Goal: Information Seeking & Learning: Learn about a topic

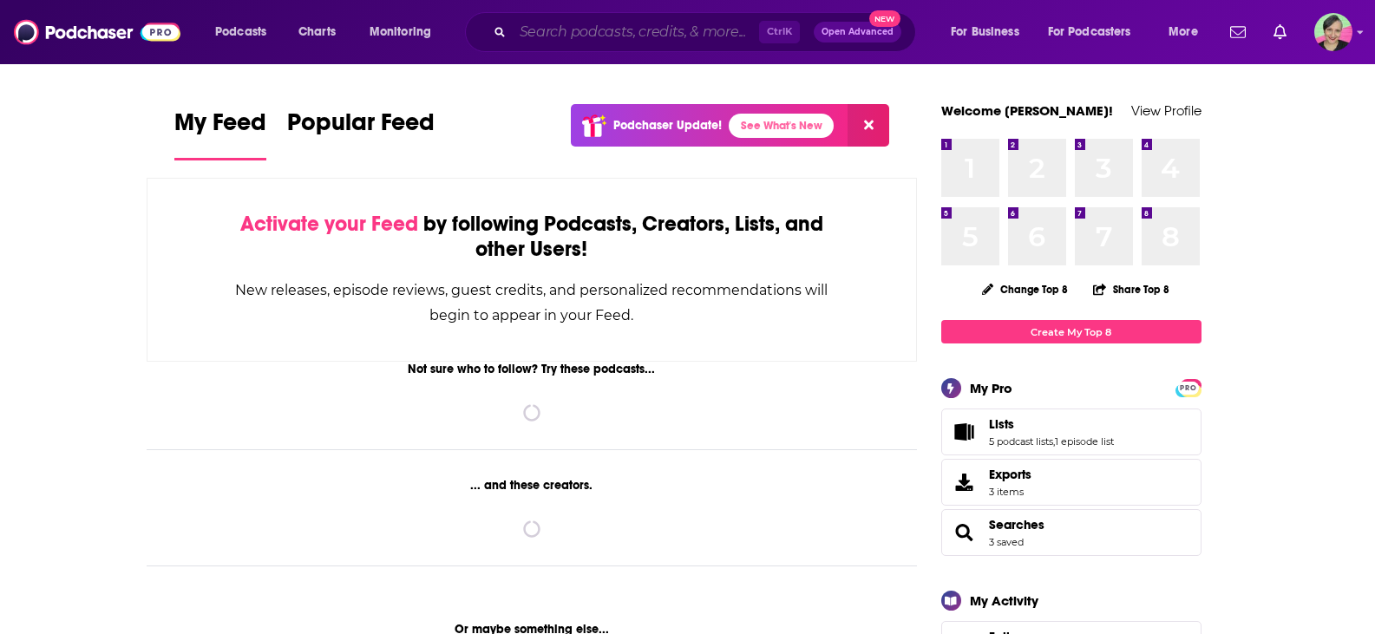
click at [572, 29] on input "Search podcasts, credits, & more..." at bounding box center [636, 32] width 246 height 28
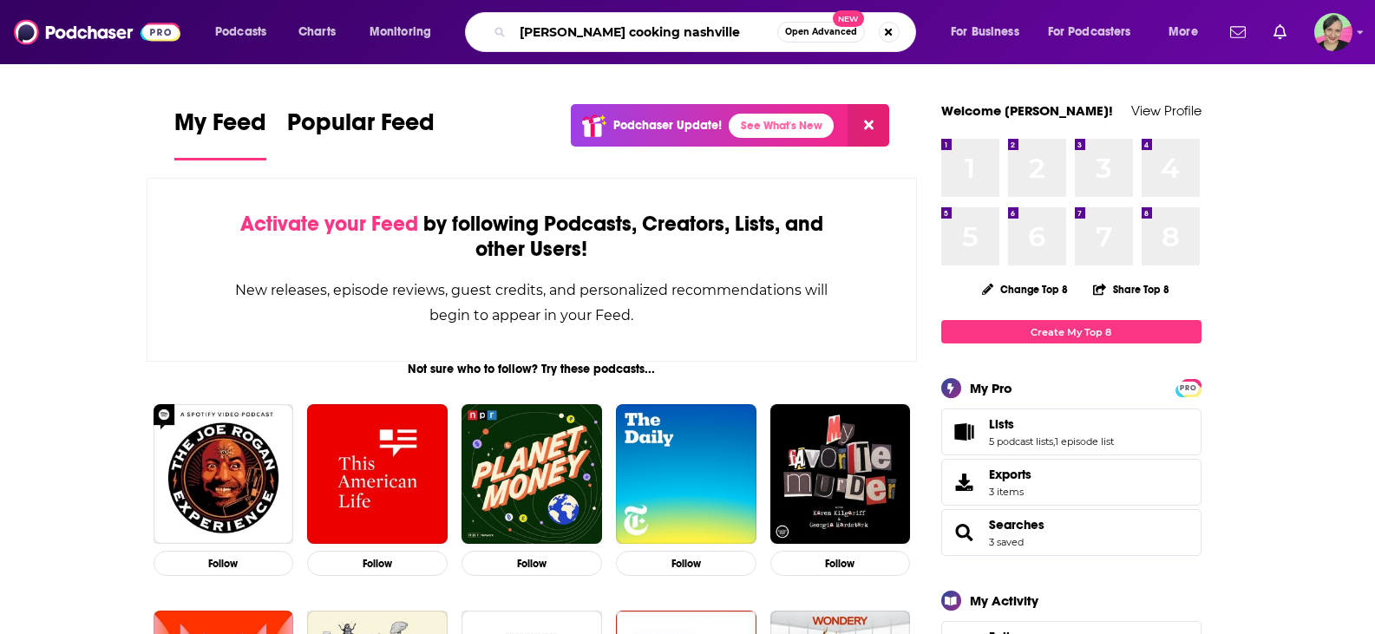
type input "[PERSON_NAME] cooking nashville"
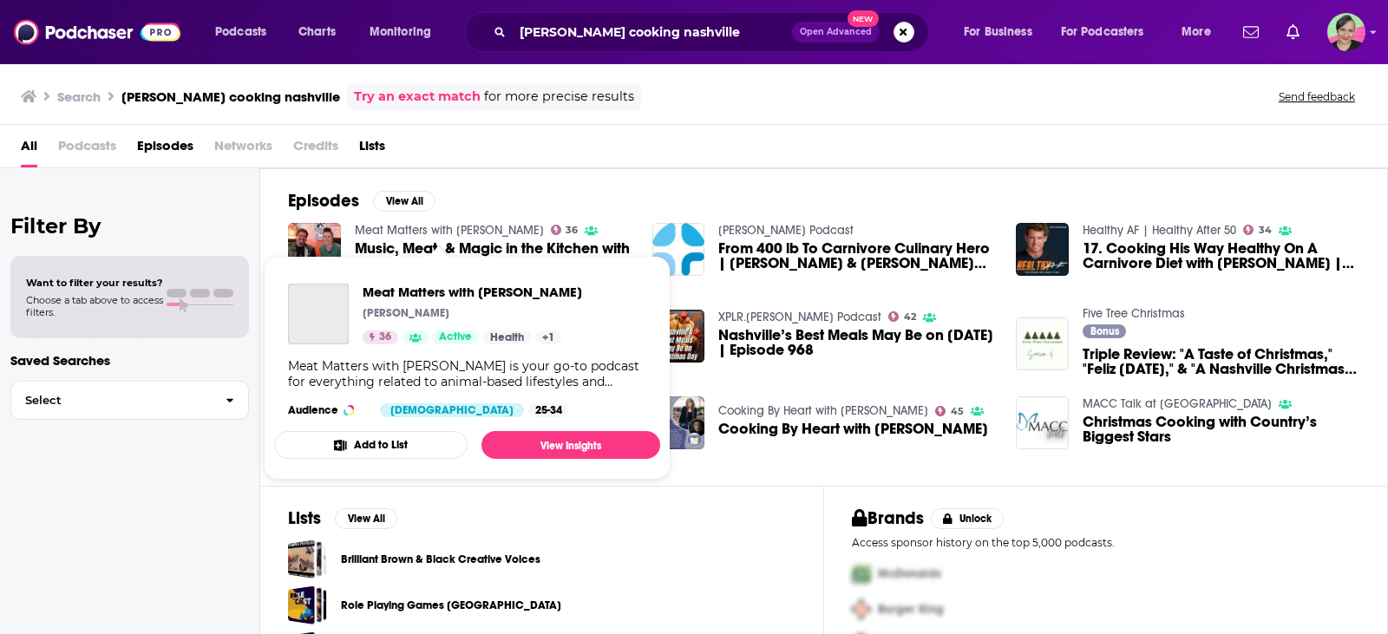
click at [409, 230] on link "Meat Matters with [PERSON_NAME]" at bounding box center [449, 230] width 189 height 15
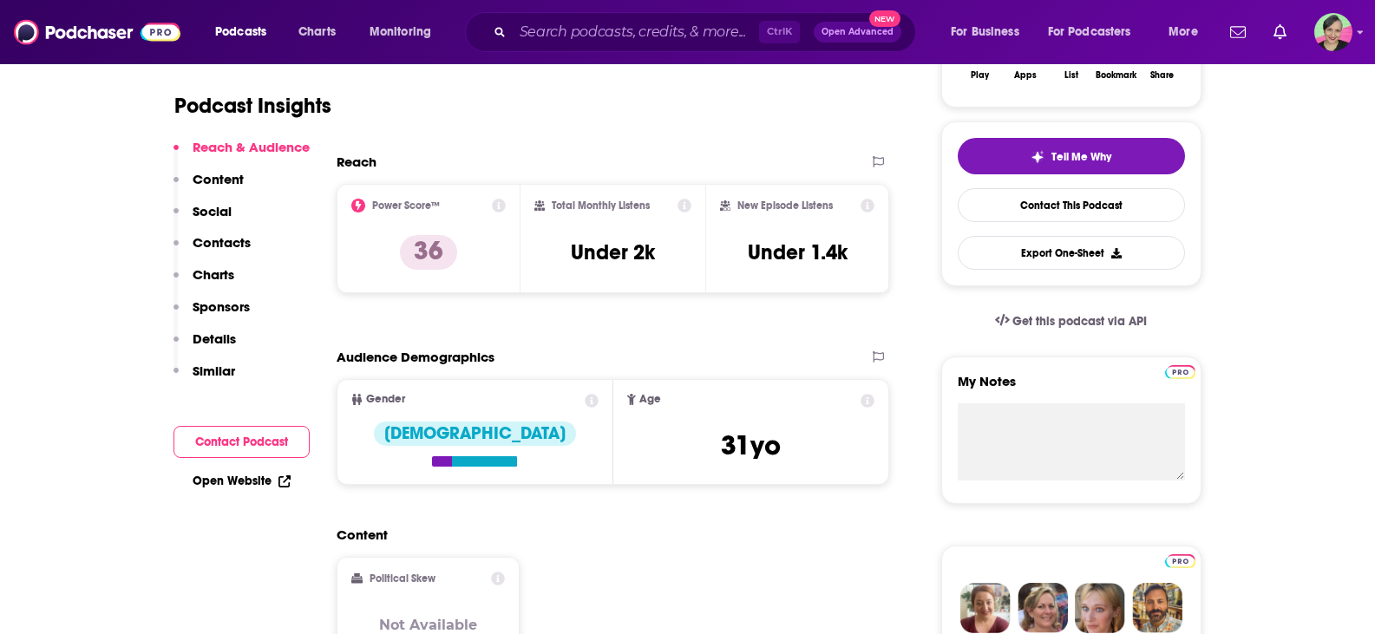
scroll to position [173, 0]
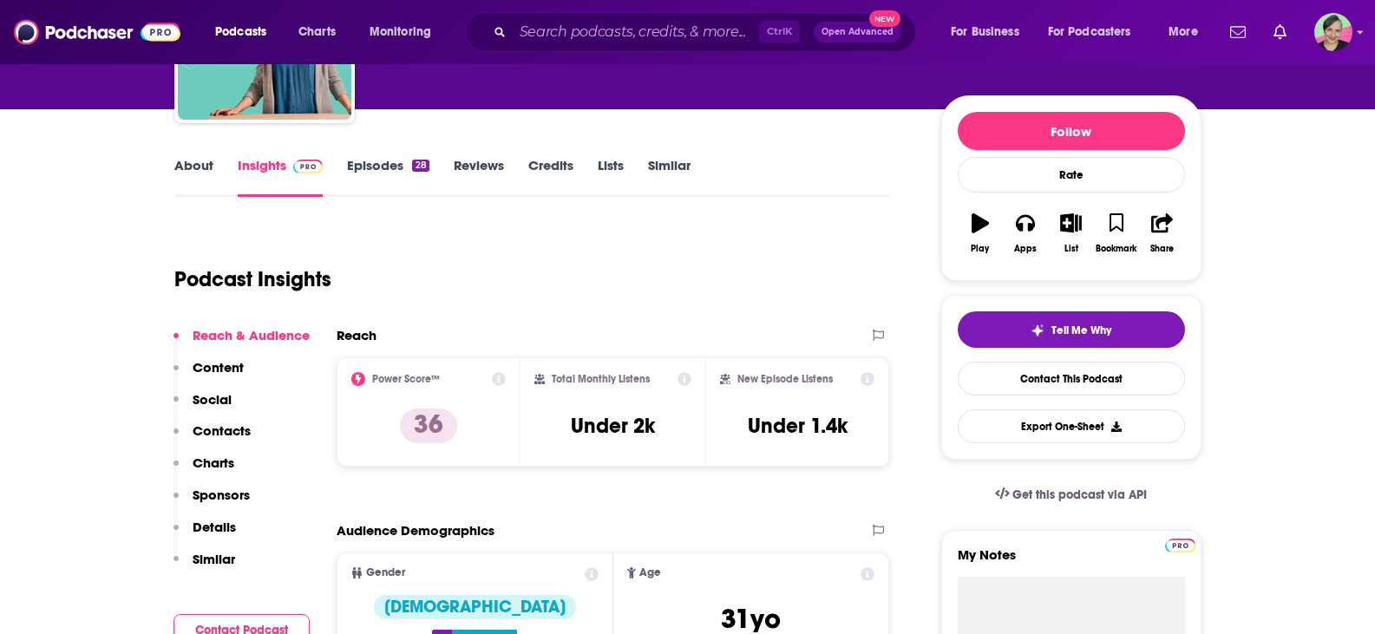
click at [366, 160] on link "Episodes 28" at bounding box center [388, 177] width 82 height 40
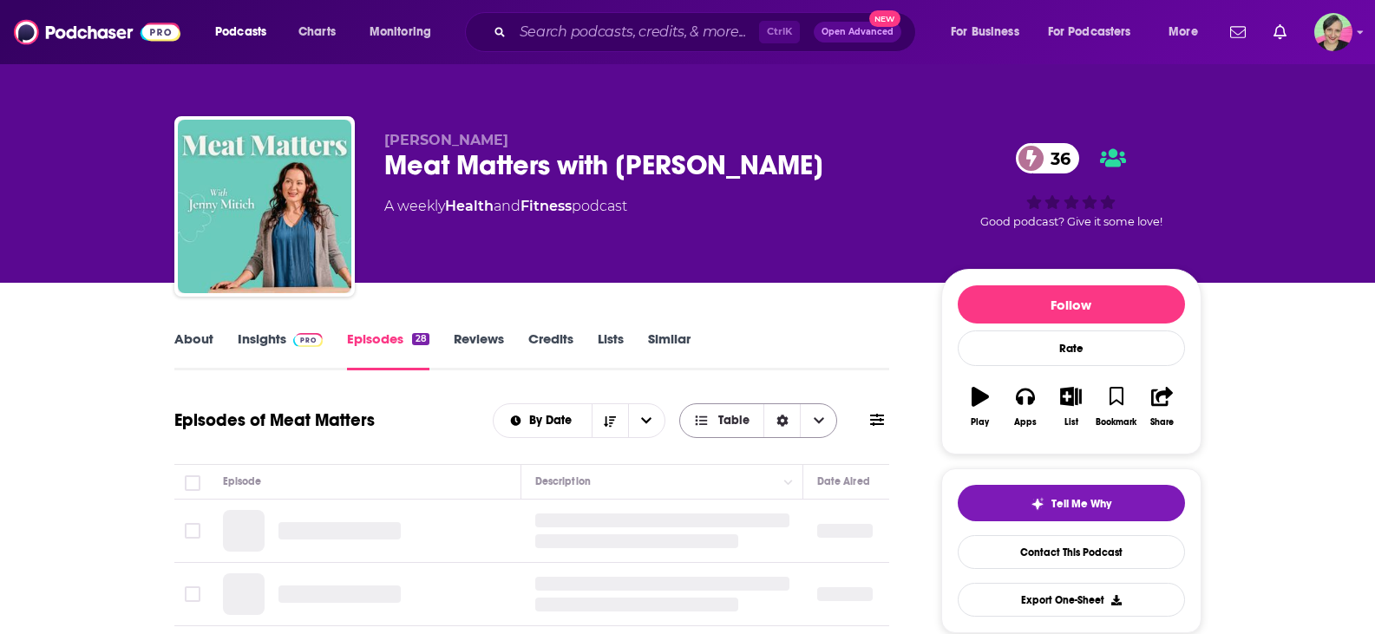
click at [884, 423] on icon at bounding box center [877, 420] width 14 height 14
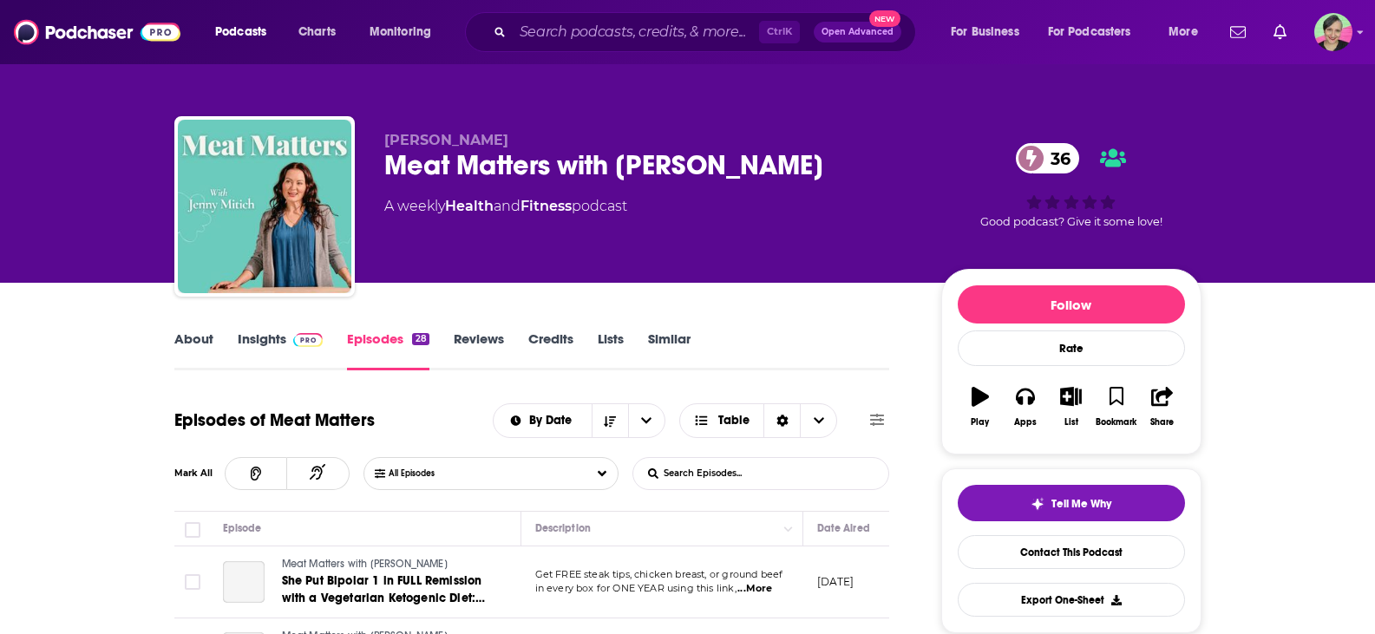
click at [771, 461] on input "List Search Input" at bounding box center [723, 473] width 181 height 31
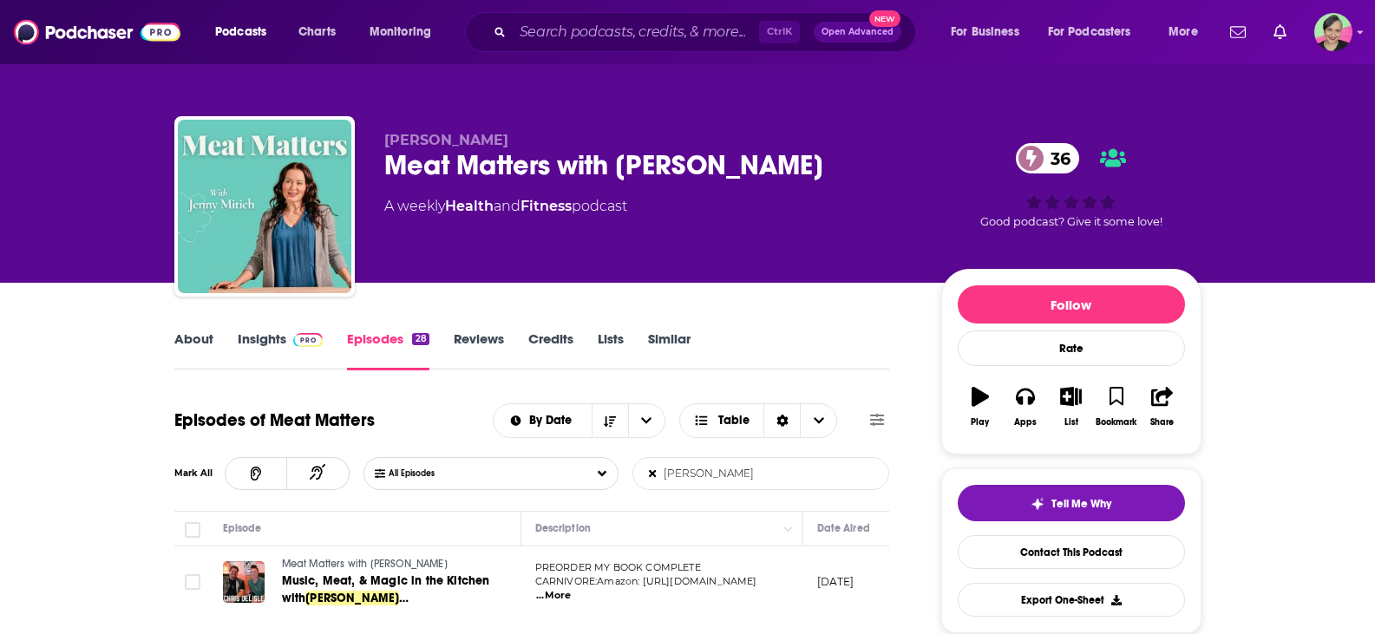
drag, startPoint x: 760, startPoint y: 478, endPoint x: 869, endPoint y: 489, distance: 109.9
click at [869, 489] on form "[PERSON_NAME] cooking nashbille List Search Input Search Episodes..." at bounding box center [760, 473] width 257 height 33
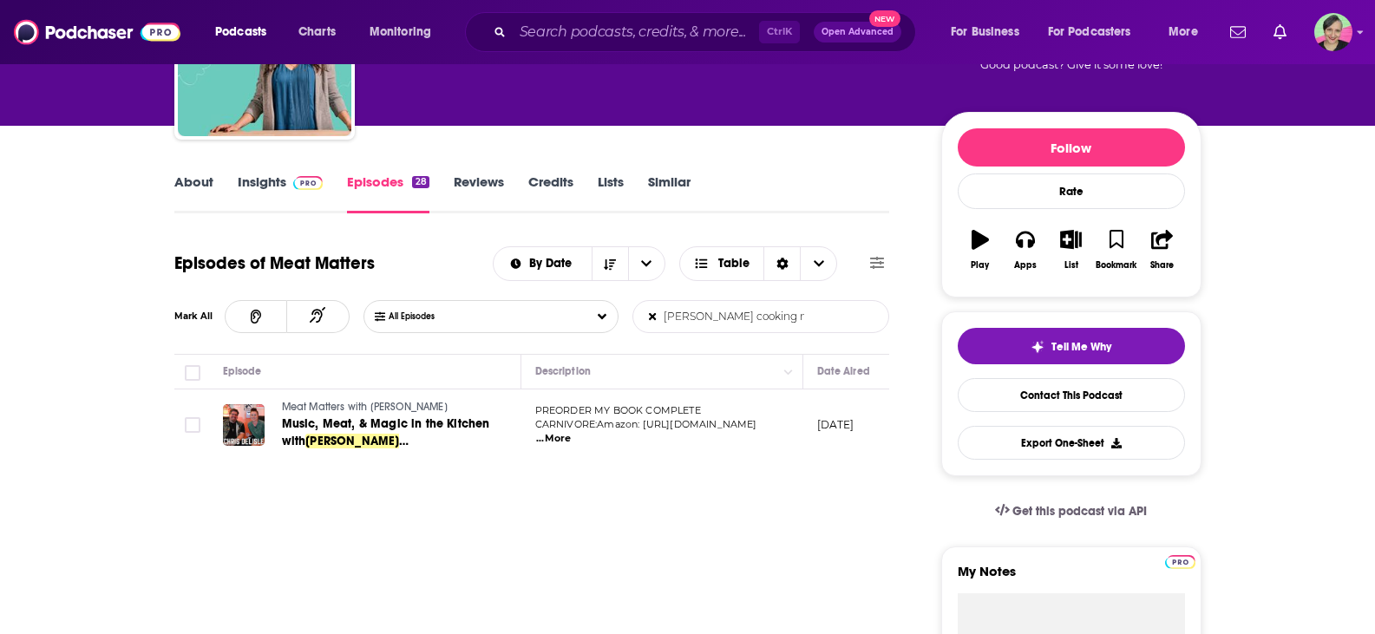
scroll to position [173, 0]
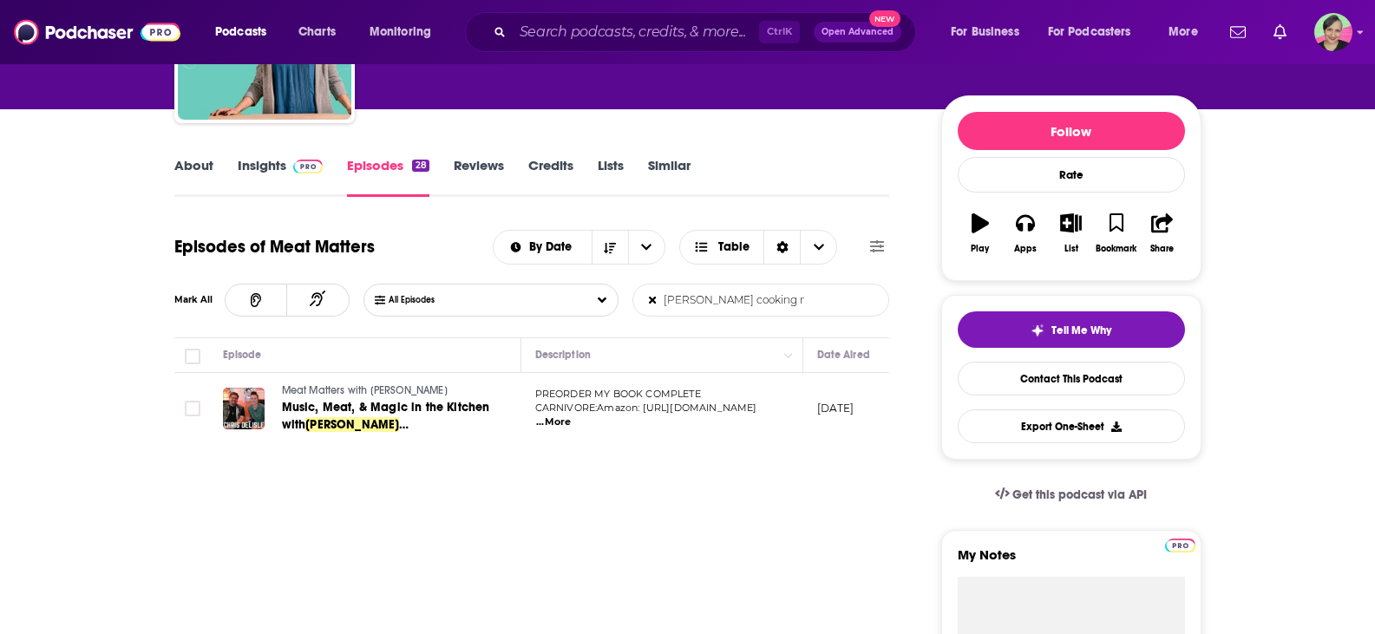
type input "[PERSON_NAME] cooking nashville"
click at [571, 415] on span "...More" at bounding box center [553, 422] width 35 height 14
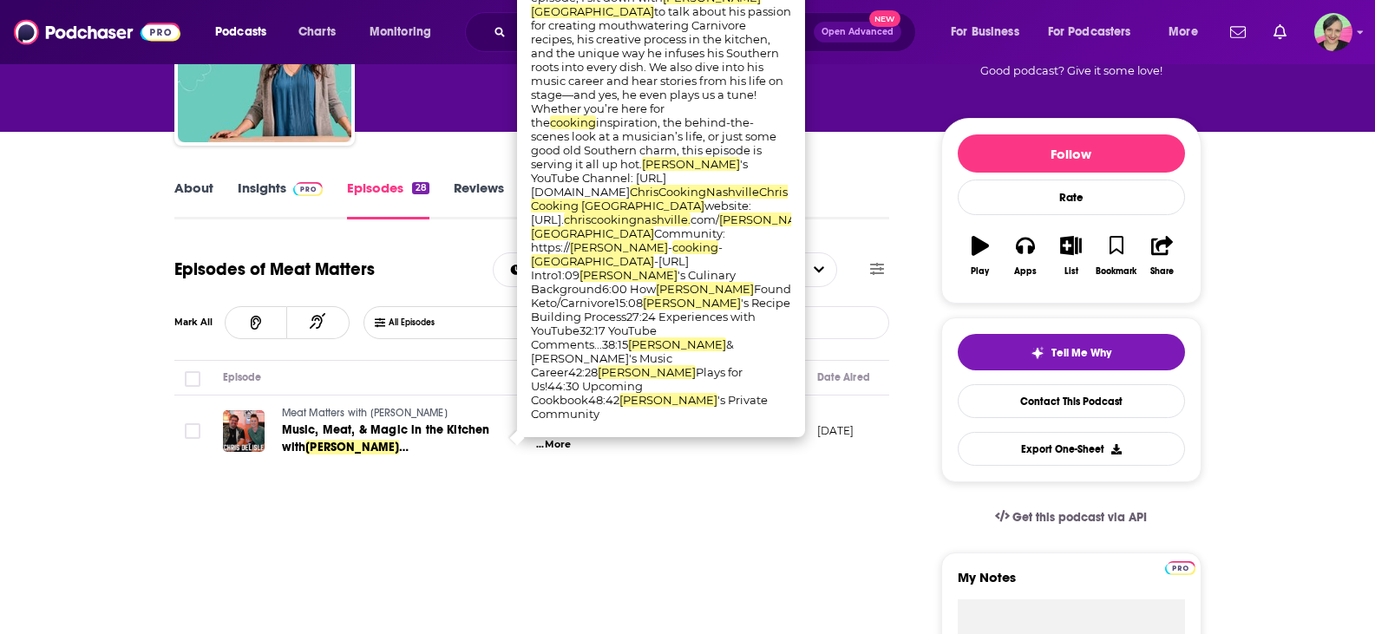
scroll to position [0, 0]
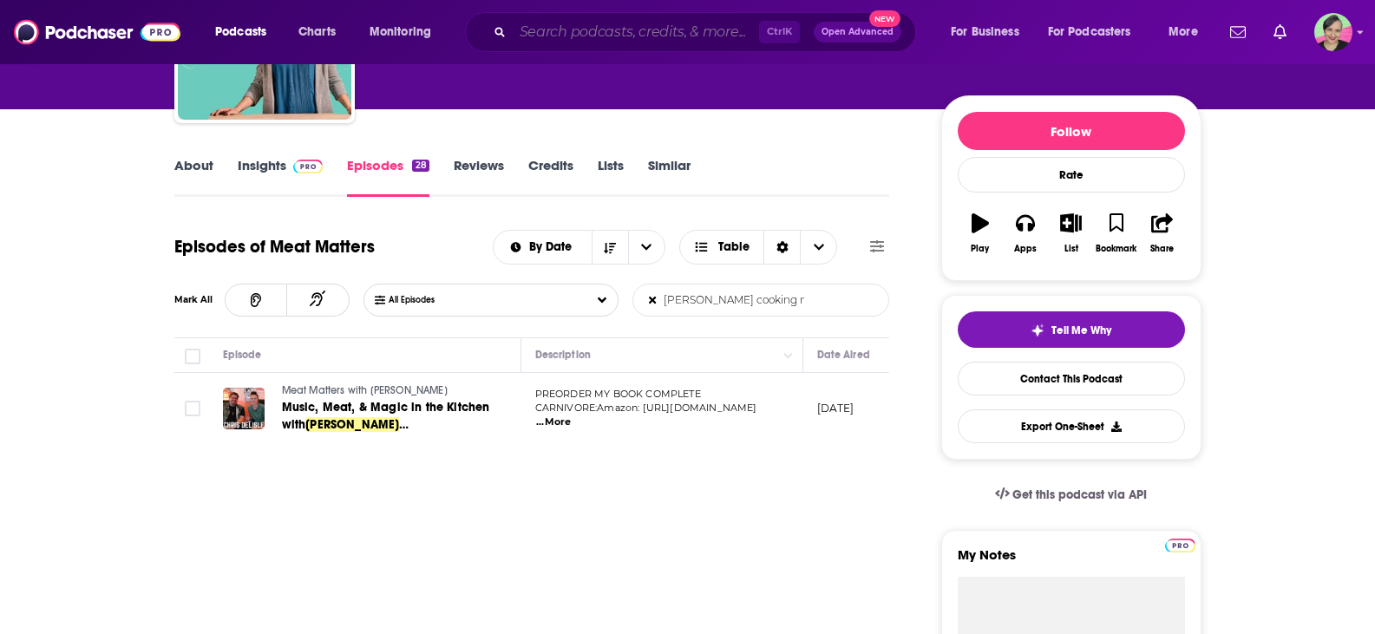
click at [583, 36] on input "Search podcasts, credits, & more..." at bounding box center [636, 32] width 246 height 28
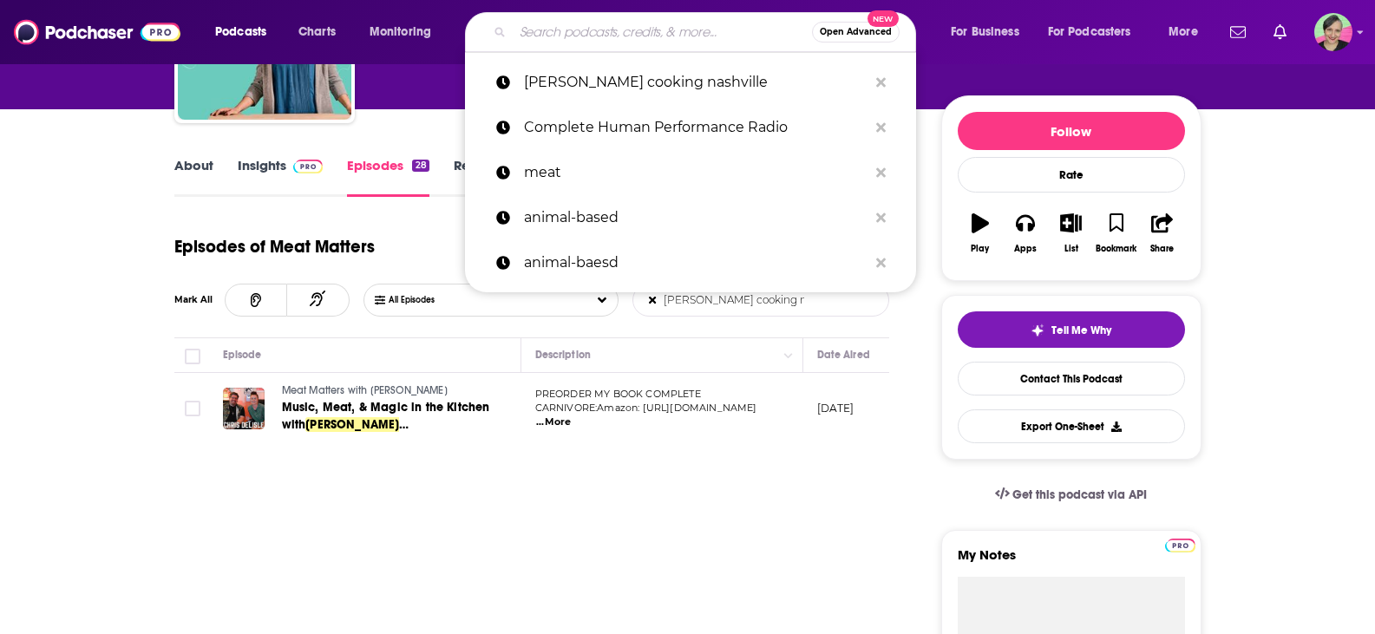
paste input "The [PERSON_NAME] Show"
type input "The [PERSON_NAME] Show"
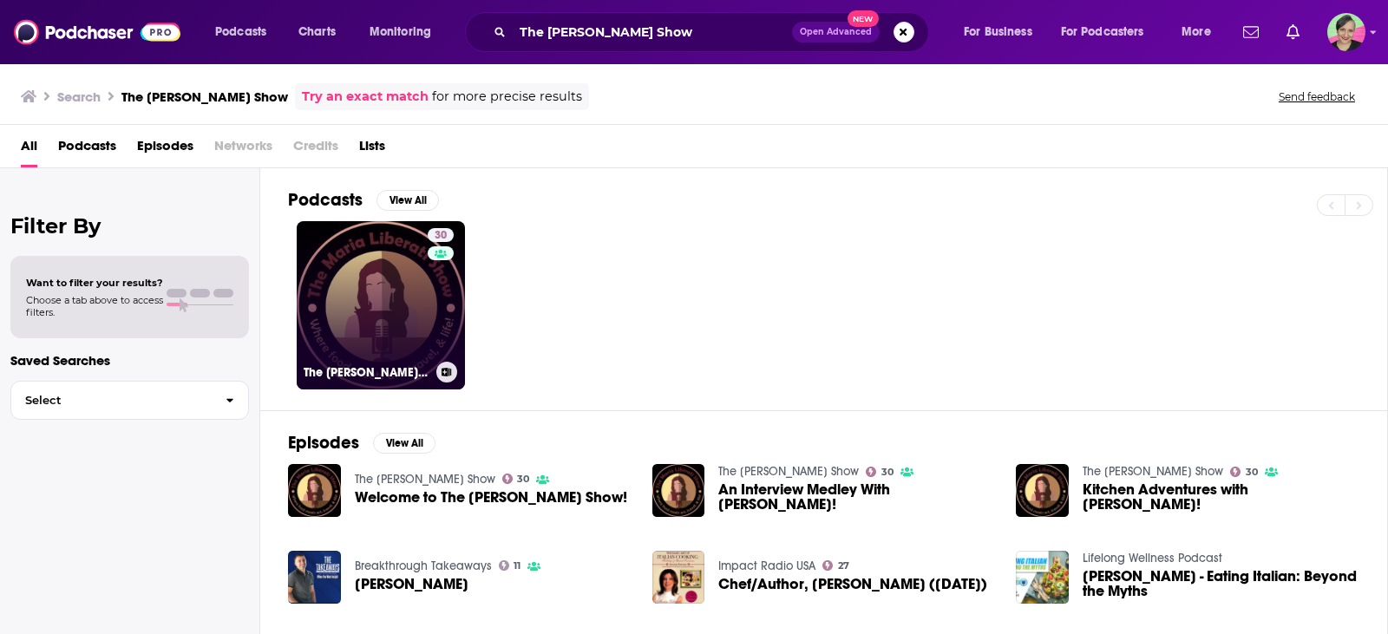
click at [353, 252] on link "30 The [PERSON_NAME] Show" at bounding box center [381, 305] width 168 height 168
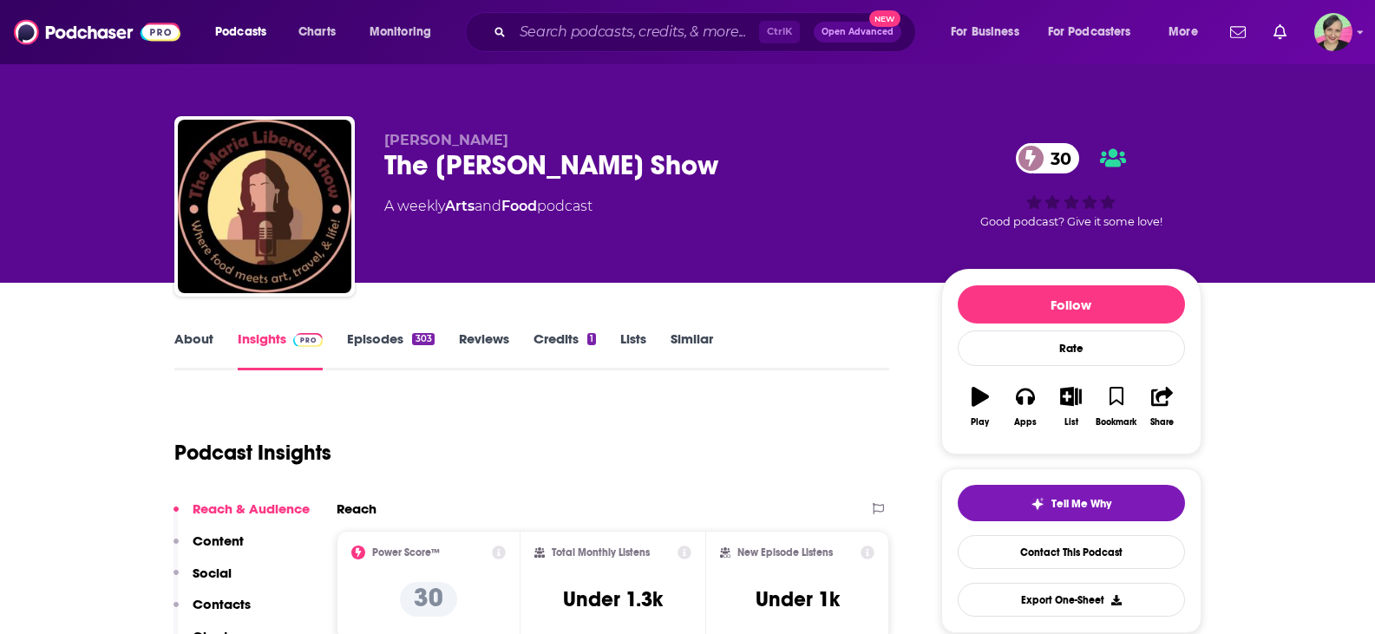
click at [190, 338] on link "About" at bounding box center [193, 350] width 39 height 40
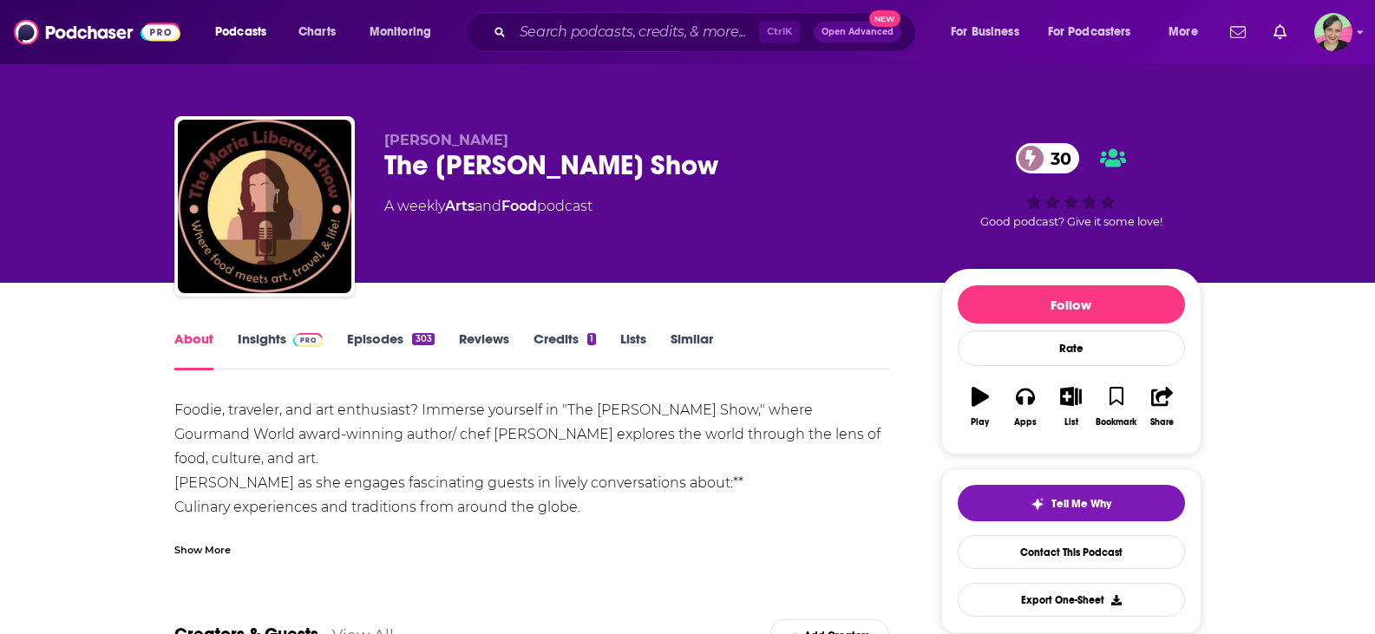
click at [383, 332] on link "Episodes 303" at bounding box center [390, 350] width 87 height 40
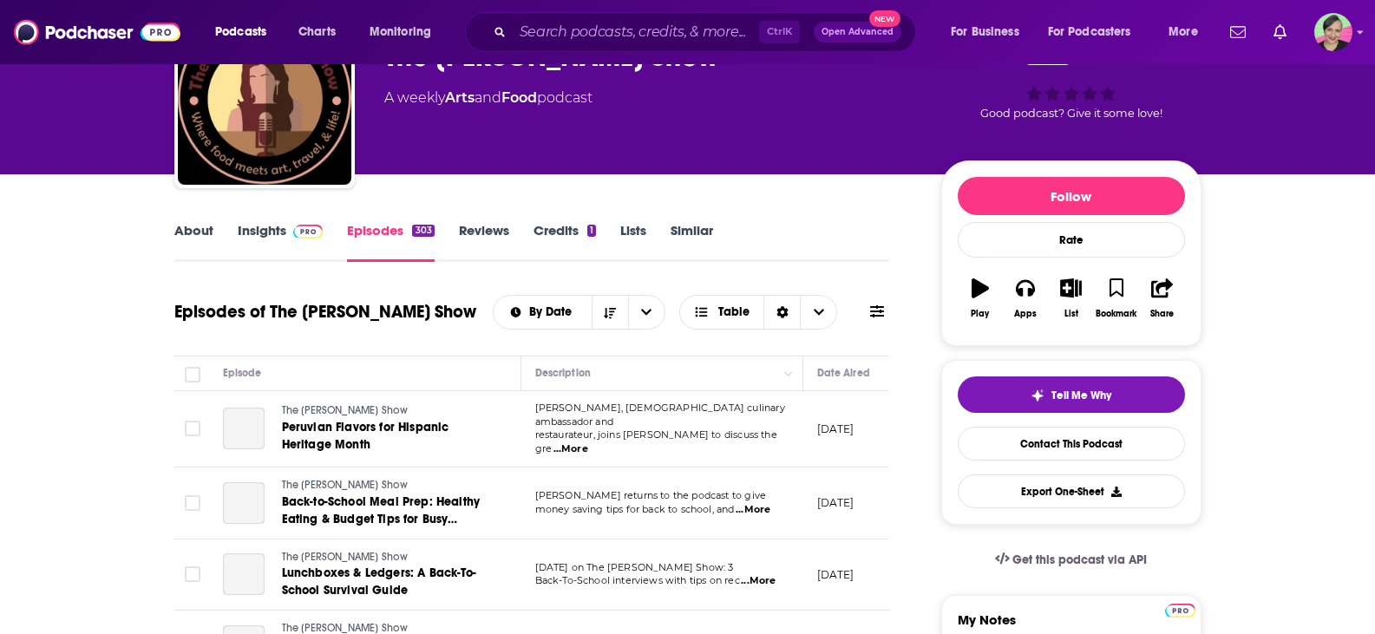
scroll to position [260, 0]
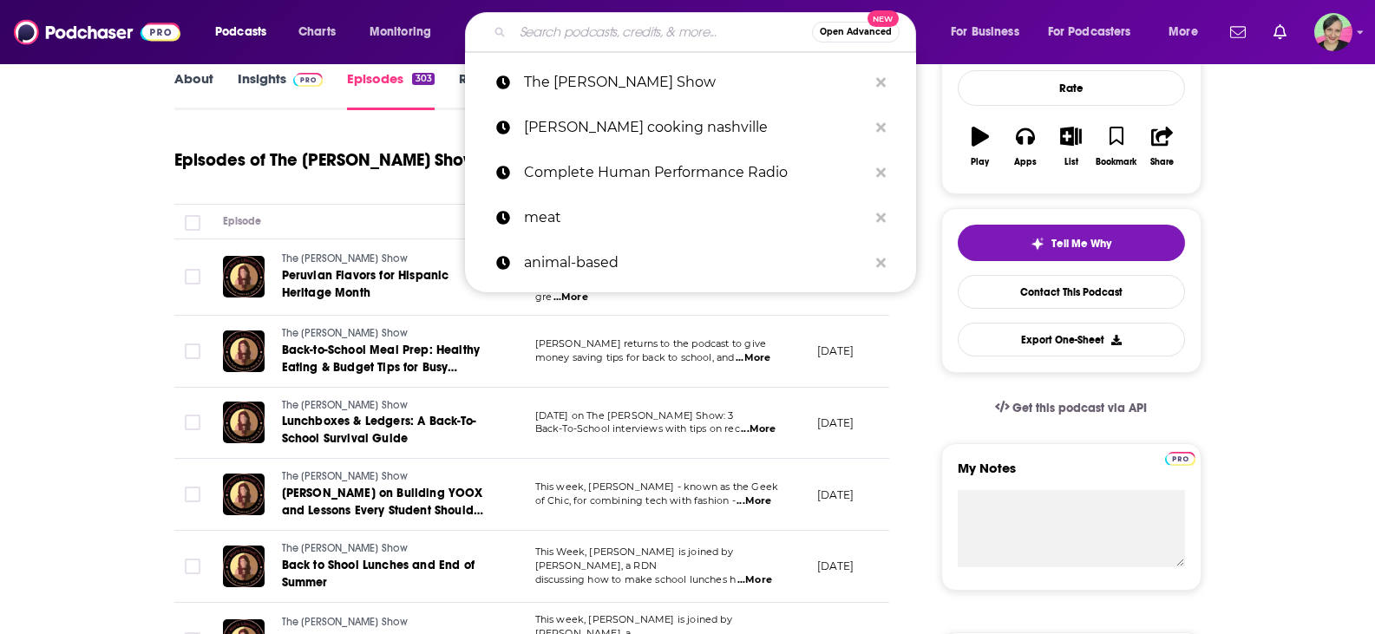
click at [571, 36] on input "Search podcasts, credits, & more..." at bounding box center [662, 32] width 299 height 28
paste input "MeatRx"
type input "MeatRx"
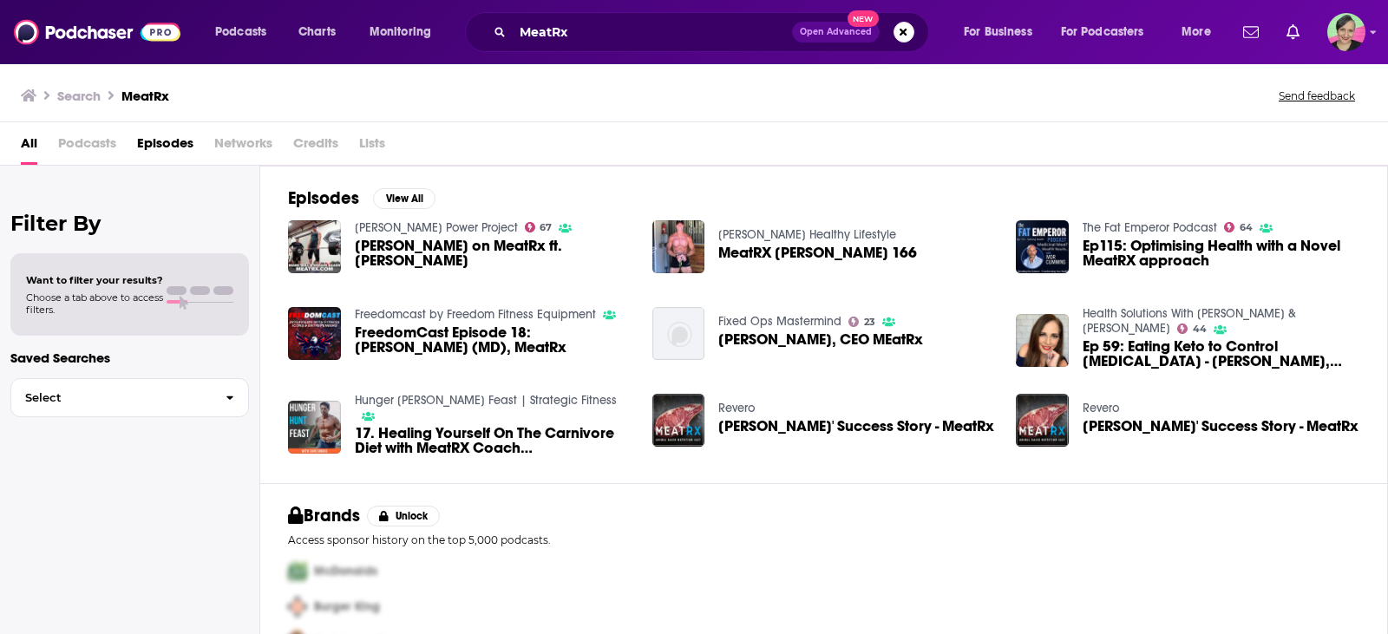
click at [1350, 323] on span "Health Solutions With [PERSON_NAME] & [PERSON_NAME] 44" at bounding box center [1220, 320] width 277 height 29
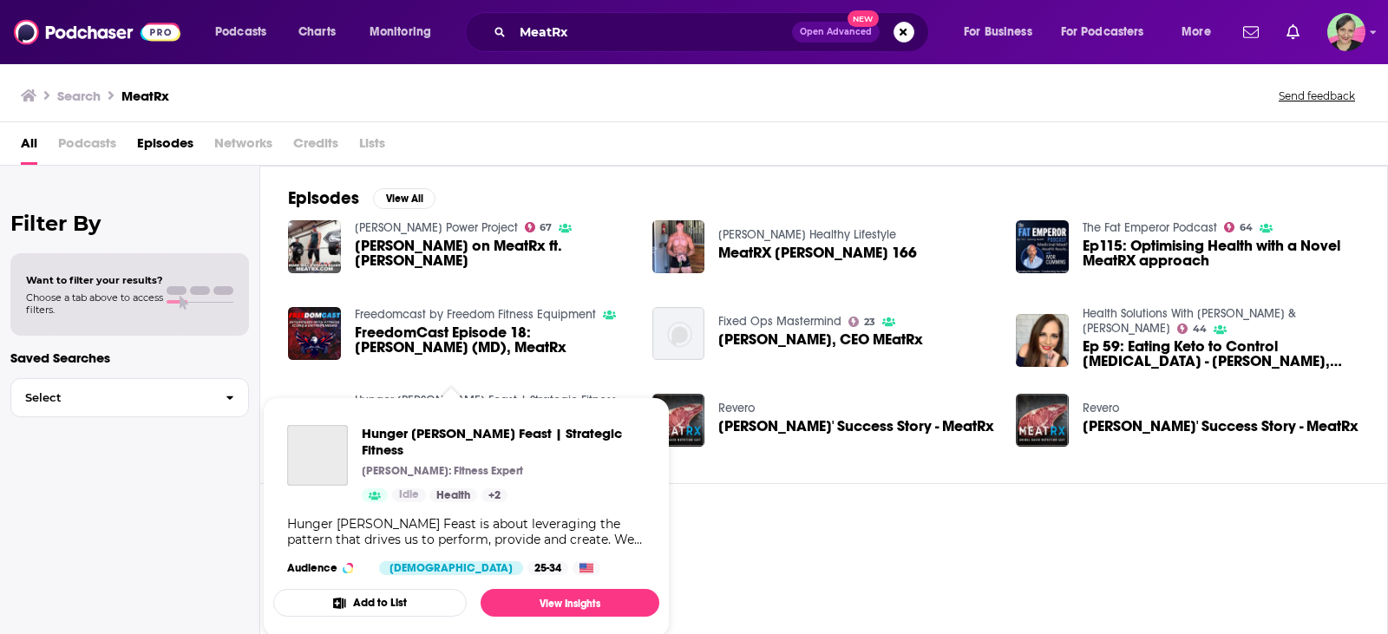
click at [448, 395] on span "Hunger [PERSON_NAME] Feast | Strategic Fitness [PERSON_NAME]: Fitness Expert Id…" at bounding box center [466, 517] width 407 height 261
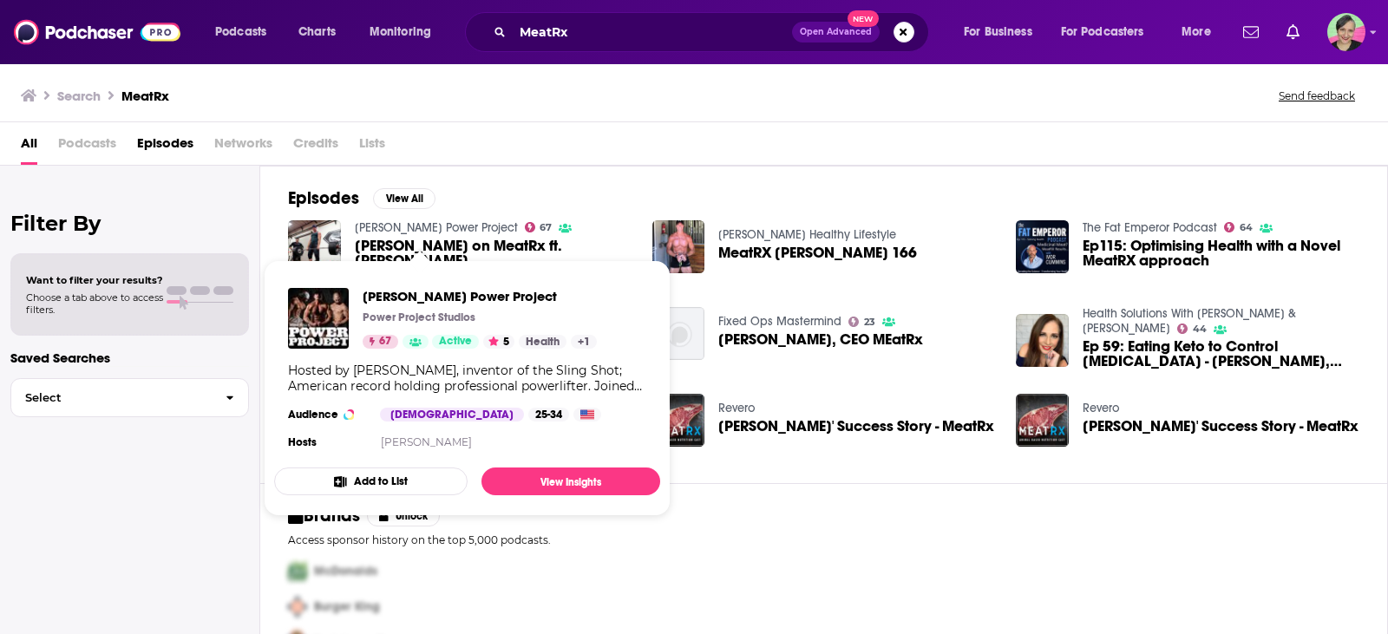
click at [432, 232] on link "[PERSON_NAME] Power Project" at bounding box center [436, 227] width 163 height 15
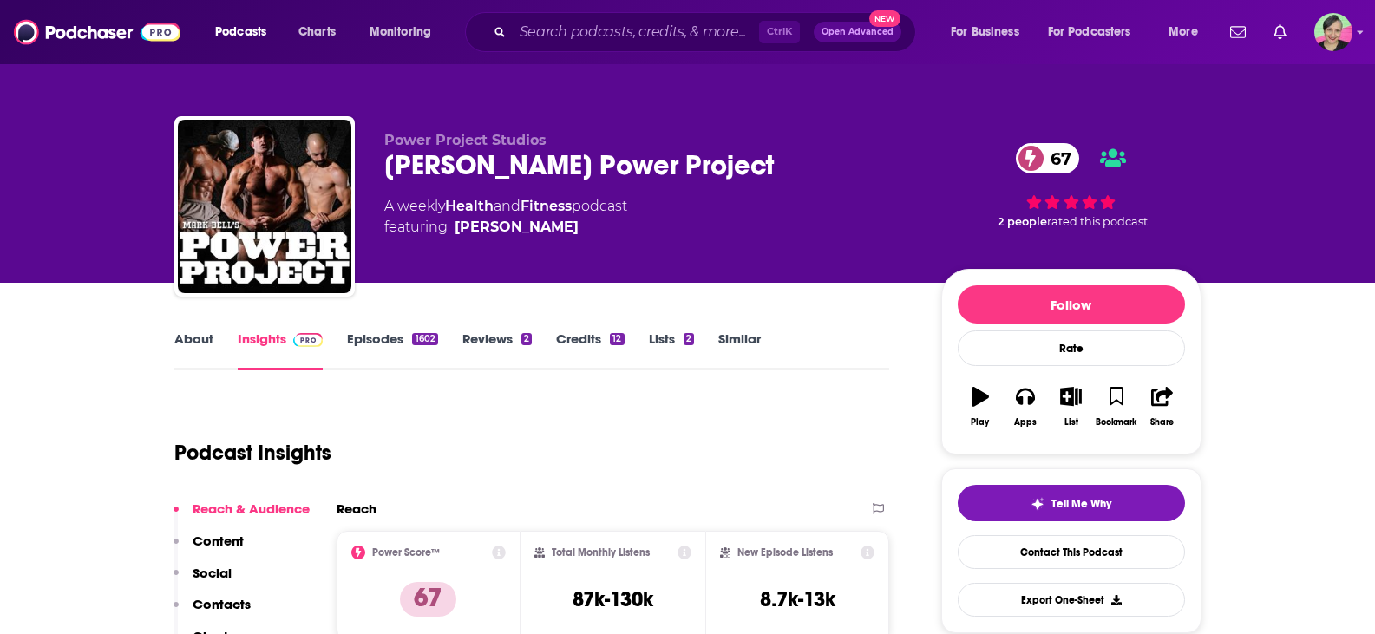
click at [192, 337] on link "About" at bounding box center [193, 350] width 39 height 40
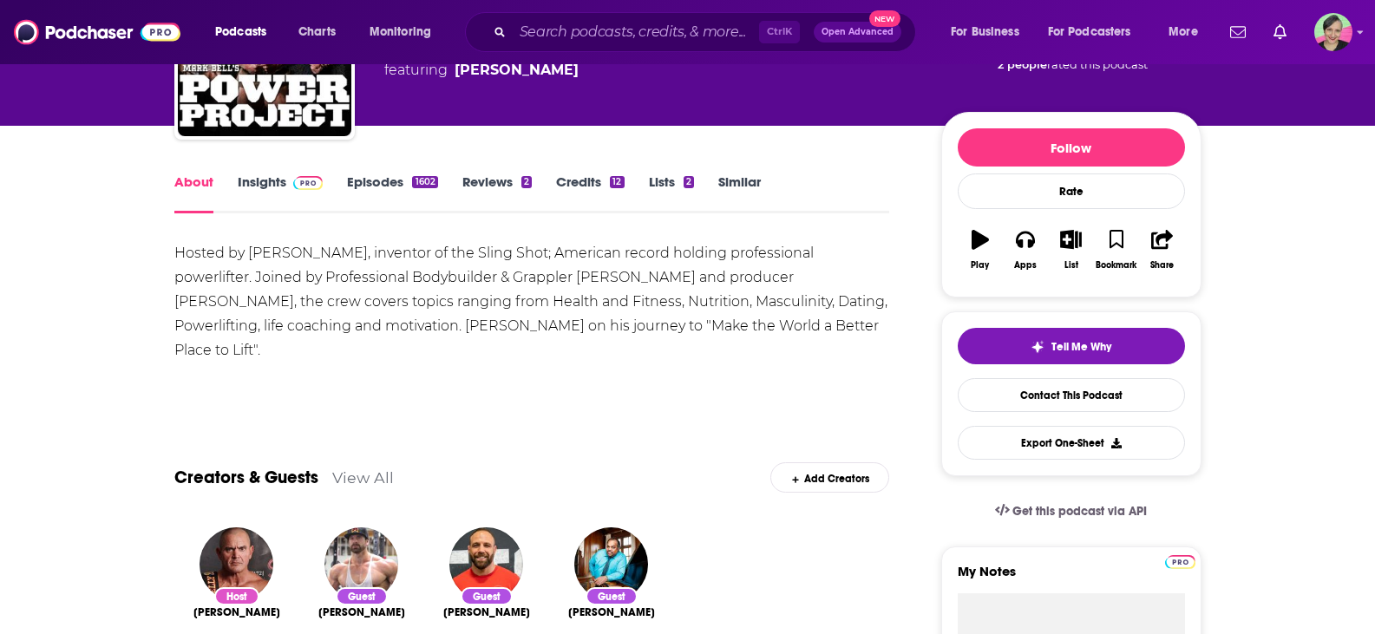
scroll to position [173, 0]
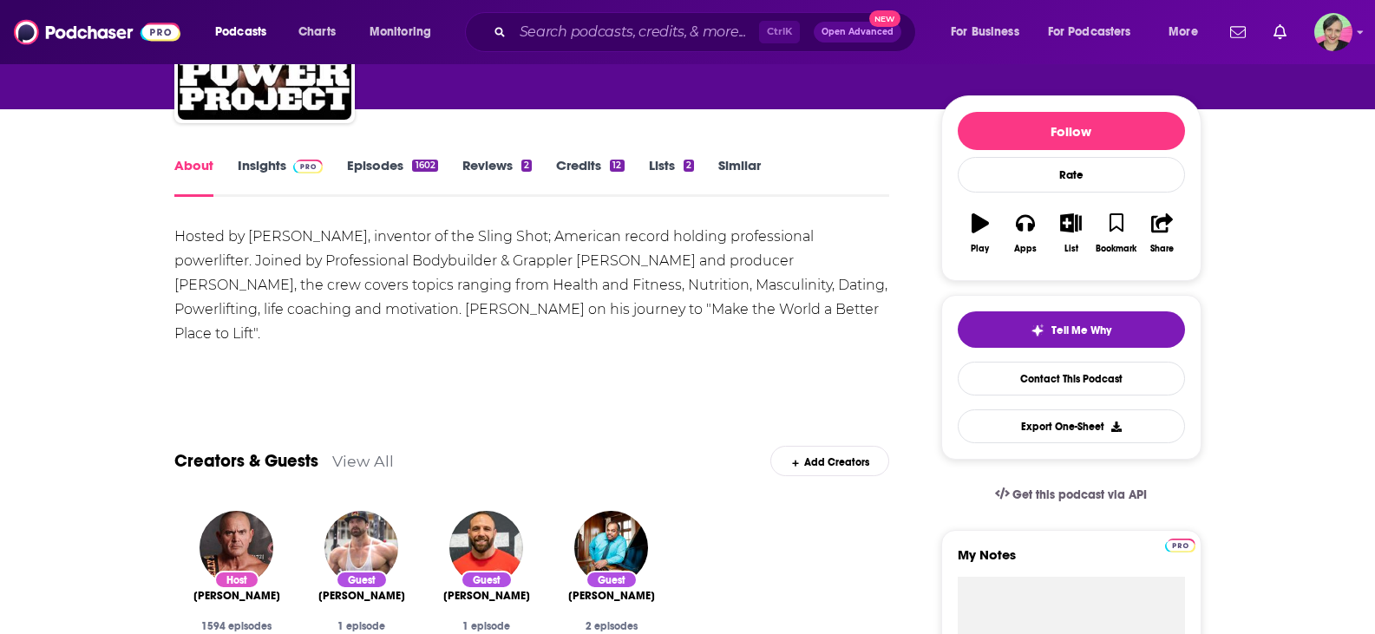
click at [272, 165] on link "Insights" at bounding box center [281, 177] width 86 height 40
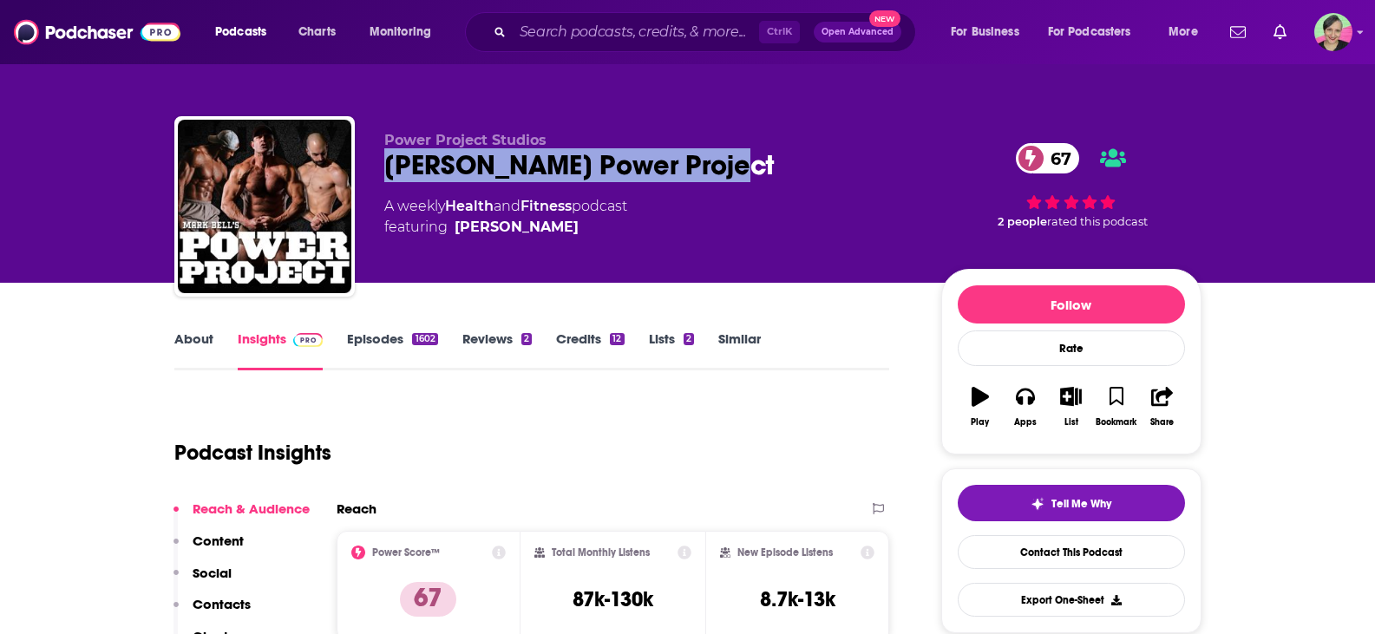
drag, startPoint x: 761, startPoint y: 167, endPoint x: 382, endPoint y: 161, distance: 379.0
click at [382, 161] on div "Power Project Studios [PERSON_NAME] Power Project 67 A weekly Health and Fitnes…" at bounding box center [687, 209] width 1027 height 187
copy h2 "[PERSON_NAME] Power Project"
click at [1063, 548] on link "Contact This Podcast" at bounding box center [1070, 552] width 227 height 34
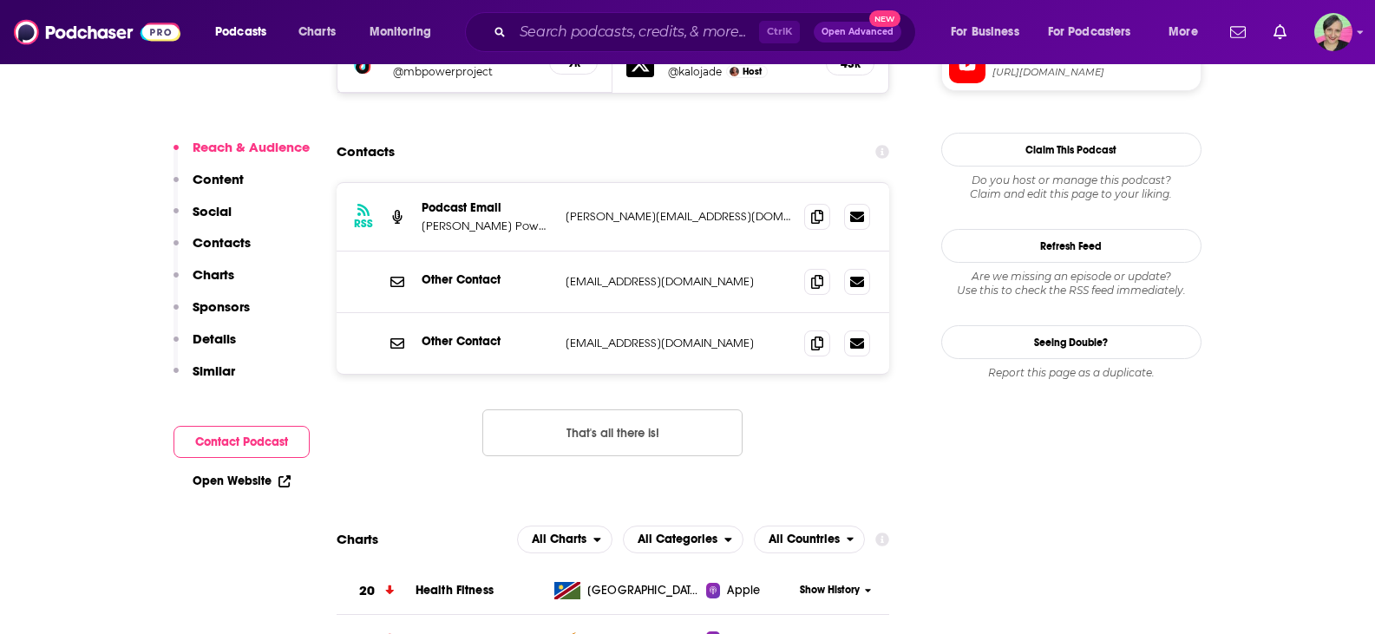
scroll to position [1700, 0]
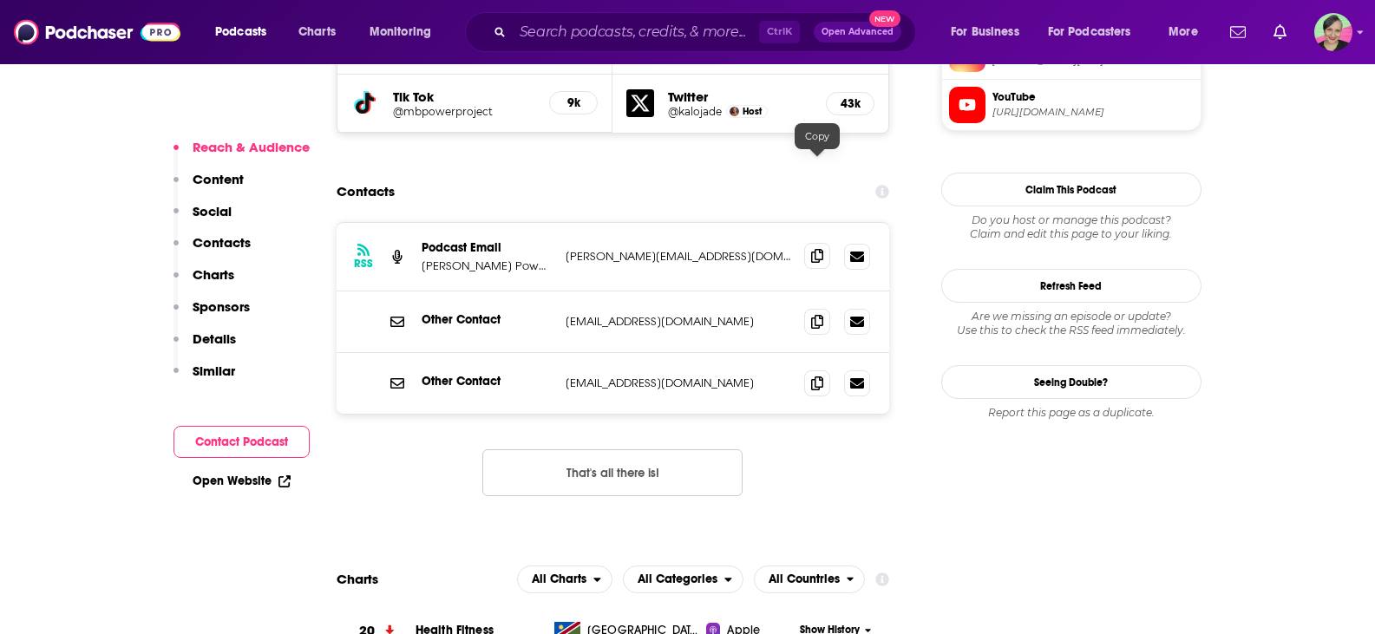
click at [817, 249] on icon at bounding box center [817, 256] width 12 height 14
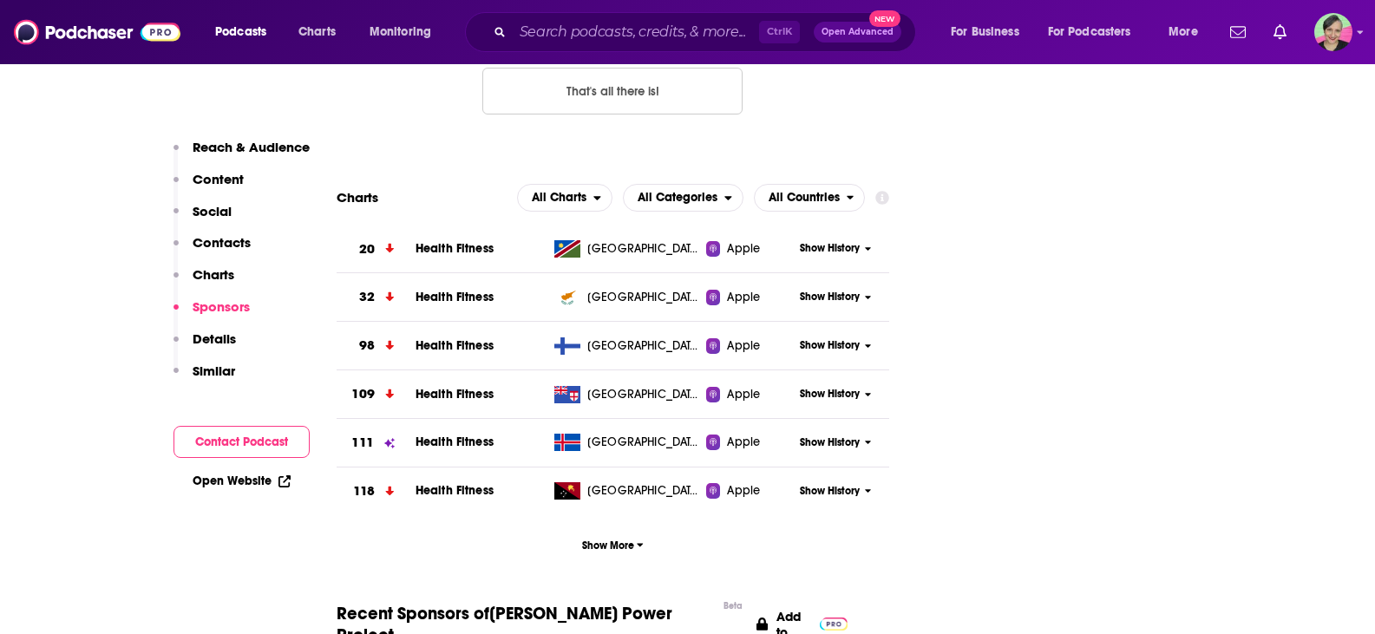
scroll to position [1648, 0]
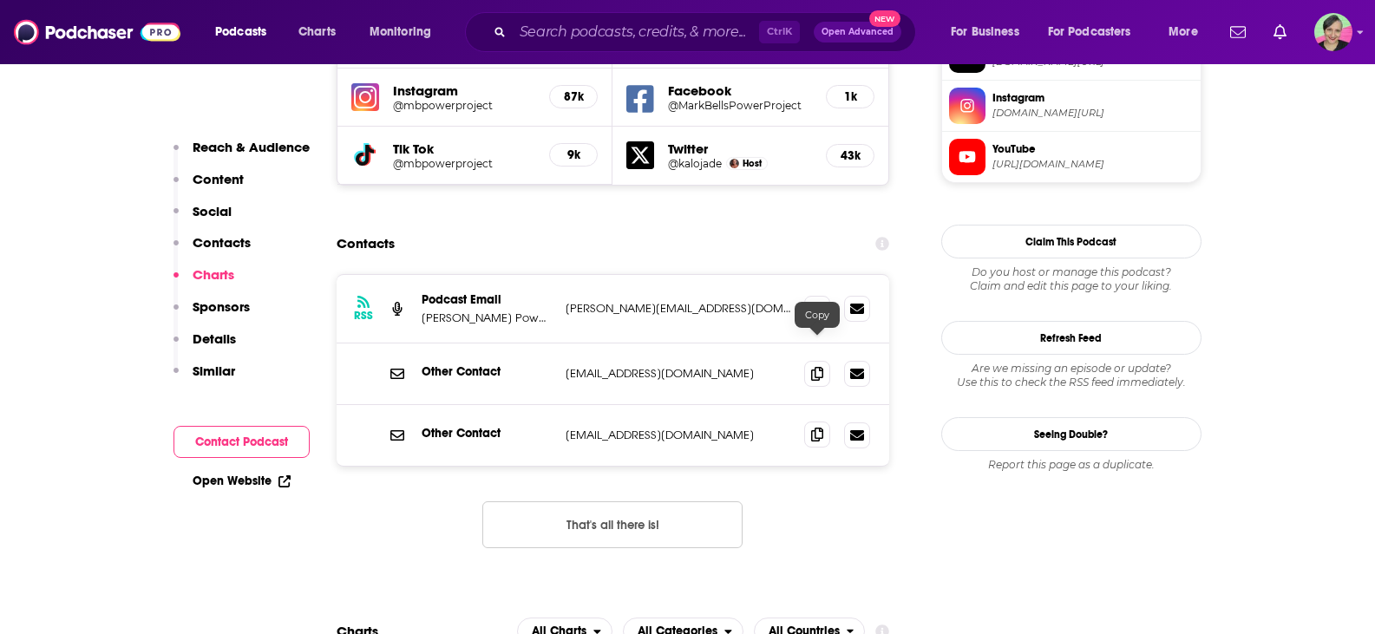
click at [819, 428] on icon at bounding box center [817, 435] width 12 height 14
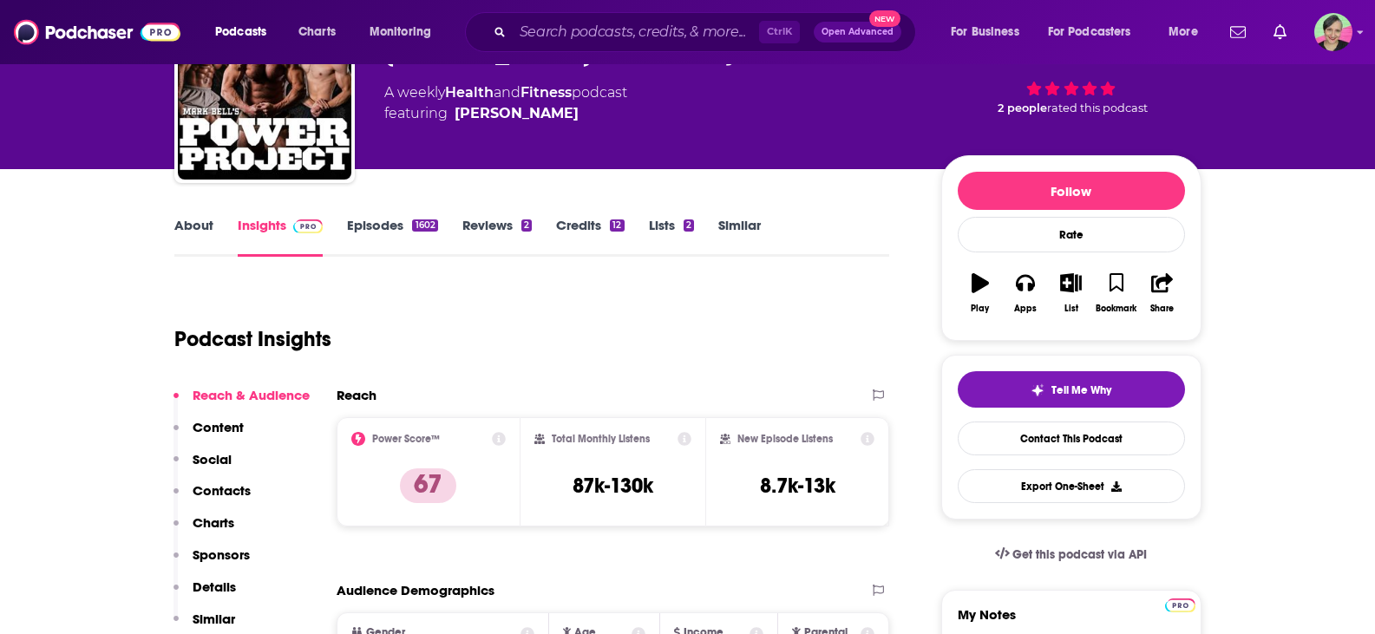
scroll to position [87, 0]
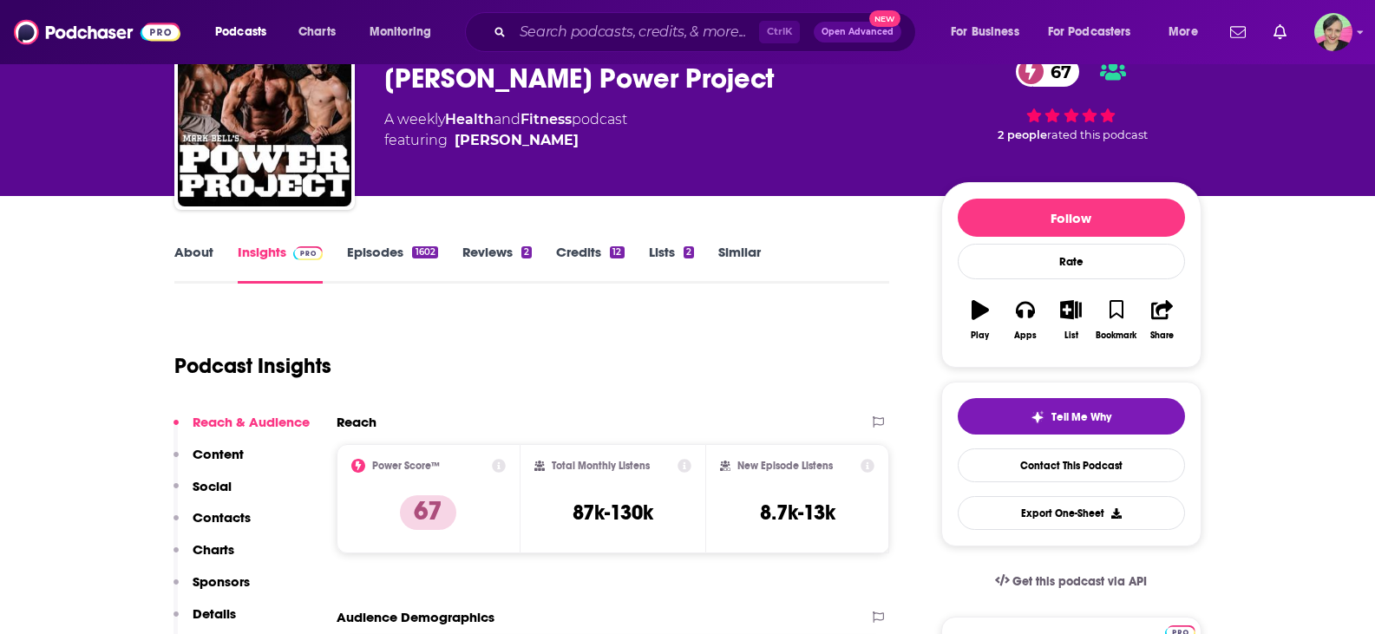
click at [189, 250] on link "About" at bounding box center [193, 264] width 39 height 40
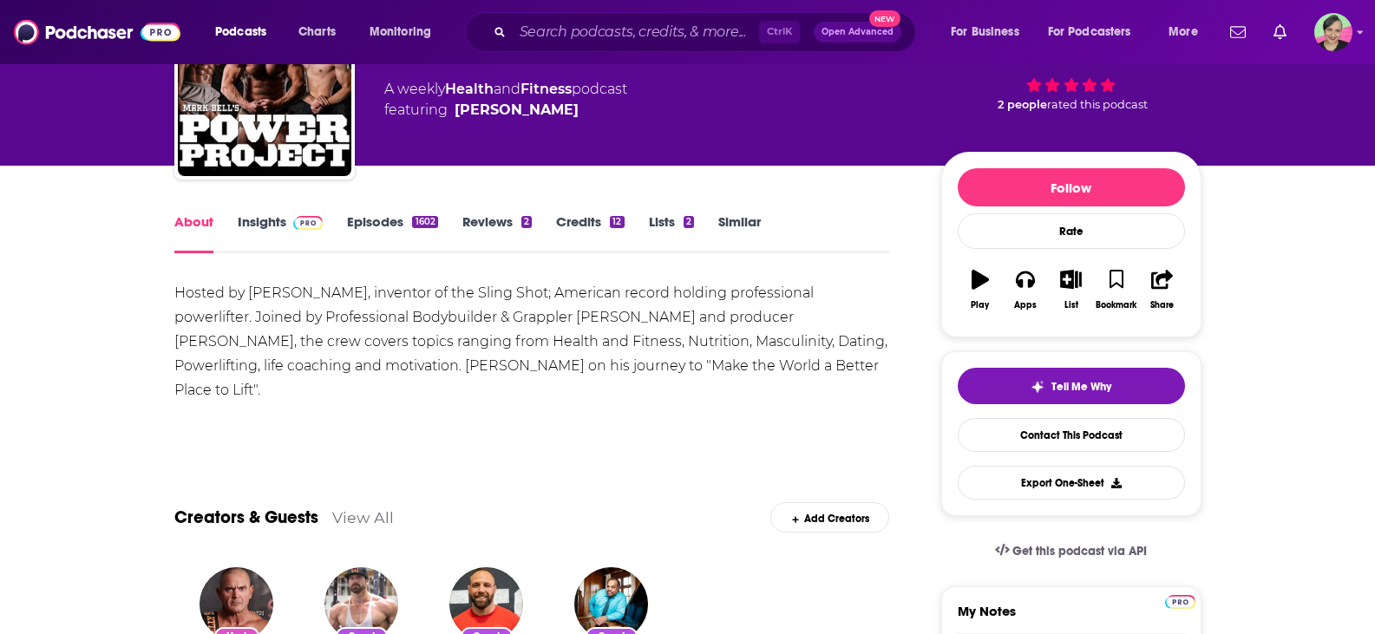
scroll to position [87, 0]
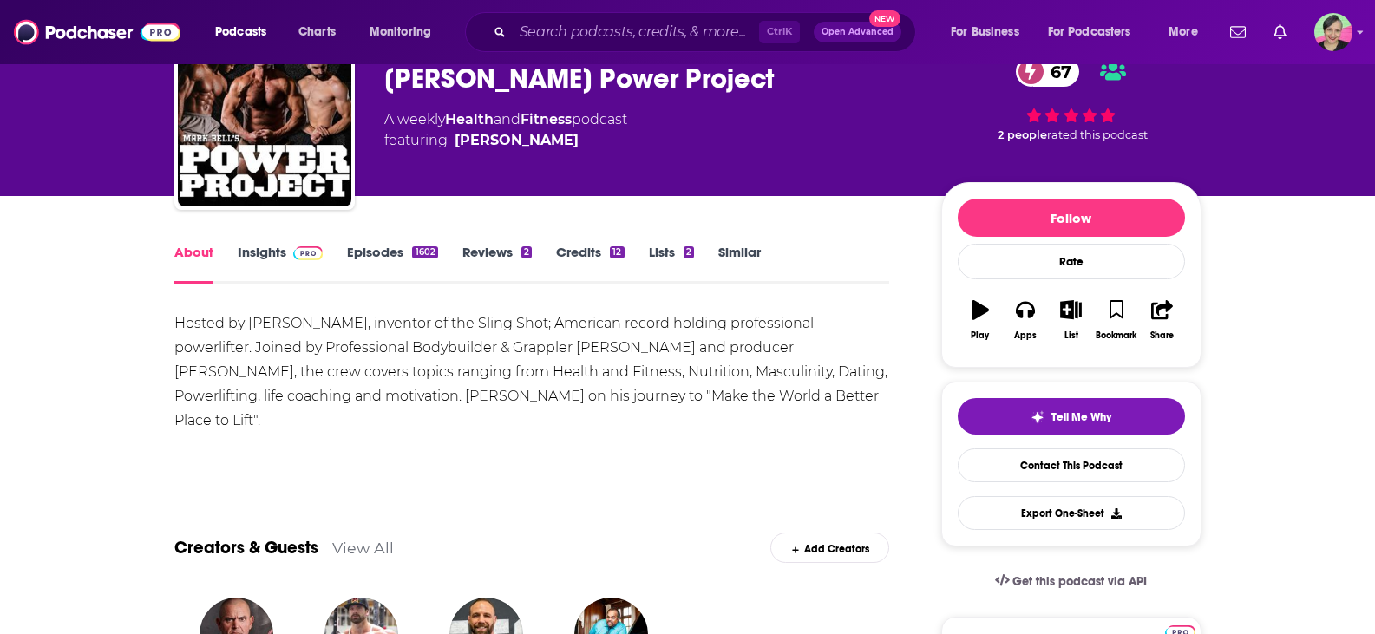
click at [381, 251] on link "Episodes 1602" at bounding box center [392, 264] width 90 height 40
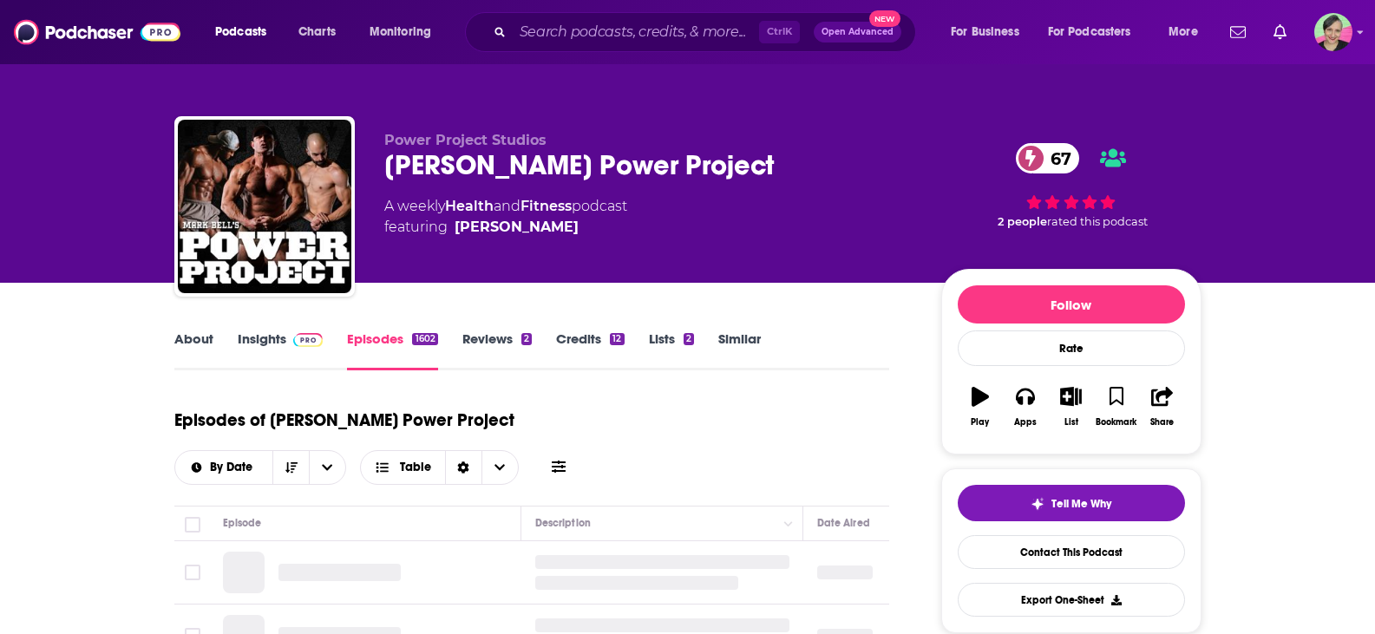
click at [565, 461] on icon at bounding box center [559, 467] width 14 height 12
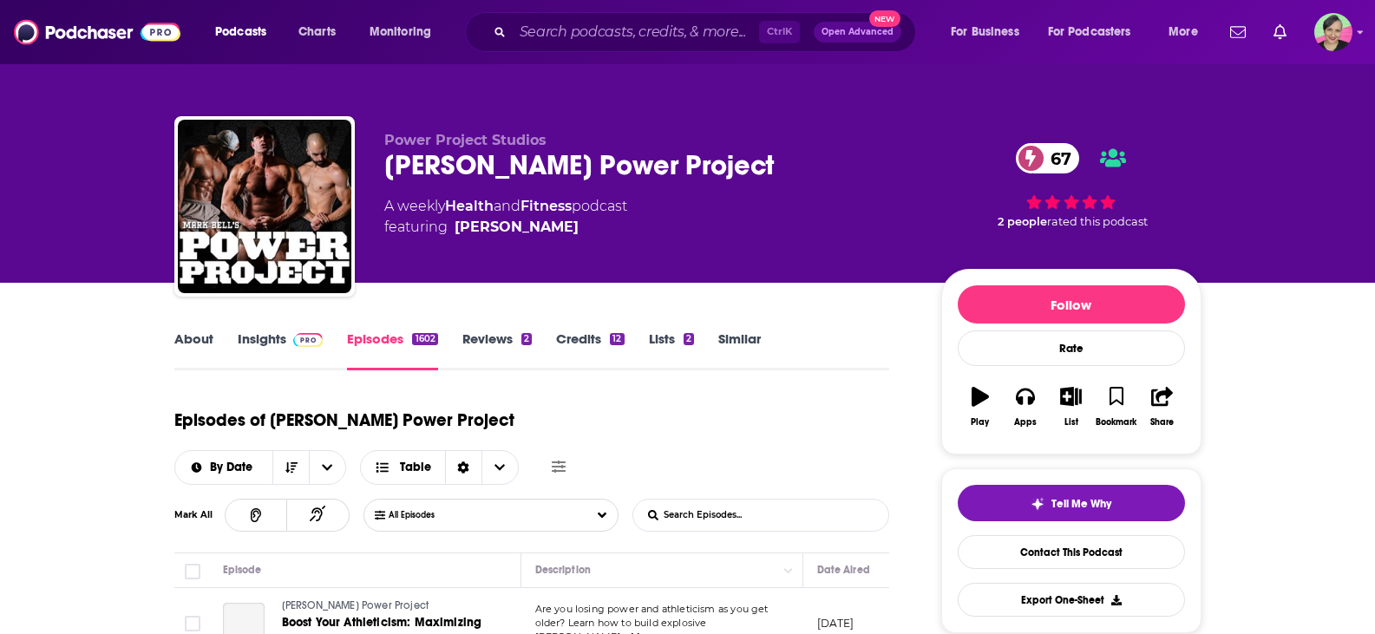
click at [760, 500] on input "List Search Input" at bounding box center [723, 515] width 181 height 31
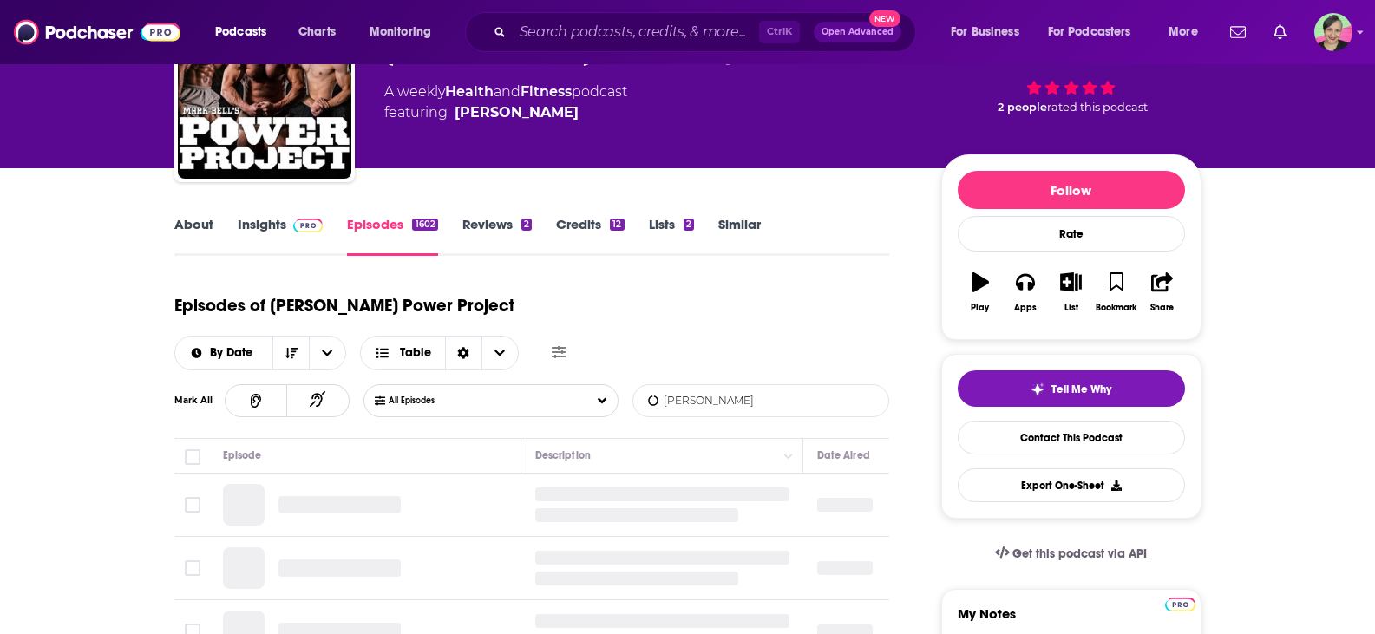
scroll to position [260, 0]
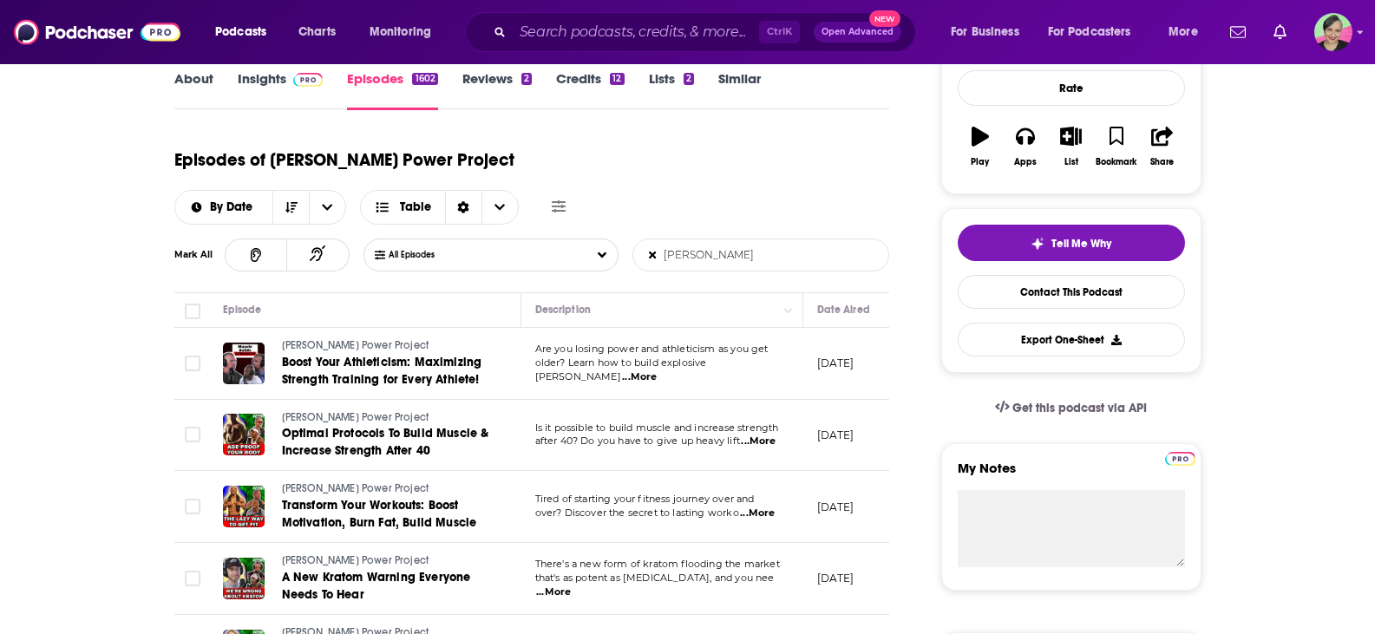
type input "[PERSON_NAME]"
click at [657, 370] on span "...More" at bounding box center [639, 377] width 35 height 14
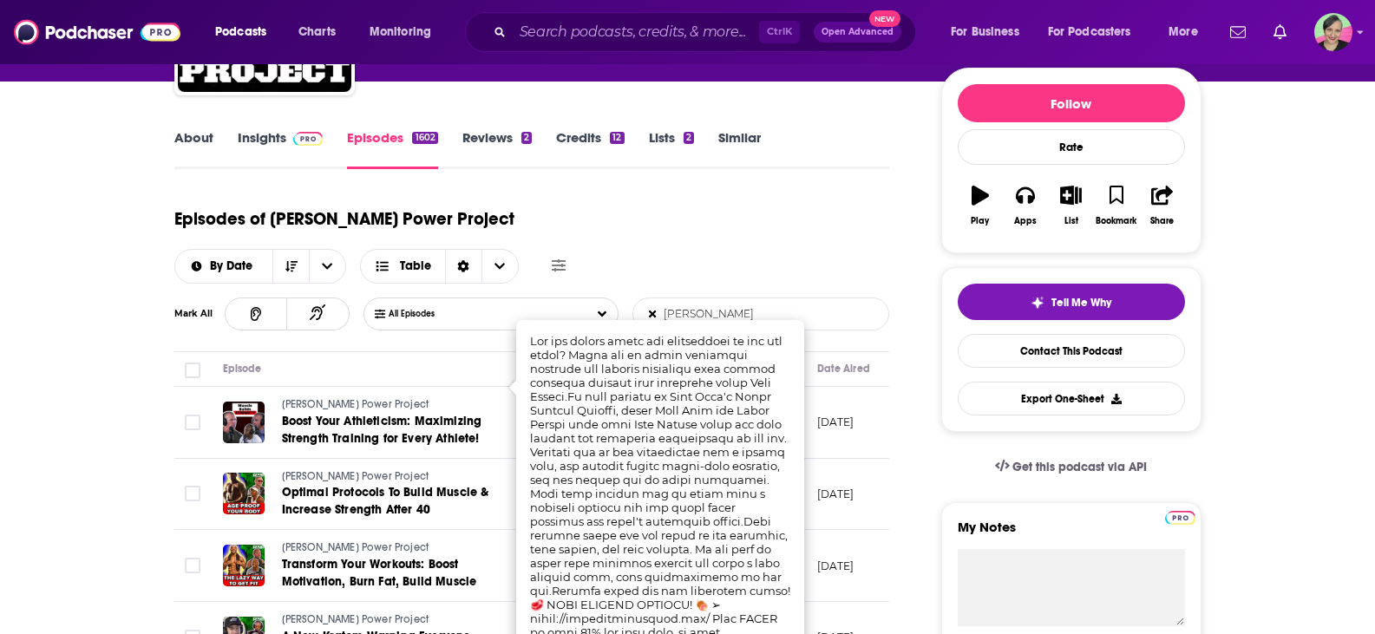
scroll to position [243, 0]
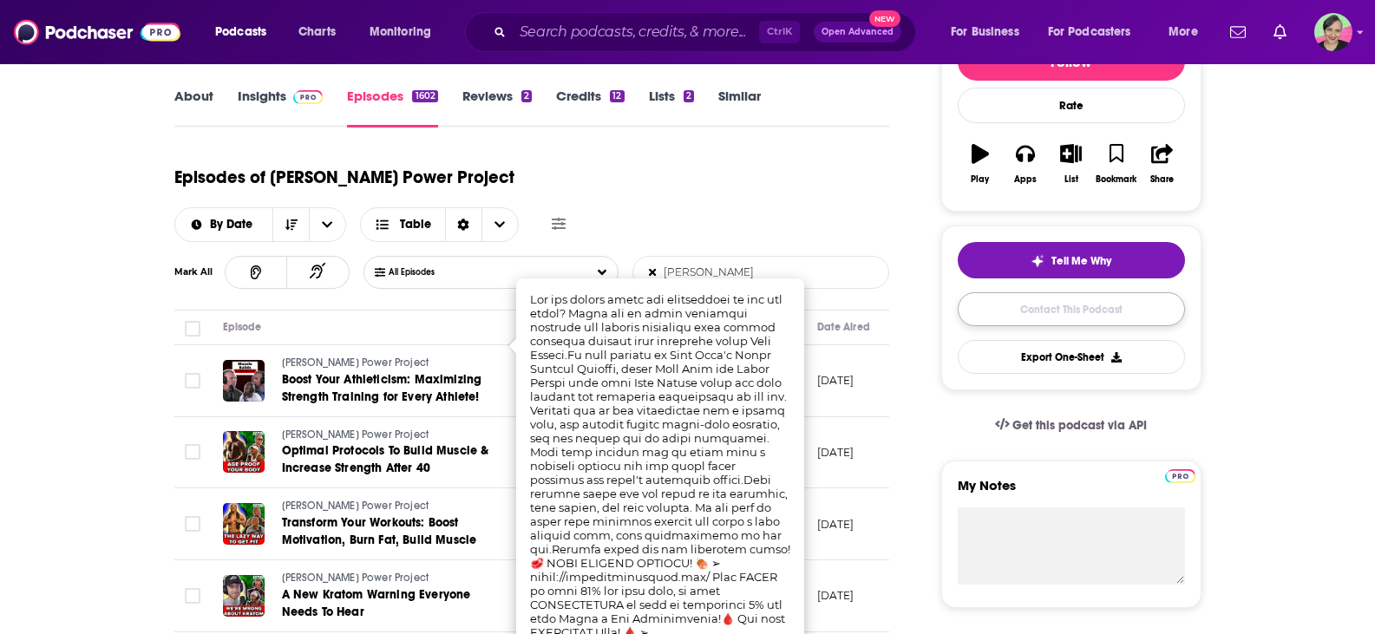
click at [1003, 312] on link "Contact This Podcast" at bounding box center [1070, 309] width 227 height 34
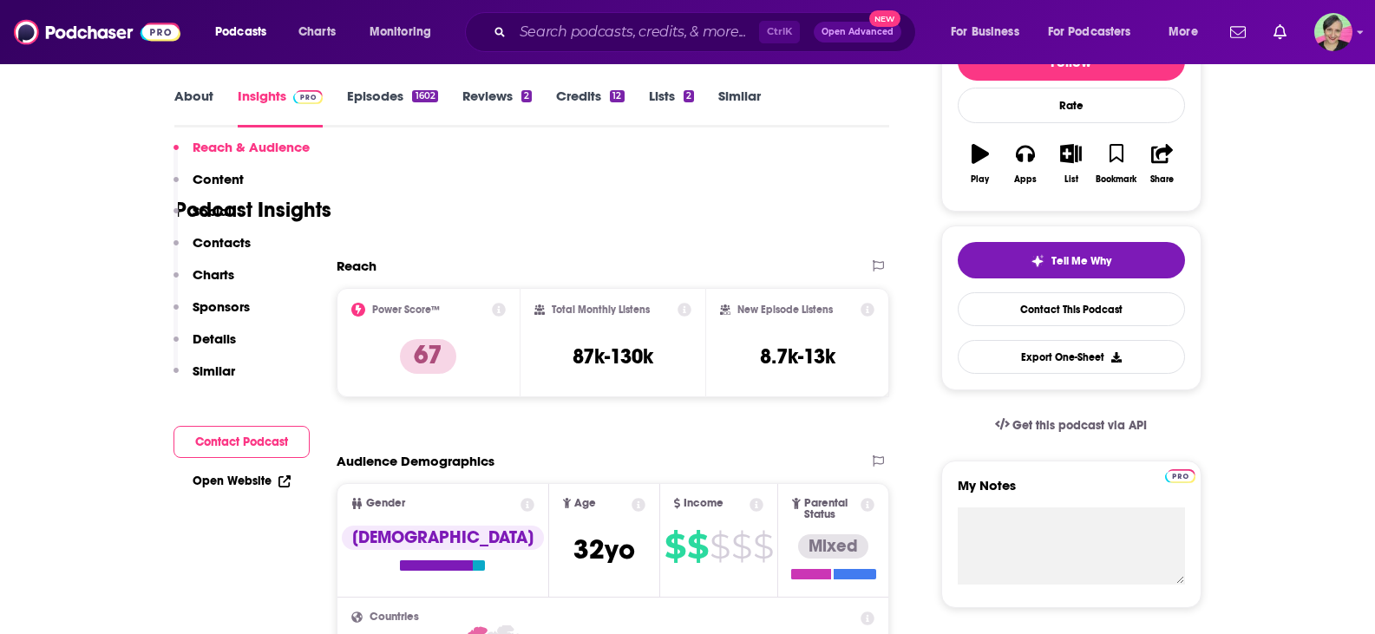
scroll to position [1787, 0]
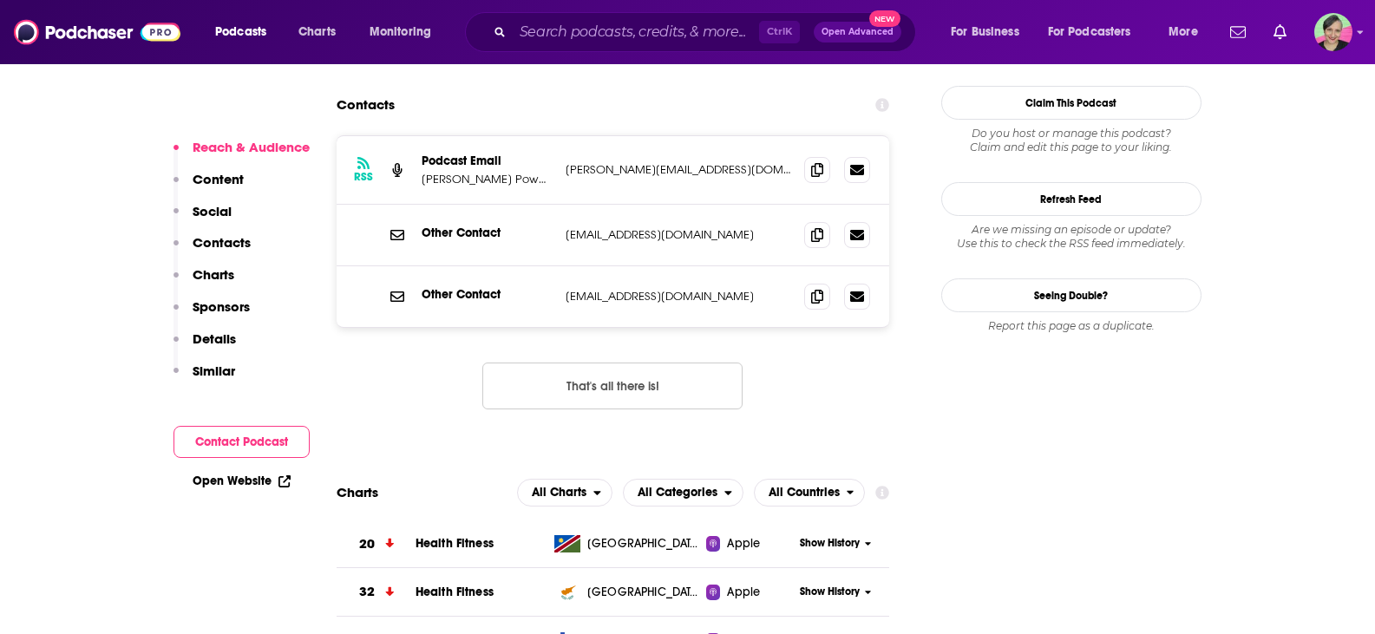
click at [814, 163] on icon at bounding box center [817, 170] width 12 height 14
click at [578, 34] on input "Search podcasts, credits, & more..." at bounding box center [636, 32] width 246 height 28
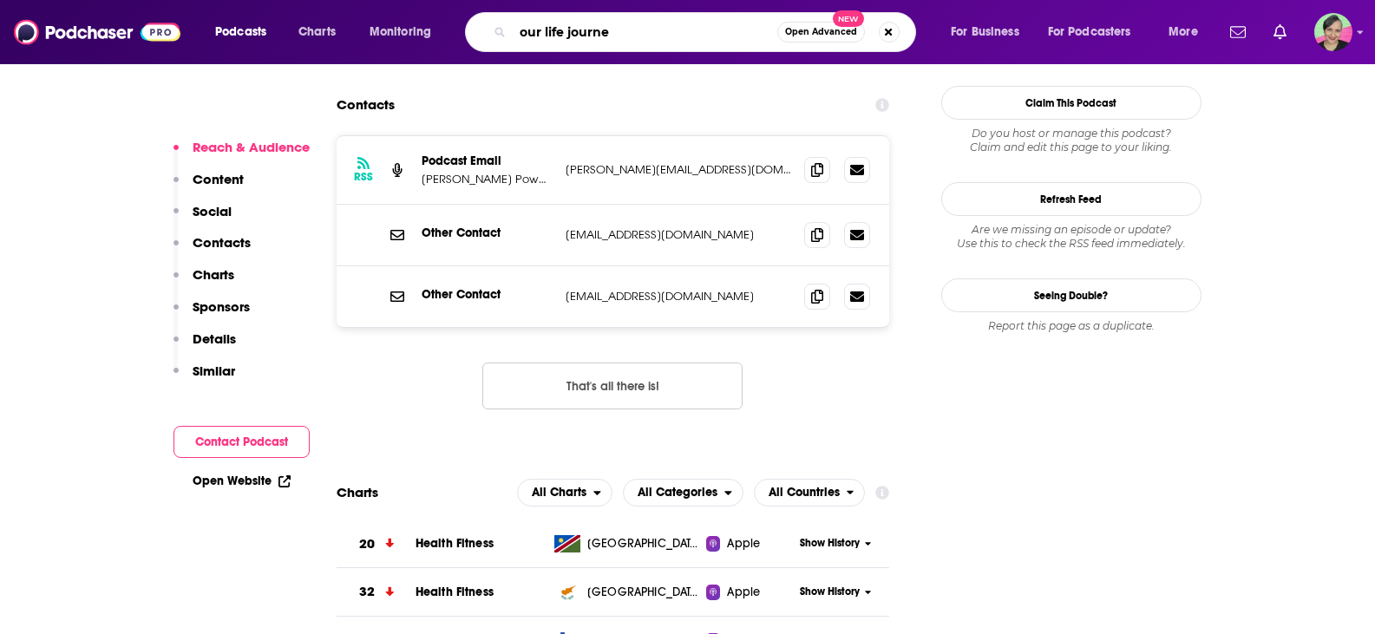
type input "our life journey"
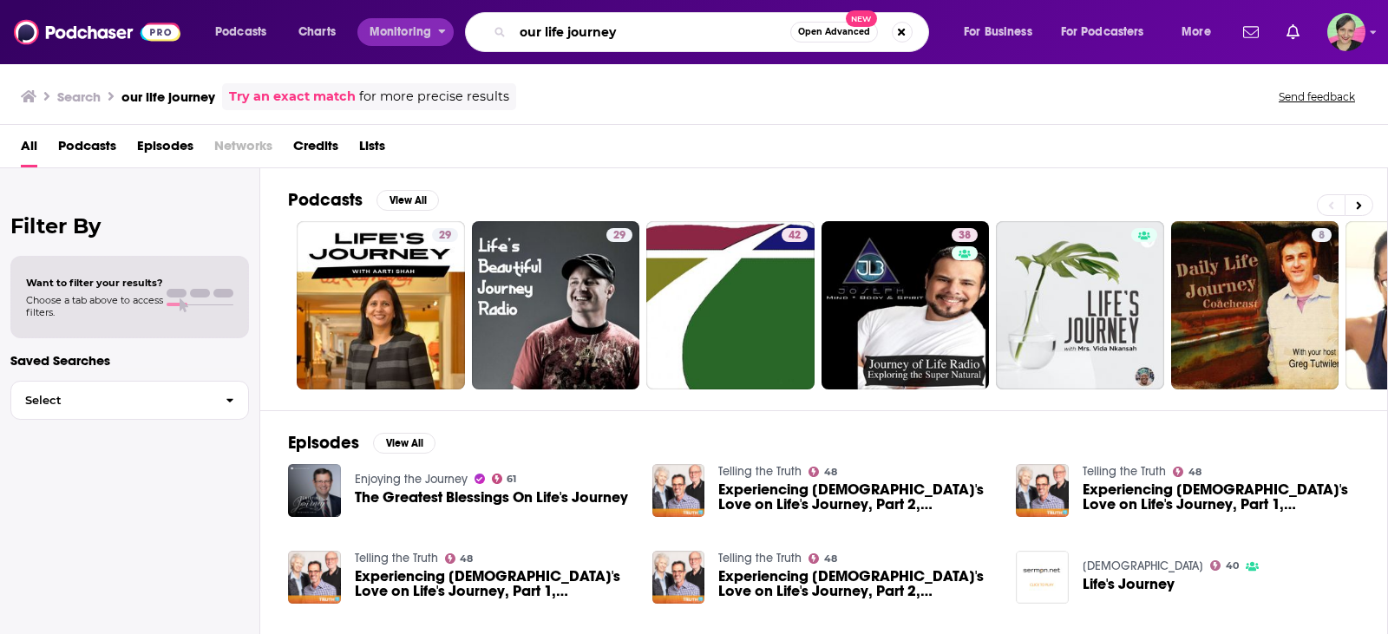
click at [452, 29] on div "Podcasts Charts Monitoring our life journey Open Advanced New For Business For …" at bounding box center [715, 32] width 1024 height 40
type input "carnivore"
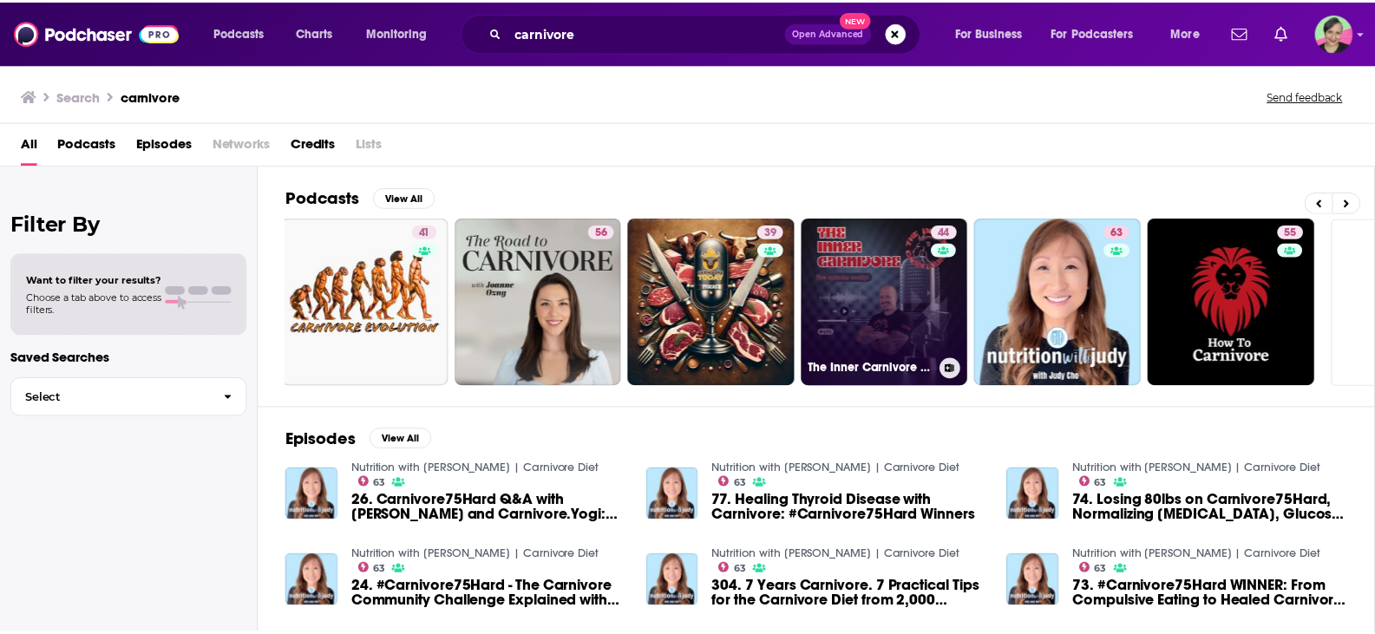
scroll to position [0, 493]
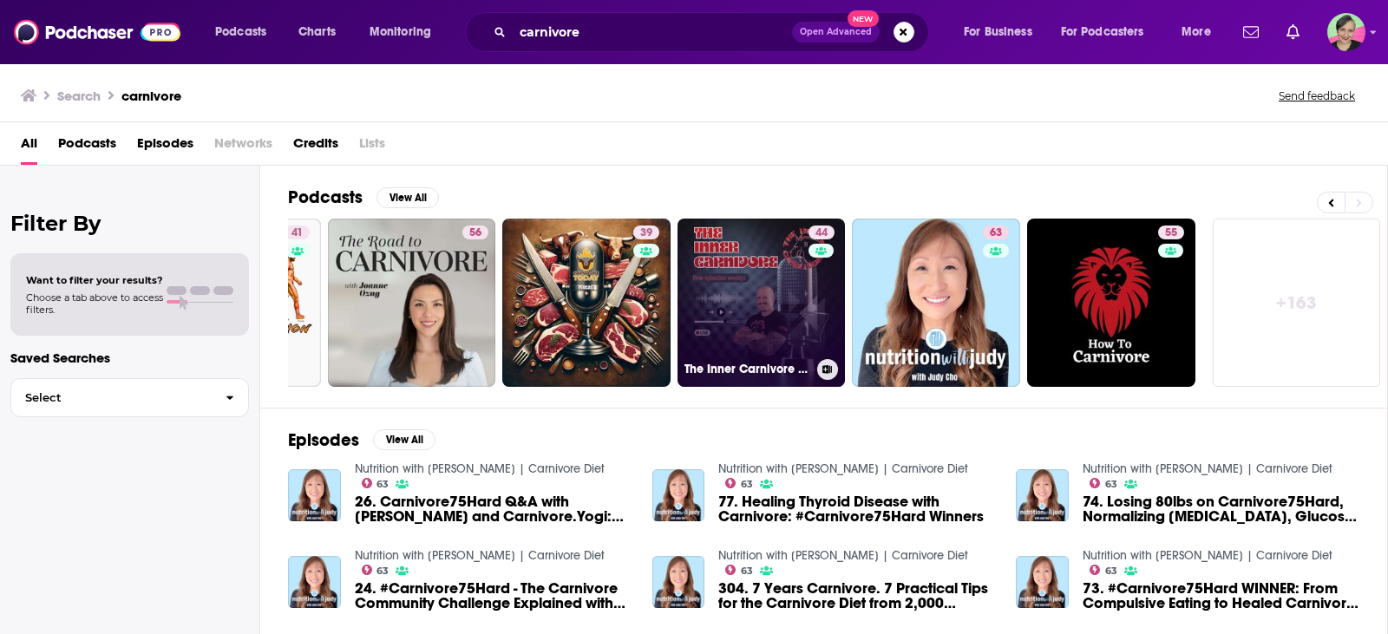
click at [753, 287] on link "44 The Inner Carnivore Podcast" at bounding box center [761, 303] width 168 height 168
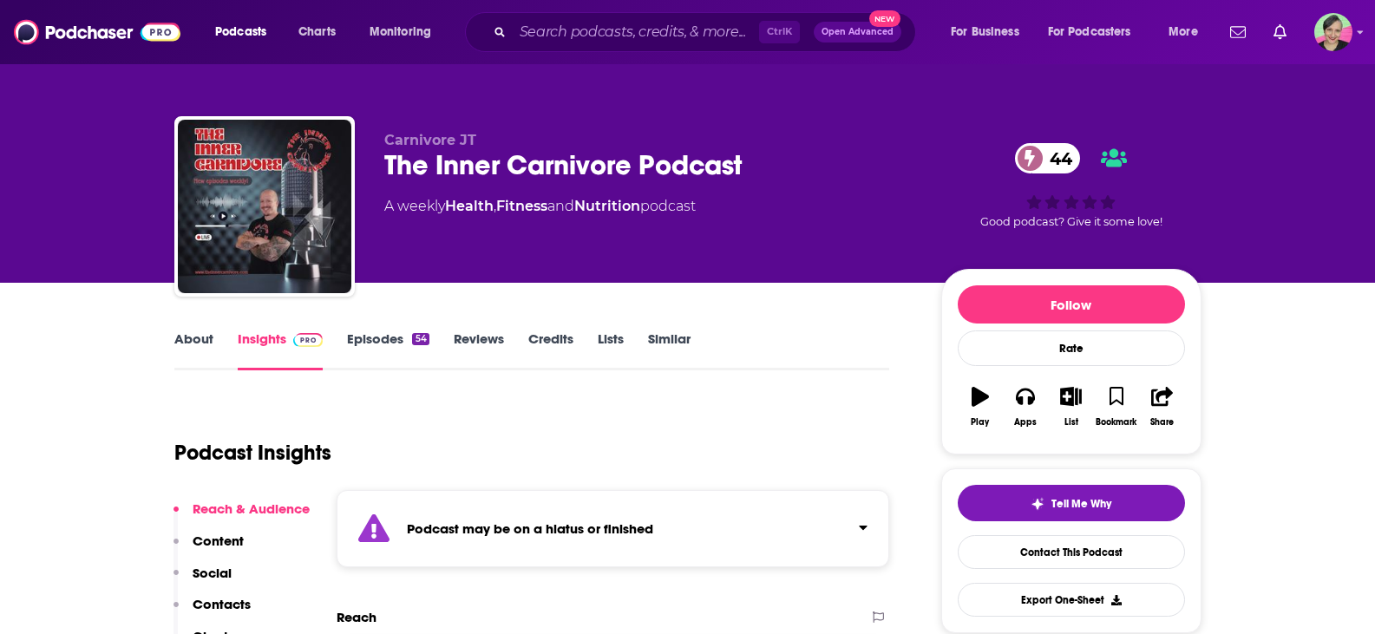
scroll to position [260, 0]
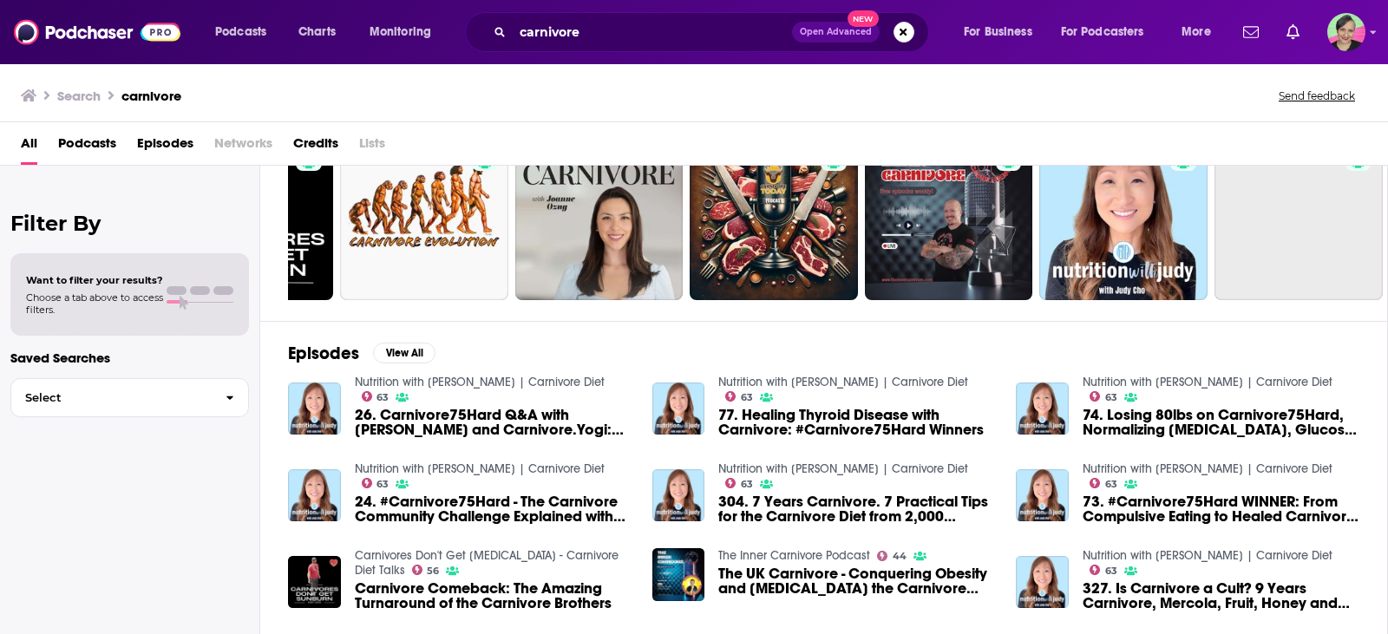
scroll to position [0, 493]
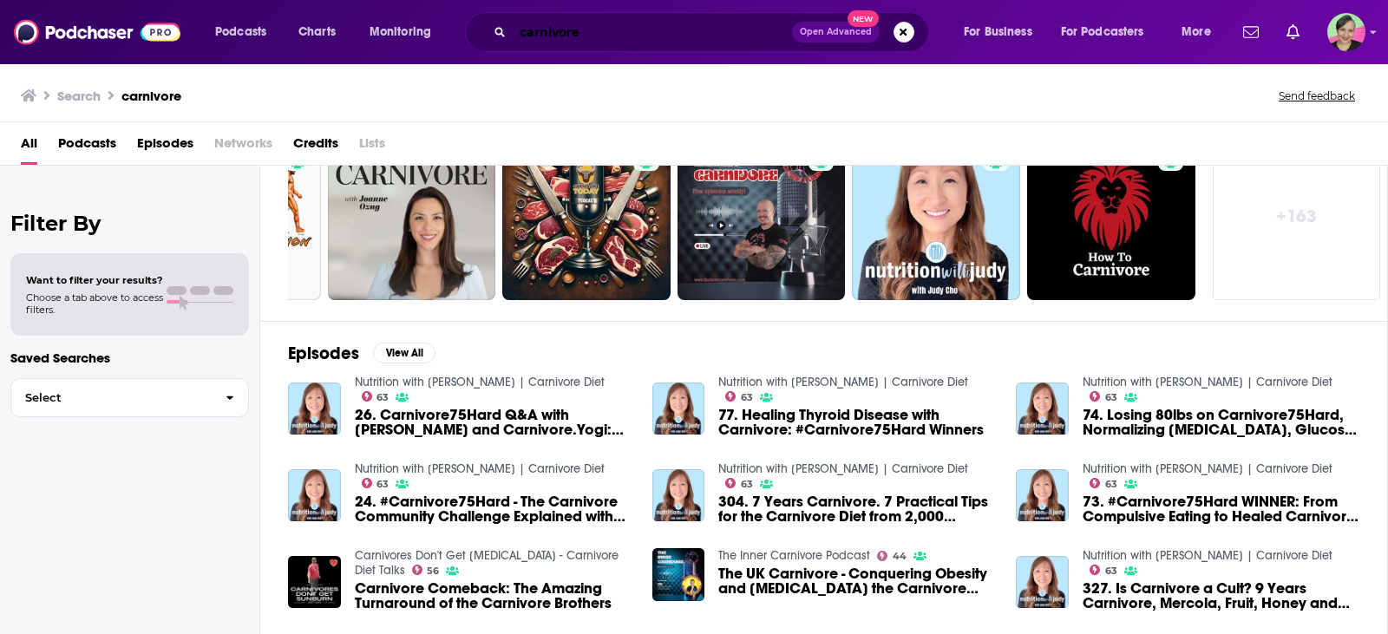
click at [635, 30] on input "carnivore" at bounding box center [652, 32] width 279 height 28
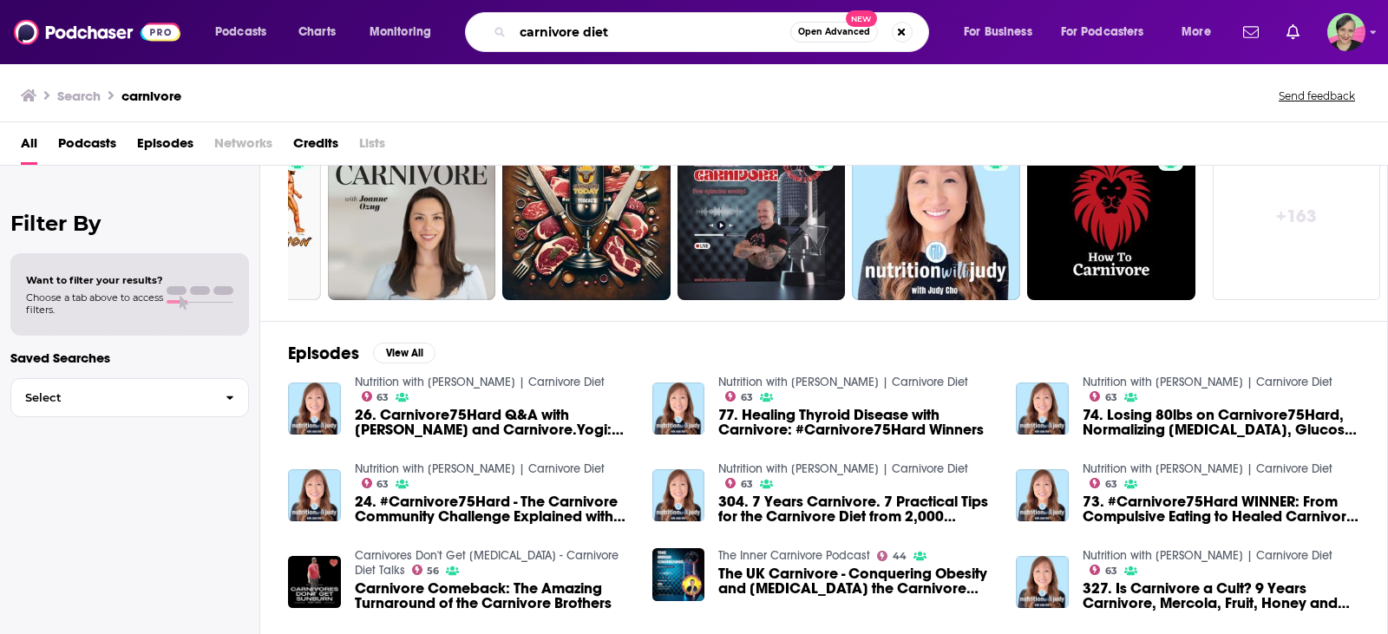
type input "carnivore diet"
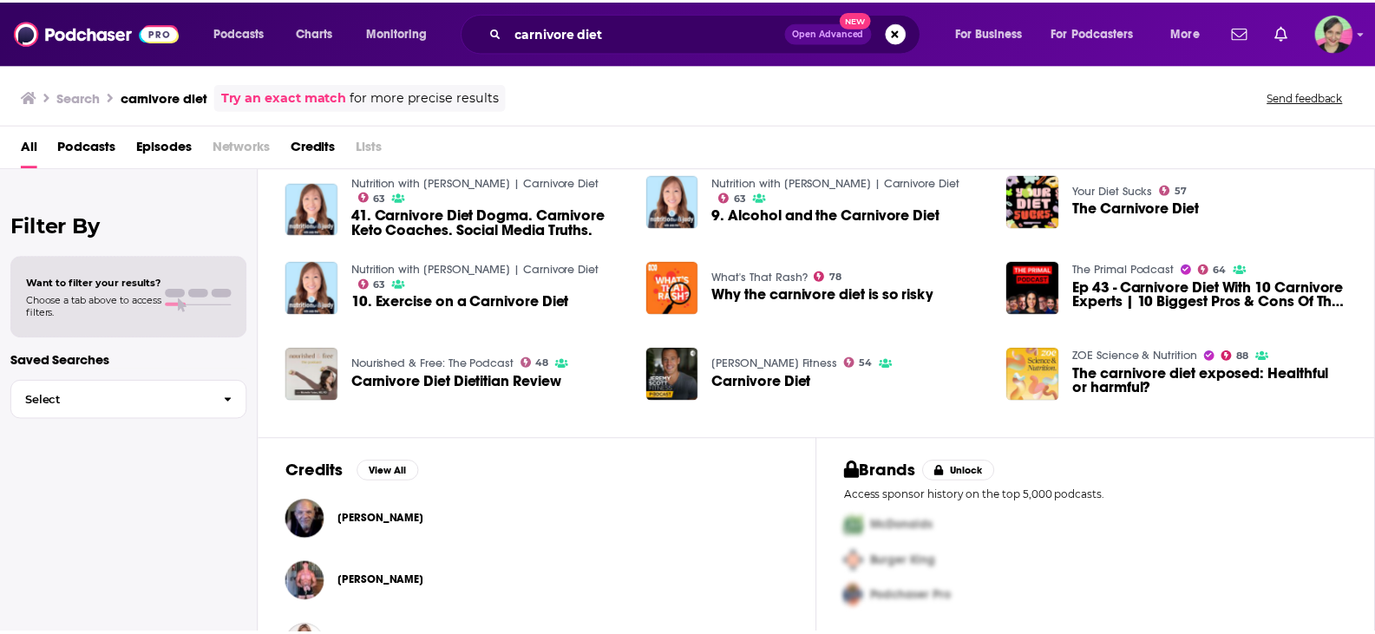
scroll to position [259, 0]
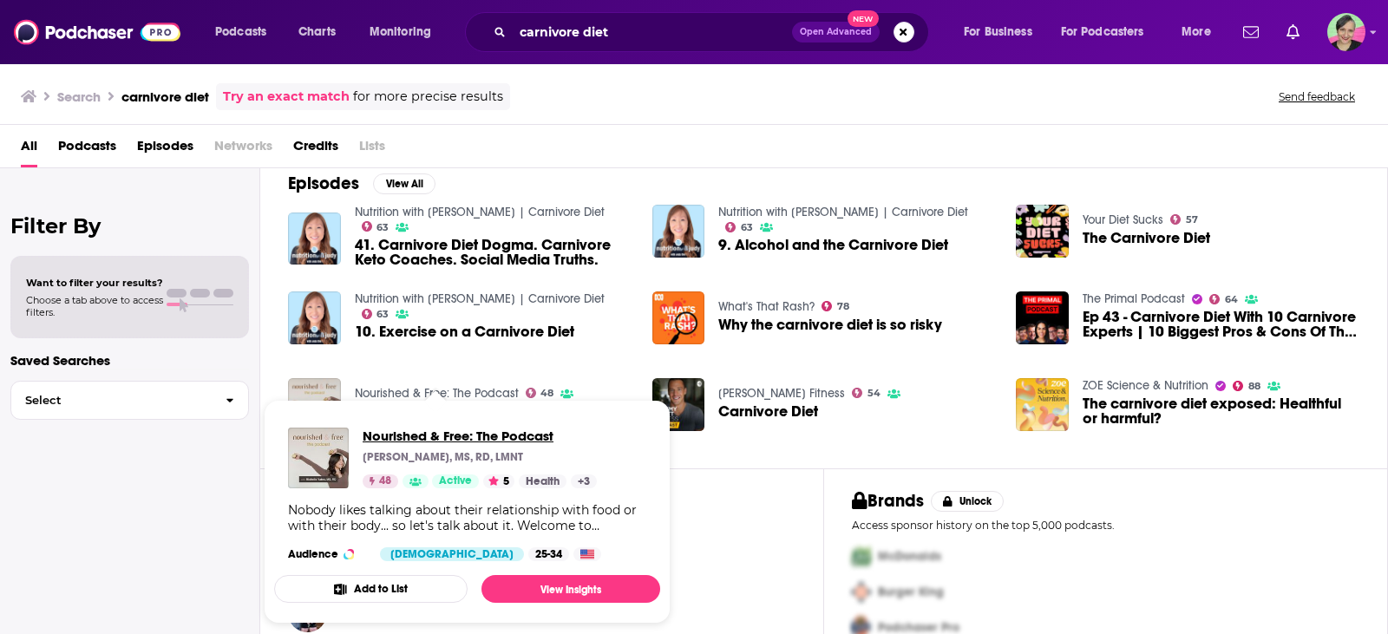
click at [470, 429] on span "Nourished & Free: The Podcast" at bounding box center [480, 436] width 234 height 16
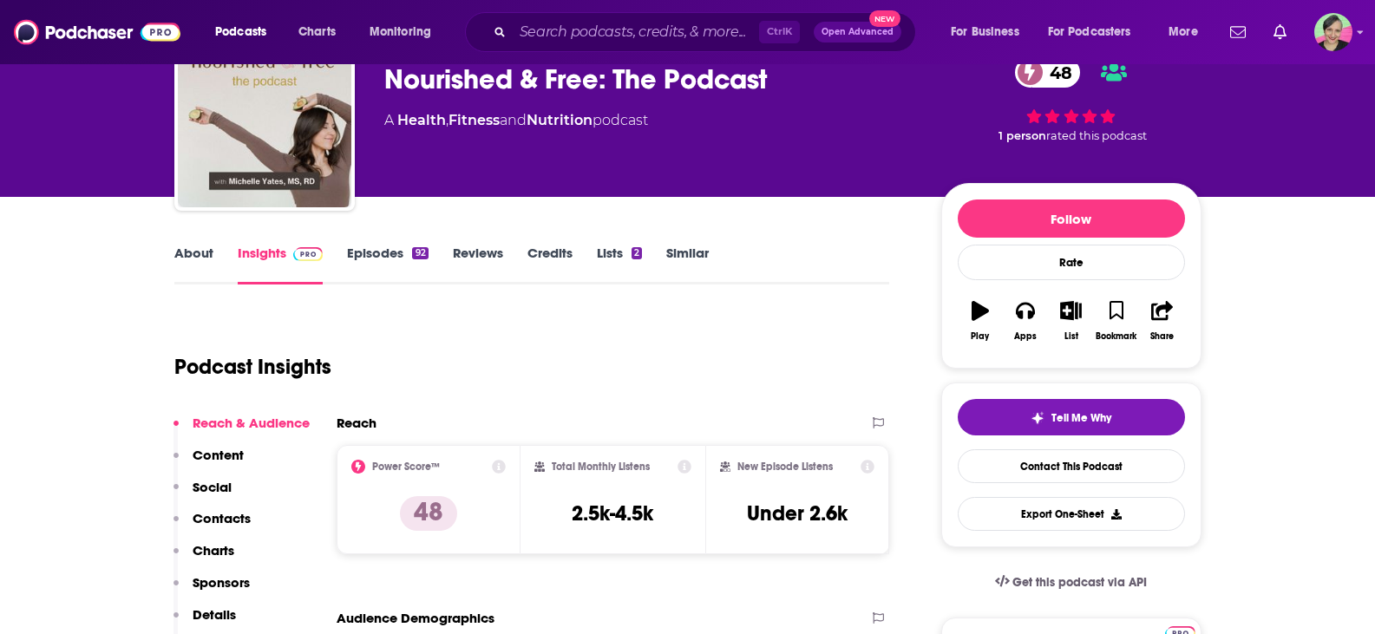
scroll to position [87, 0]
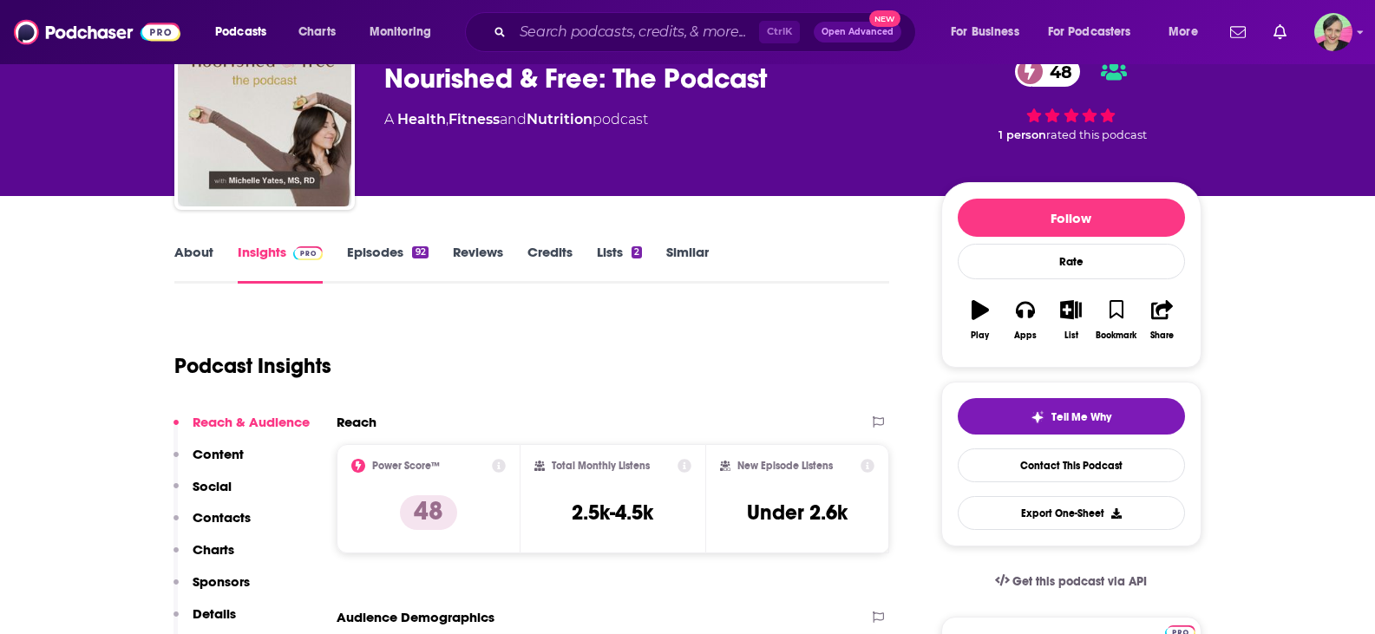
click at [180, 246] on link "About" at bounding box center [193, 264] width 39 height 40
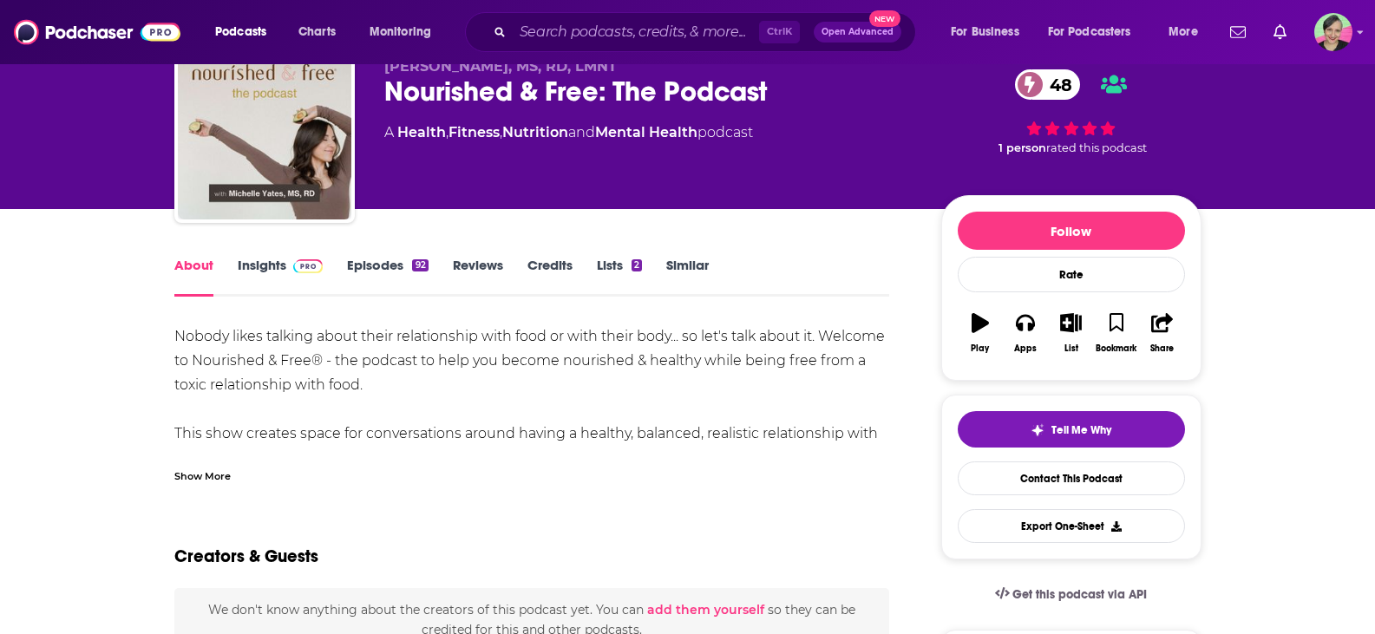
scroll to position [173, 0]
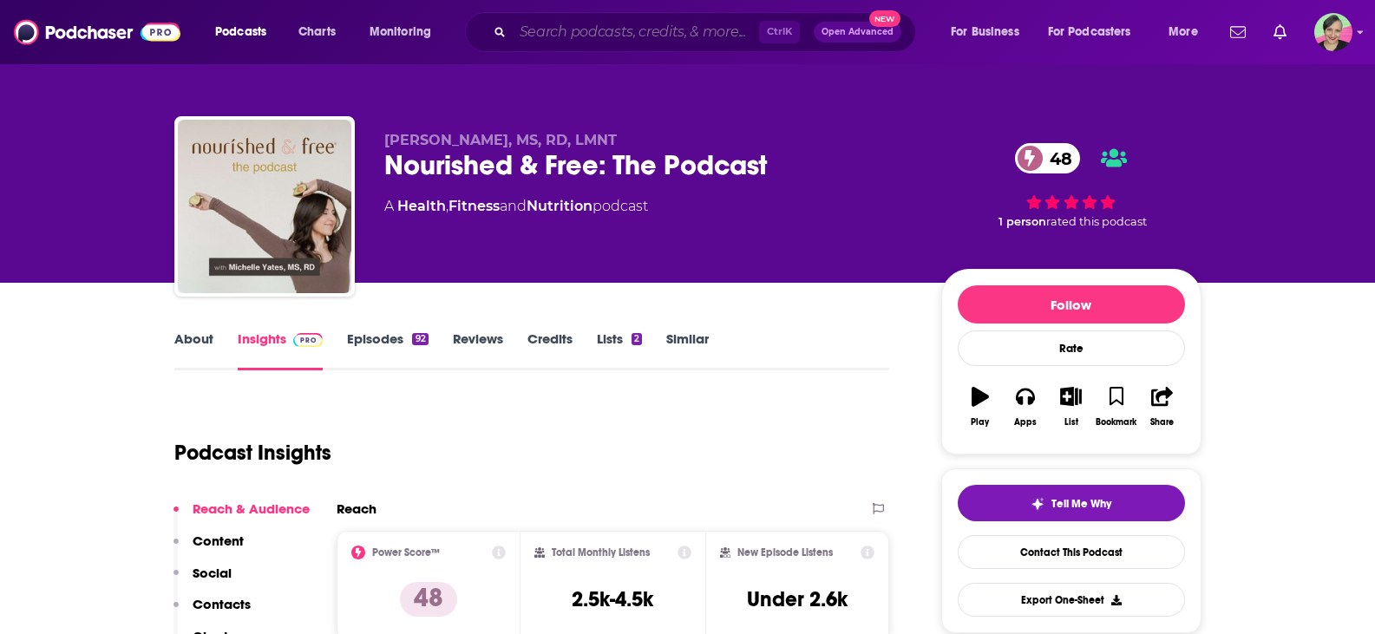
click at [598, 35] on input "Search podcasts, credits, & more..." at bounding box center [636, 32] width 246 height 28
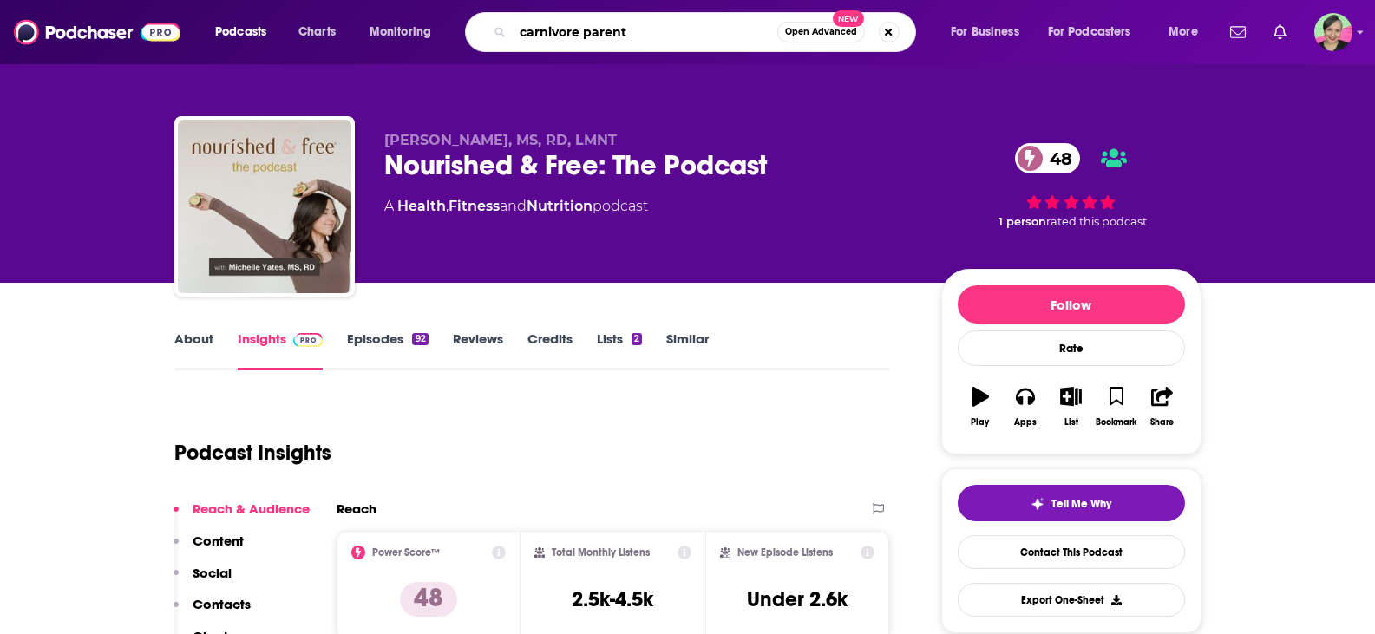
type input "carnivore parents"
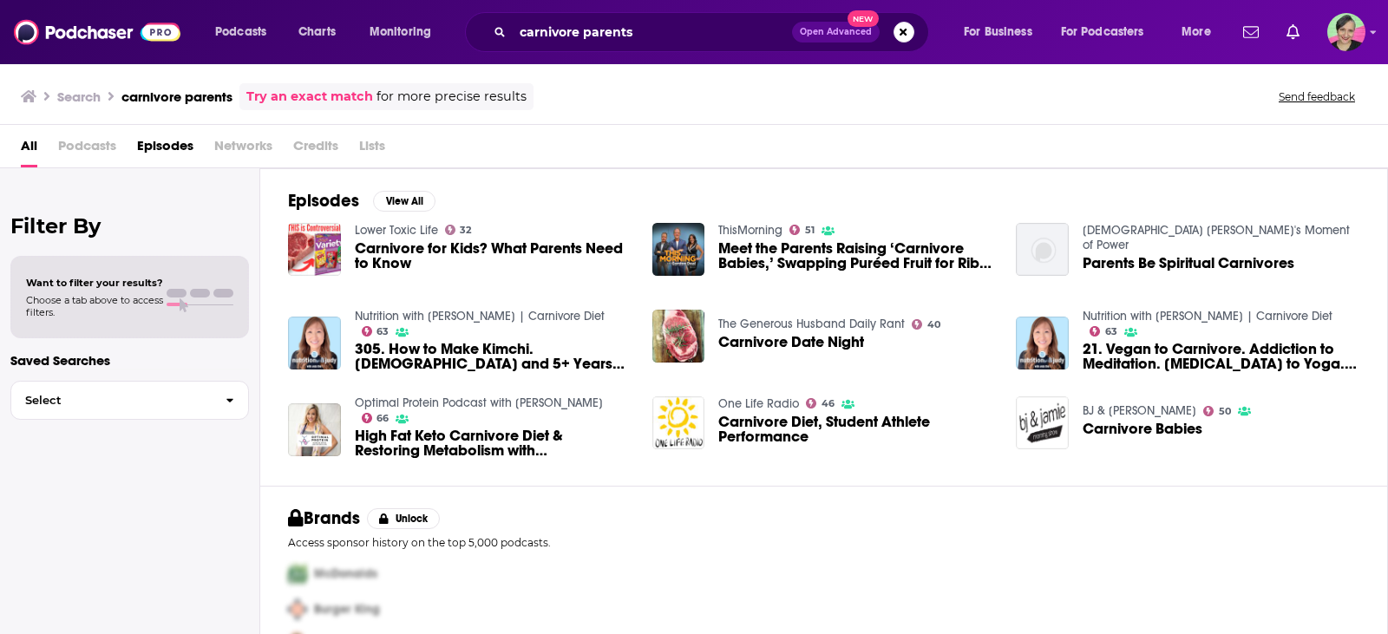
click at [379, 225] on link "Lower Toxic Life" at bounding box center [396, 230] width 83 height 15
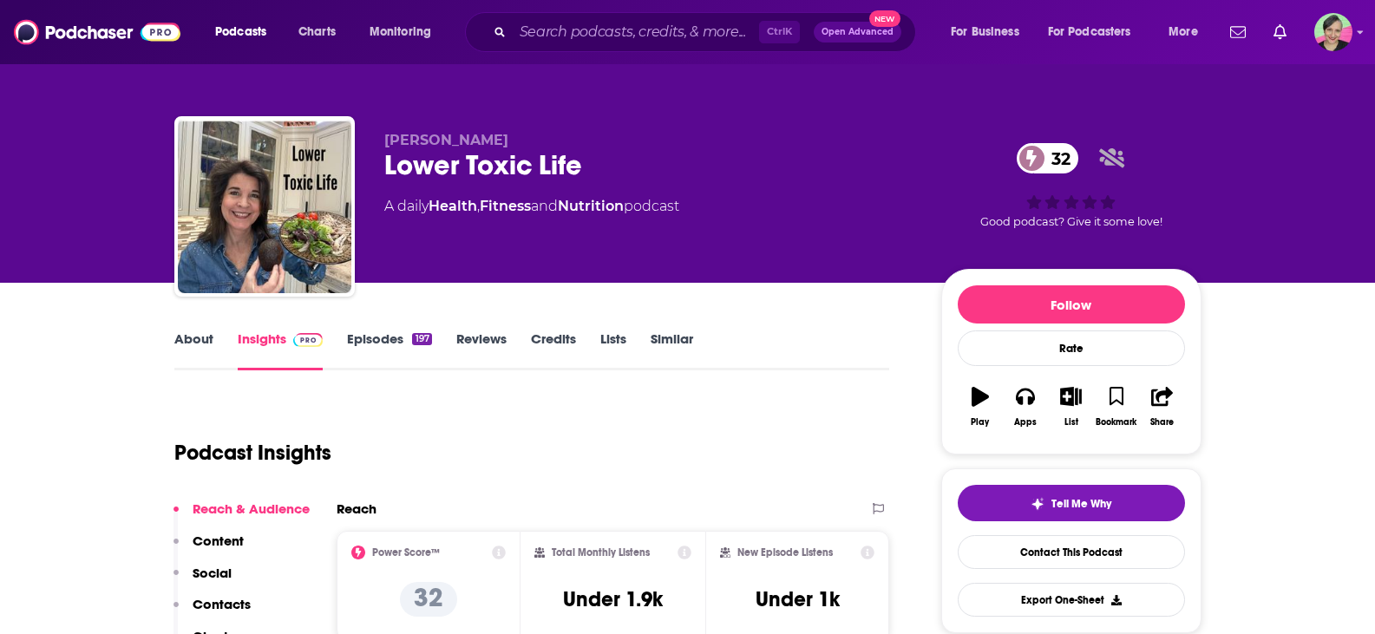
scroll to position [87, 0]
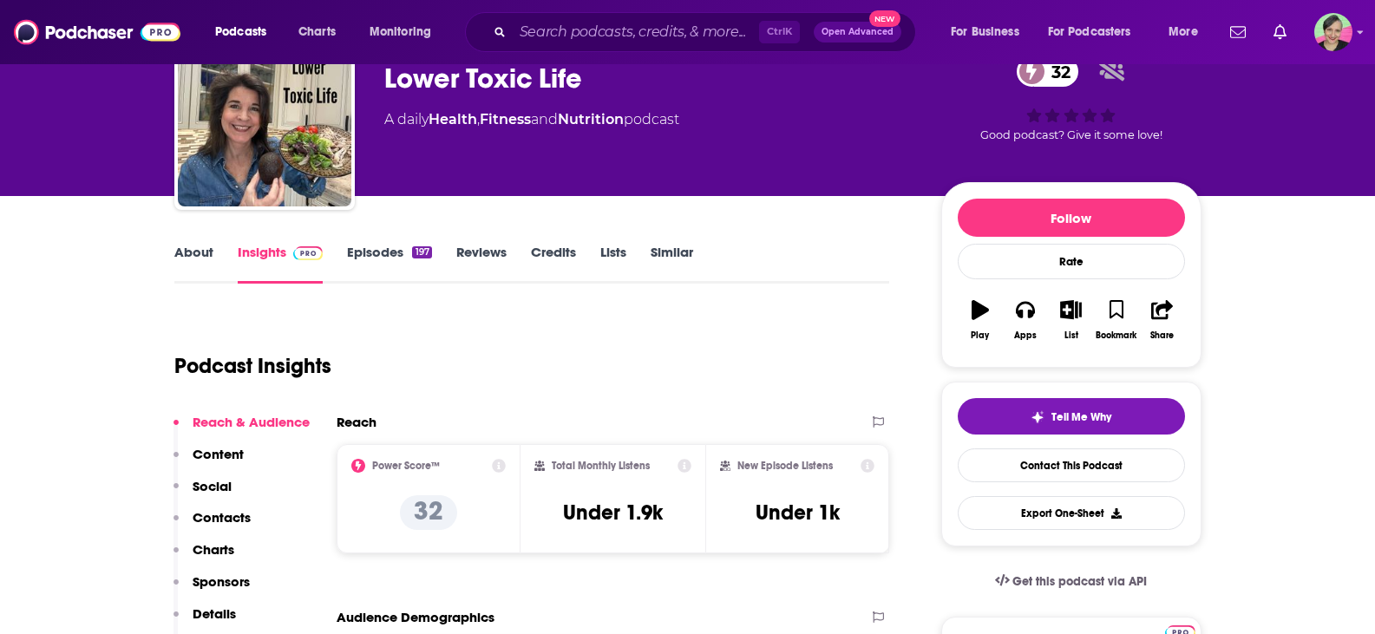
click at [199, 252] on link "About" at bounding box center [193, 264] width 39 height 40
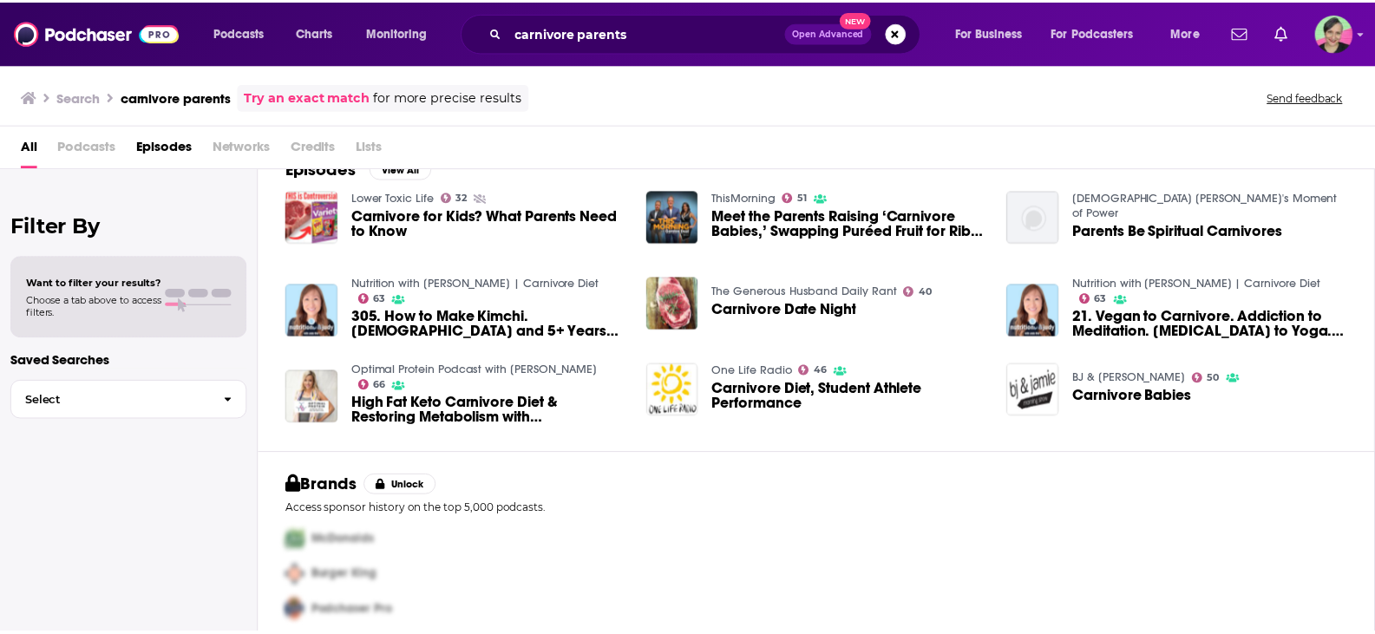
scroll to position [47, 0]
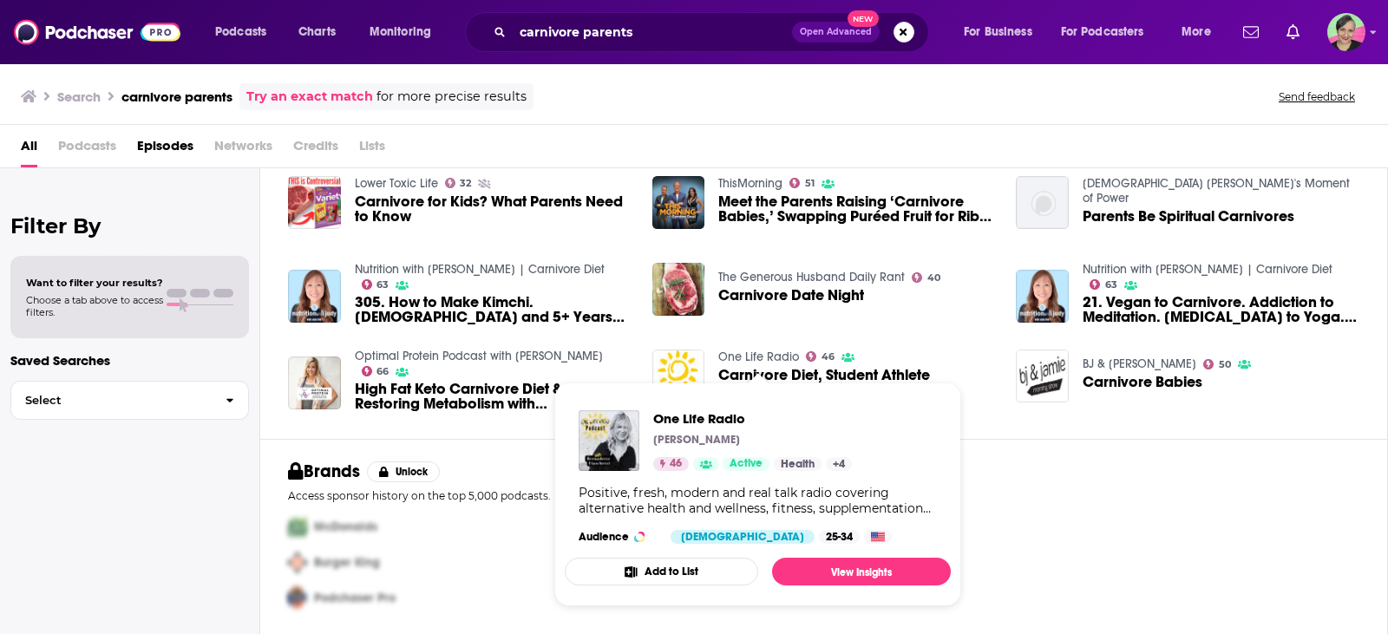
click at [748, 356] on link "One Life Radio" at bounding box center [758, 357] width 81 height 15
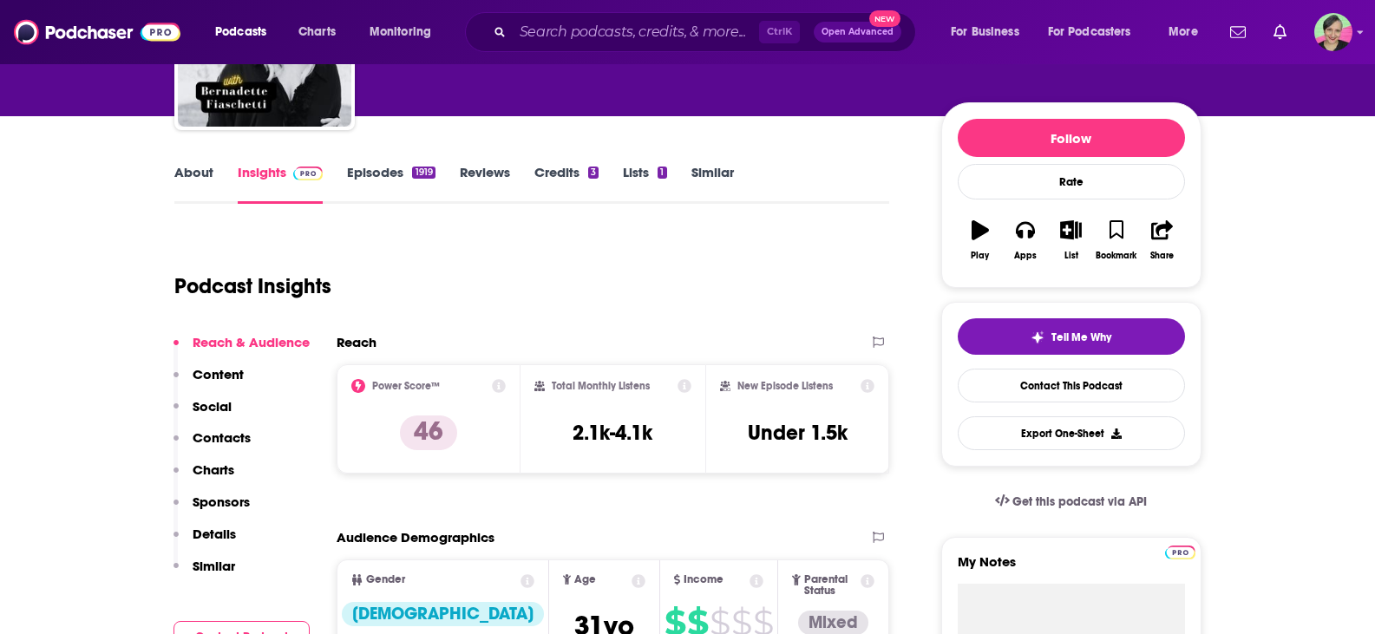
scroll to position [173, 0]
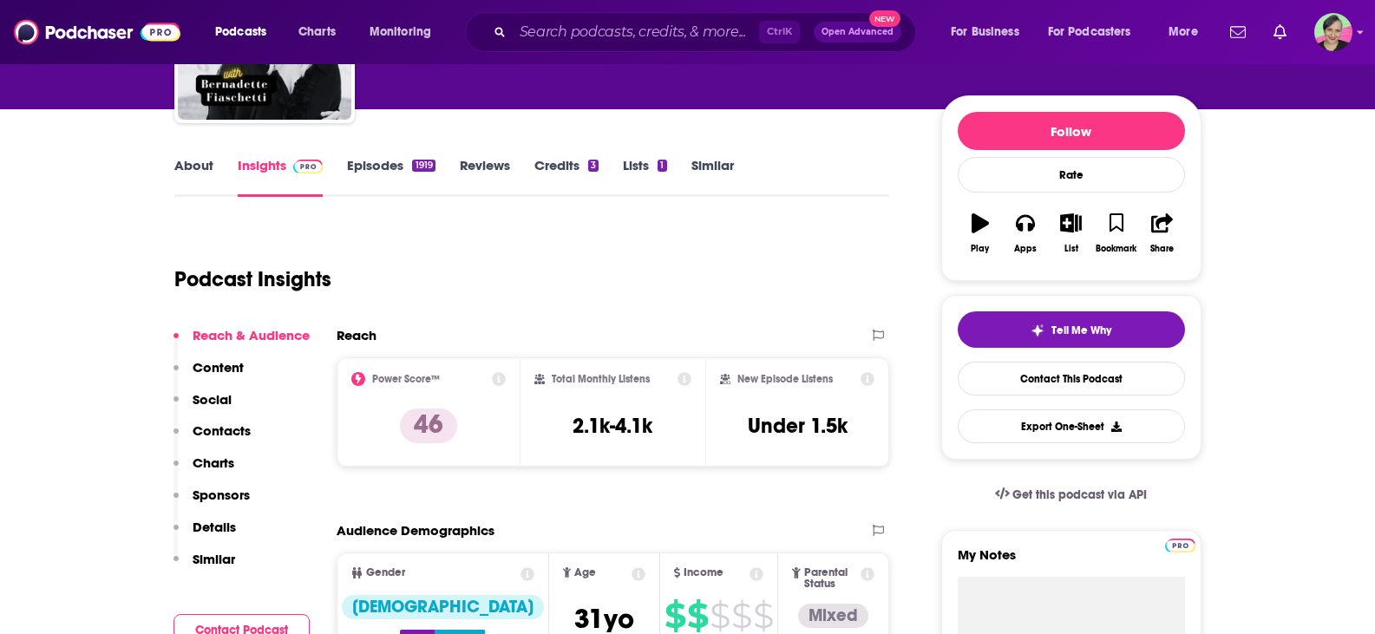
click at [198, 168] on link "About" at bounding box center [193, 177] width 39 height 40
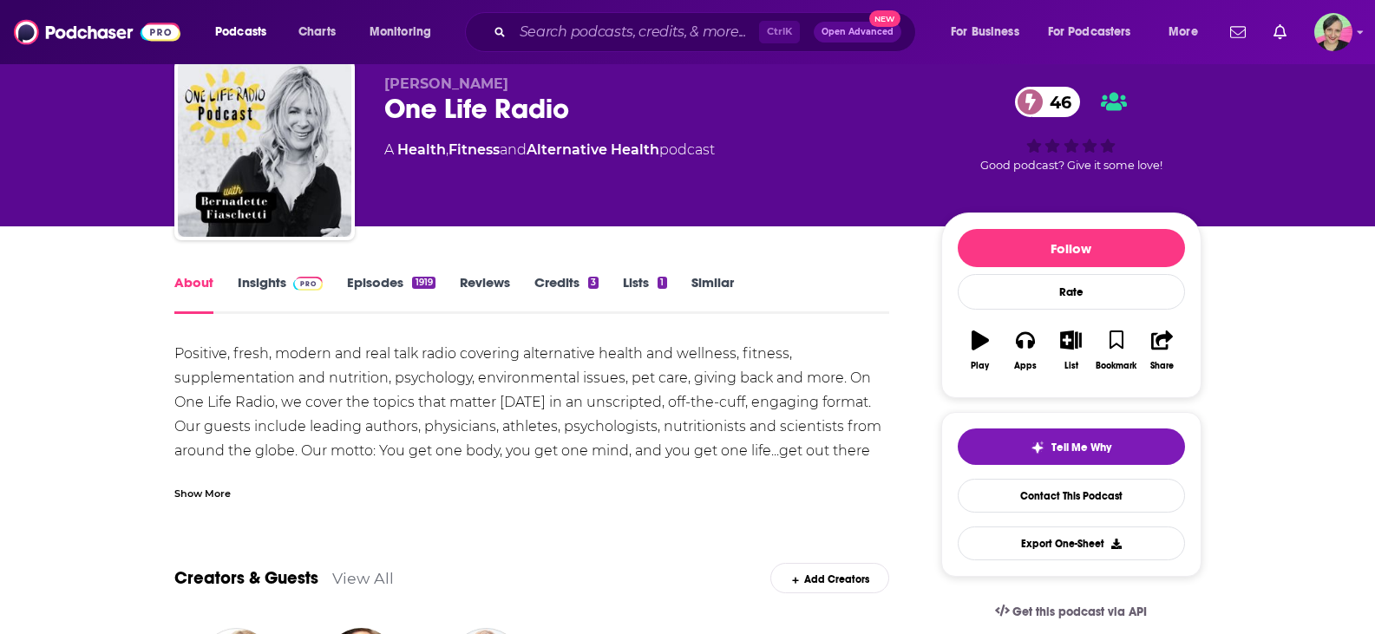
scroll to position [87, 0]
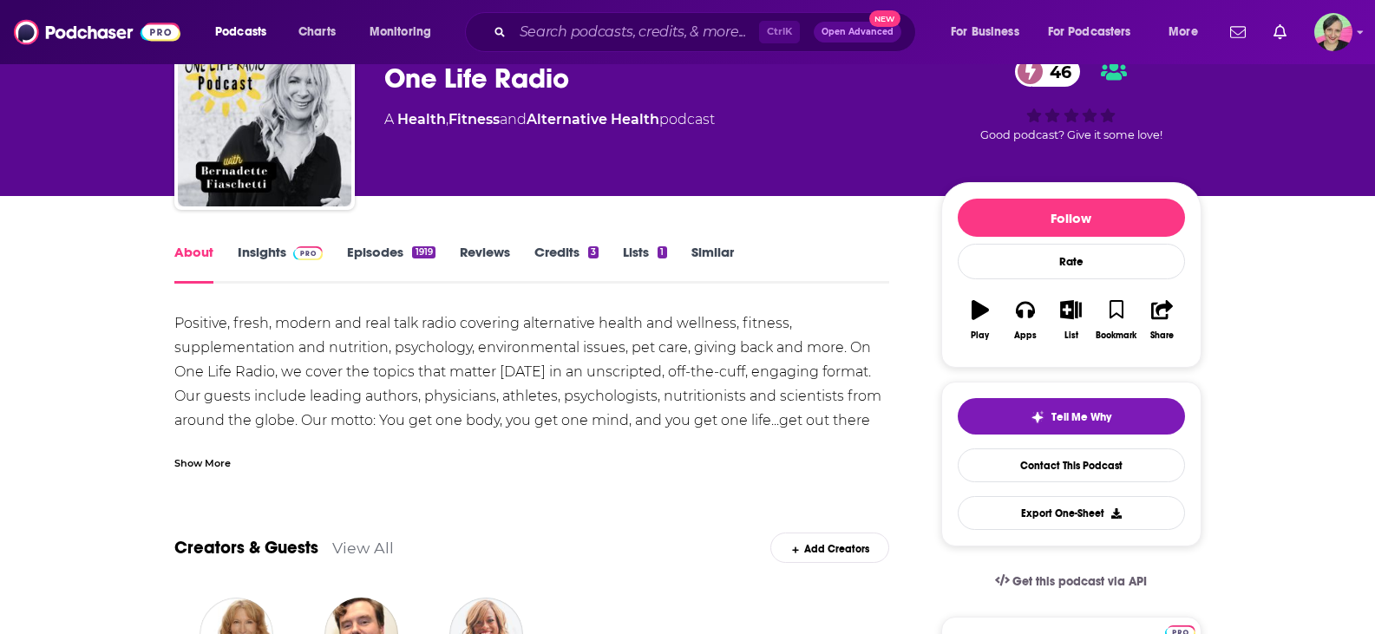
click at [193, 454] on div "Show More" at bounding box center [202, 462] width 56 height 16
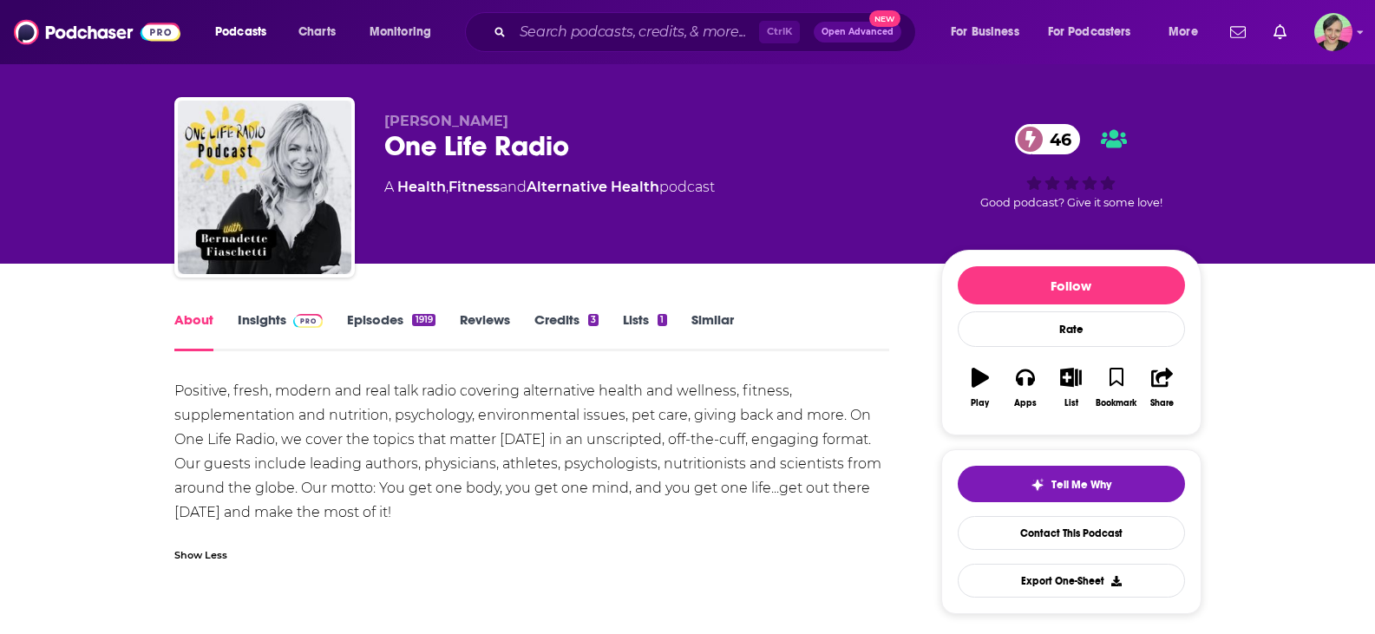
scroll to position [0, 0]
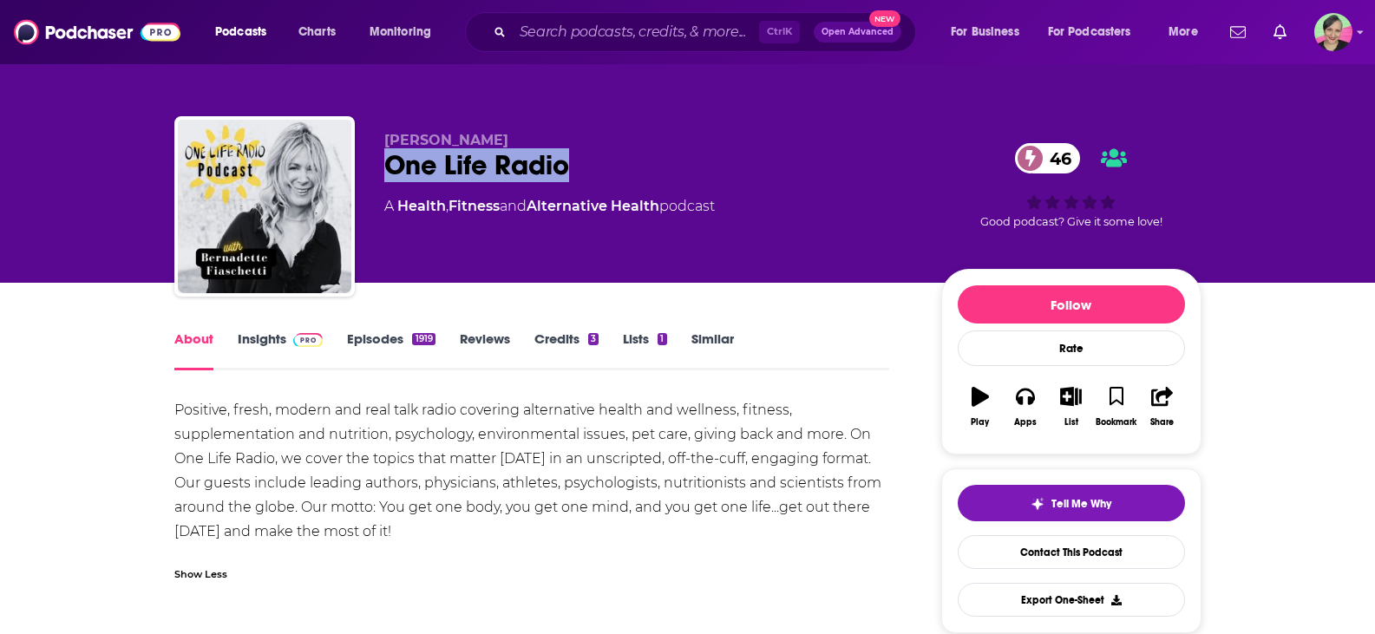
drag, startPoint x: 492, startPoint y: 160, endPoint x: 383, endPoint y: 162, distance: 108.4
click at [384, 162] on div "One Life Radio 46" at bounding box center [648, 165] width 529 height 34
copy h1 "One Life Radio"
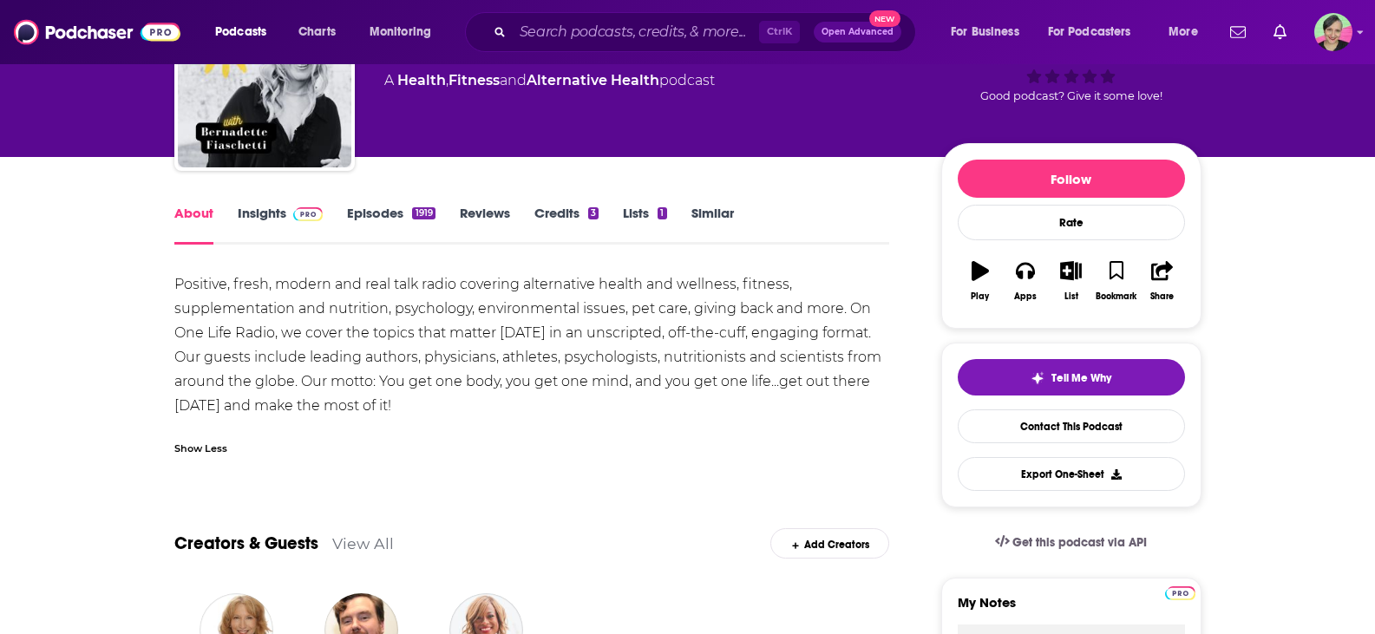
scroll to position [173, 0]
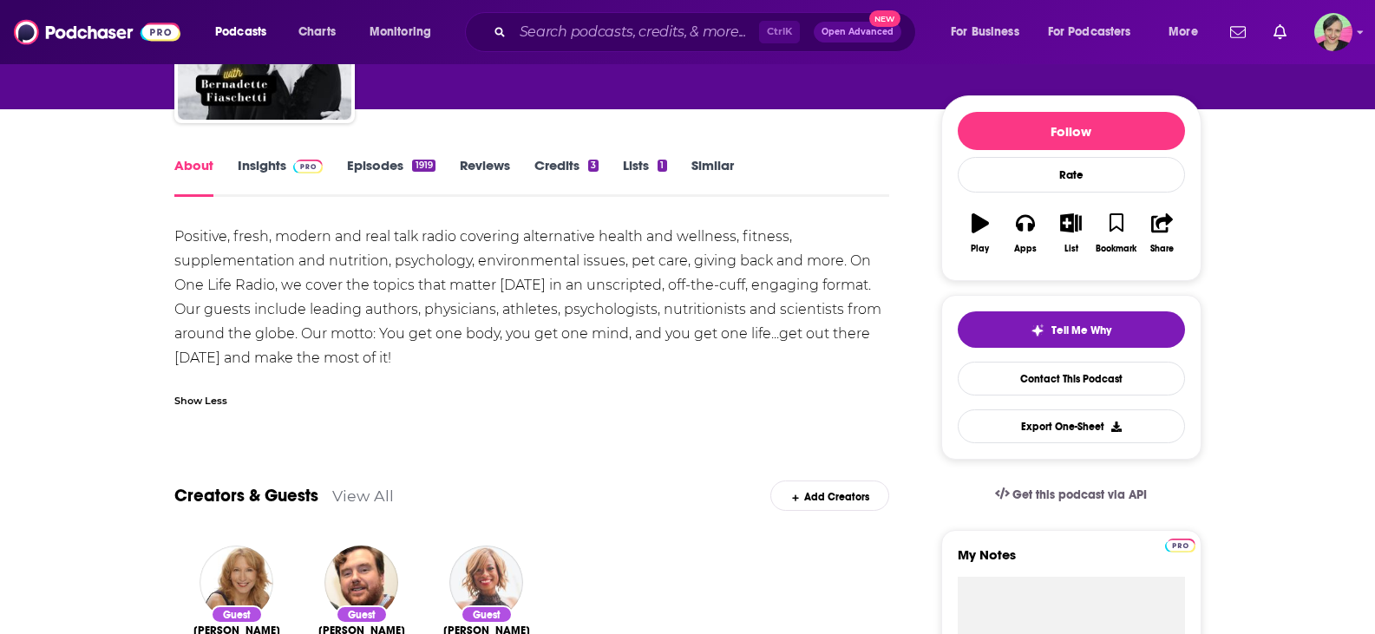
click at [380, 168] on link "Episodes 1919" at bounding box center [391, 177] width 88 height 40
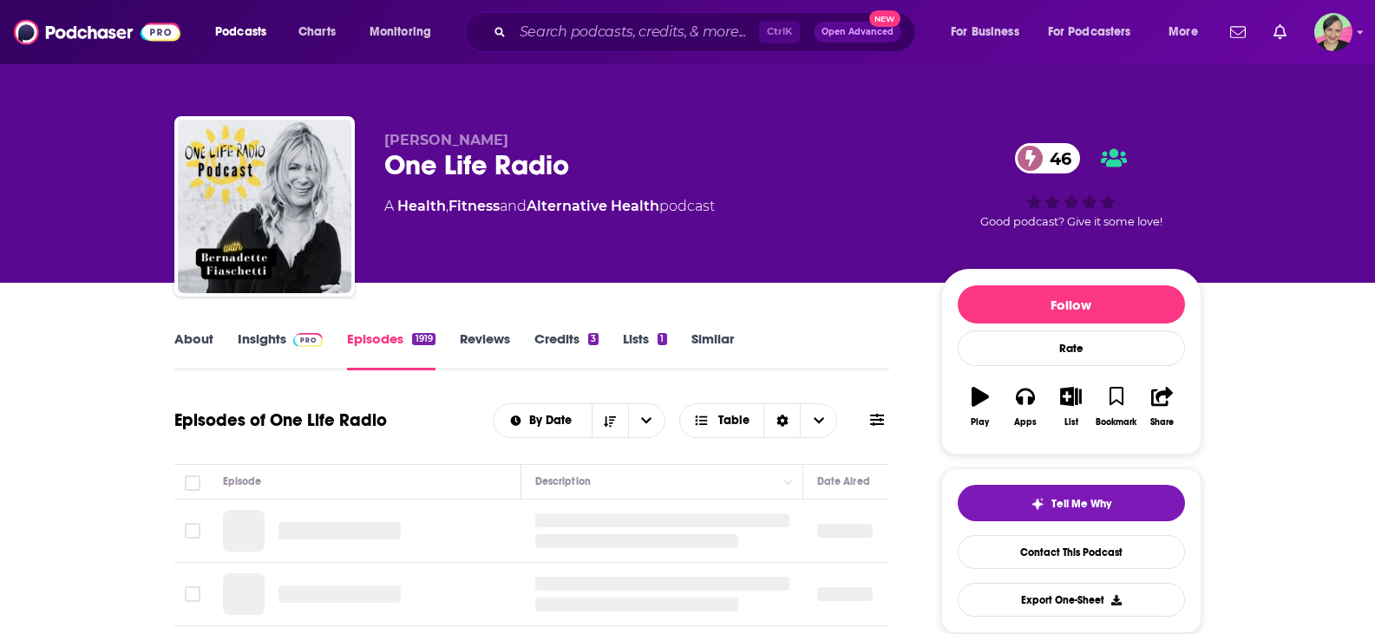
click at [870, 414] on icon at bounding box center [877, 420] width 14 height 14
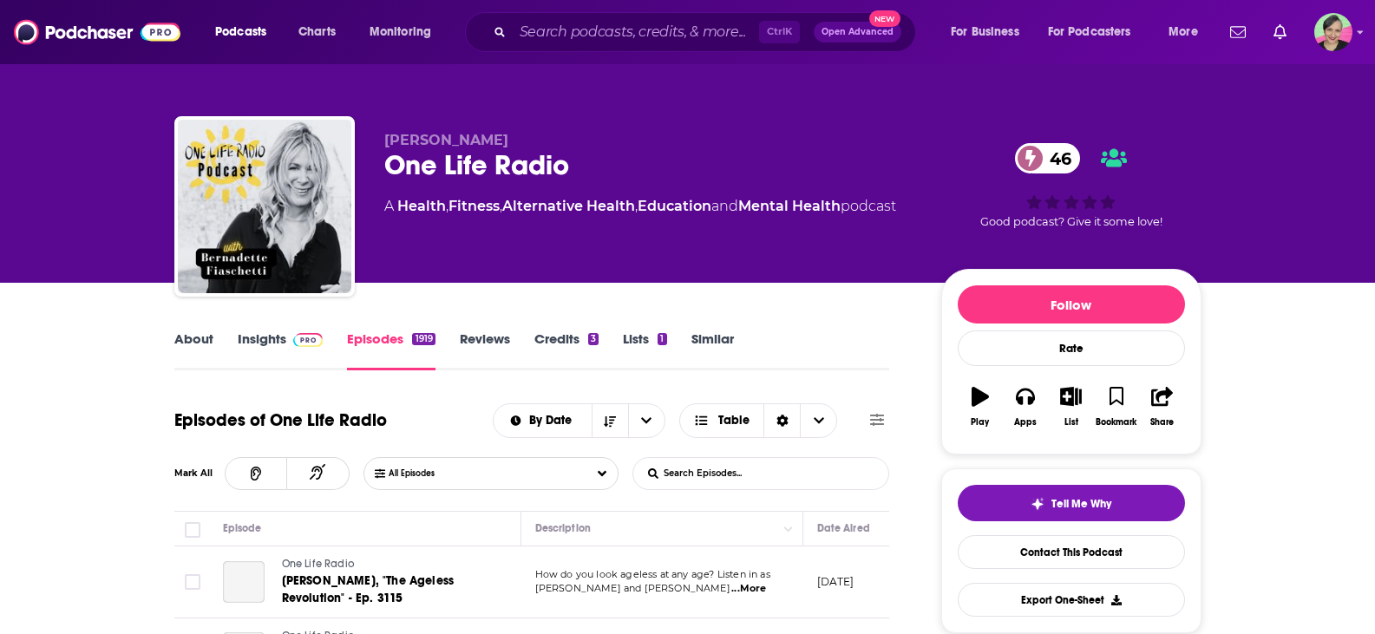
click at [703, 458] on input "List Search Input" at bounding box center [723, 473] width 181 height 31
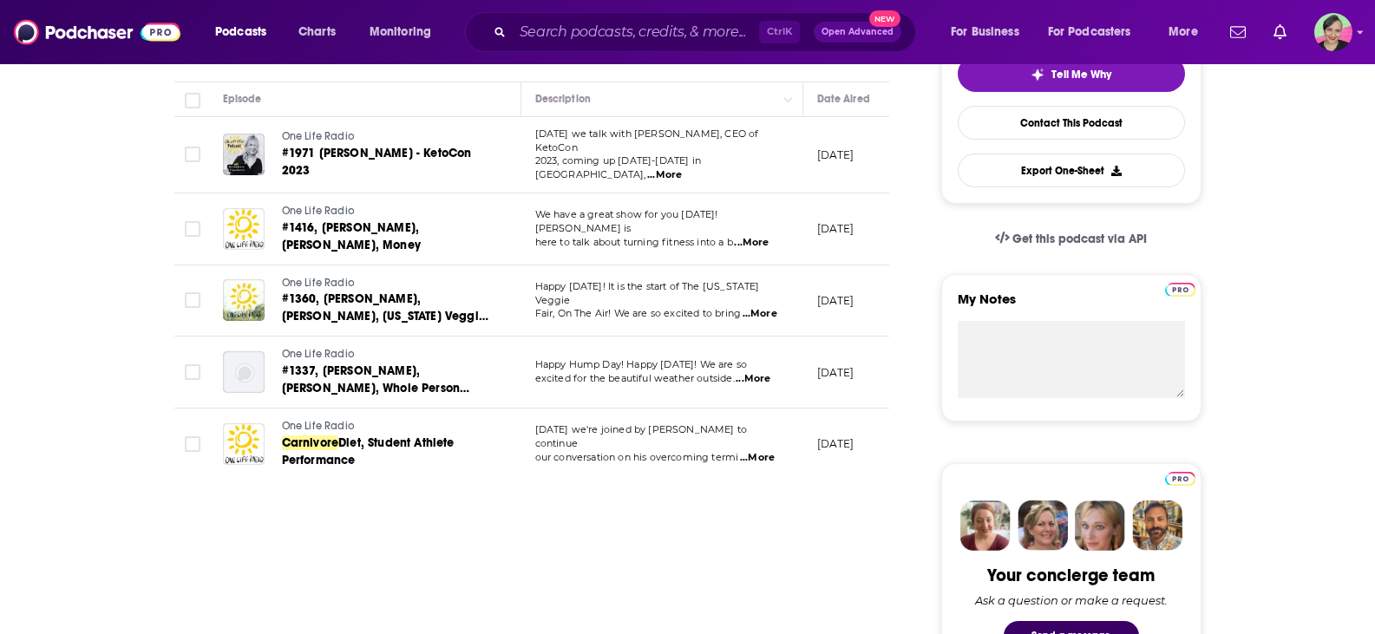
scroll to position [434, 0]
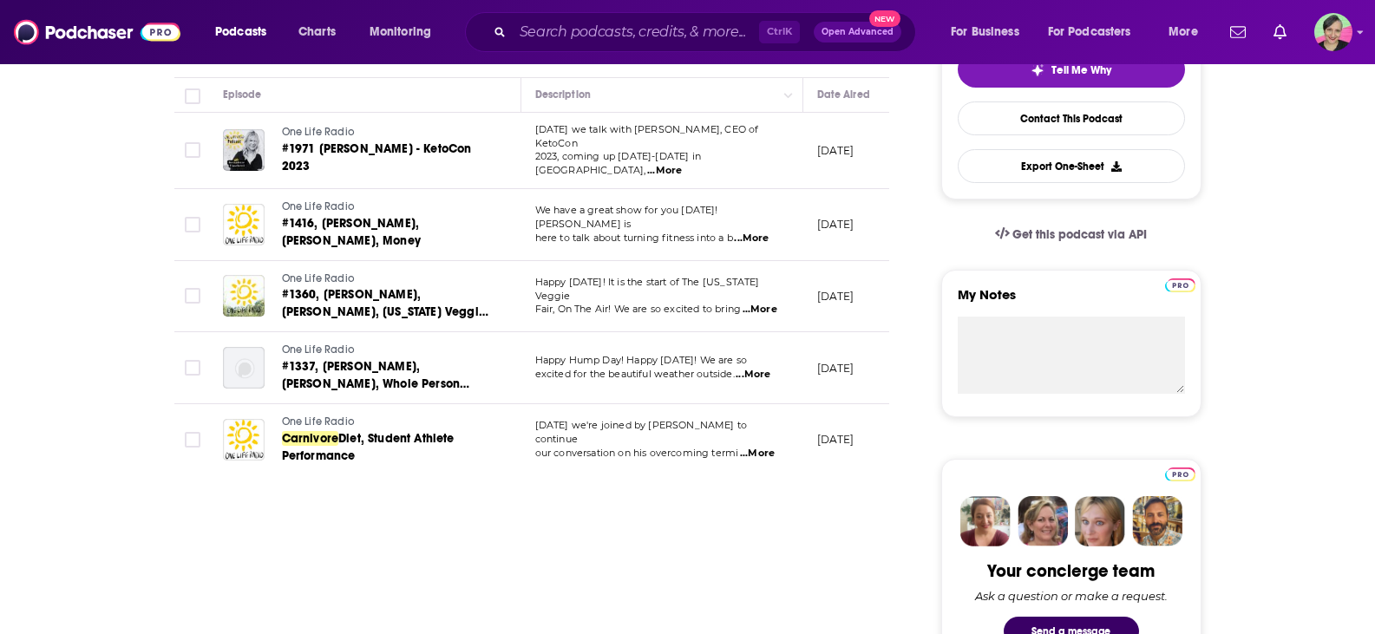
type input "carnivore"
click at [763, 447] on span "...More" at bounding box center [757, 454] width 35 height 14
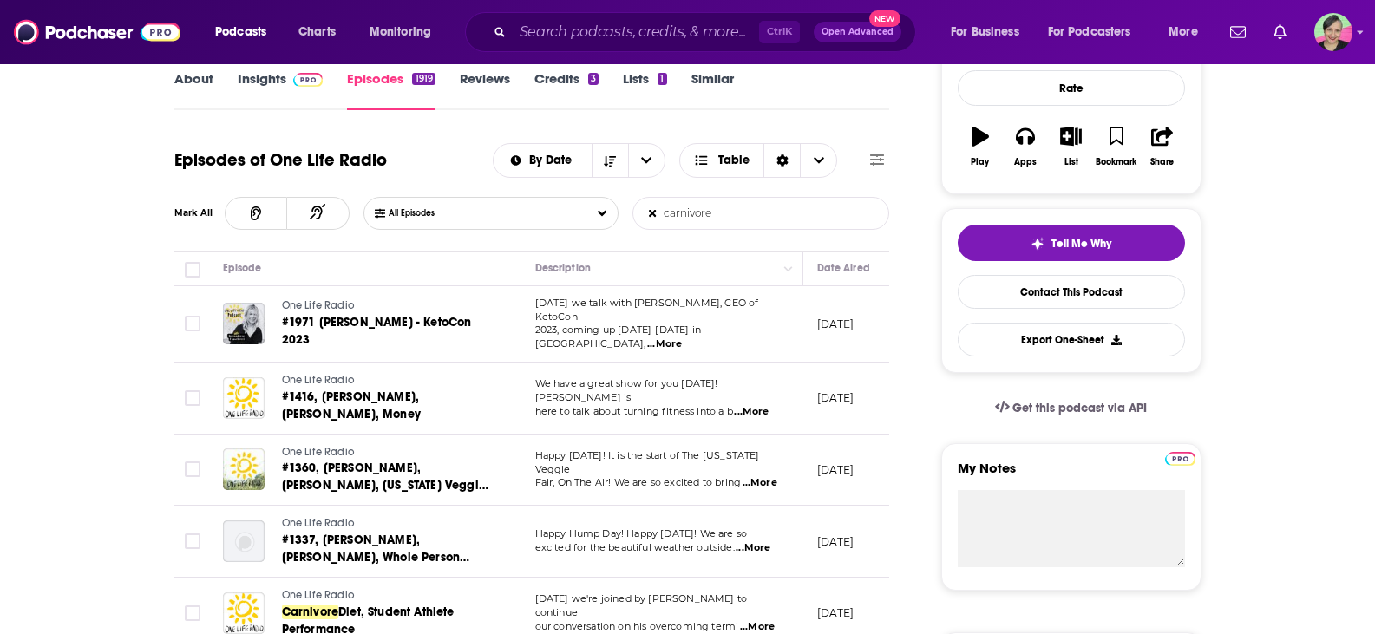
scroll to position [87, 0]
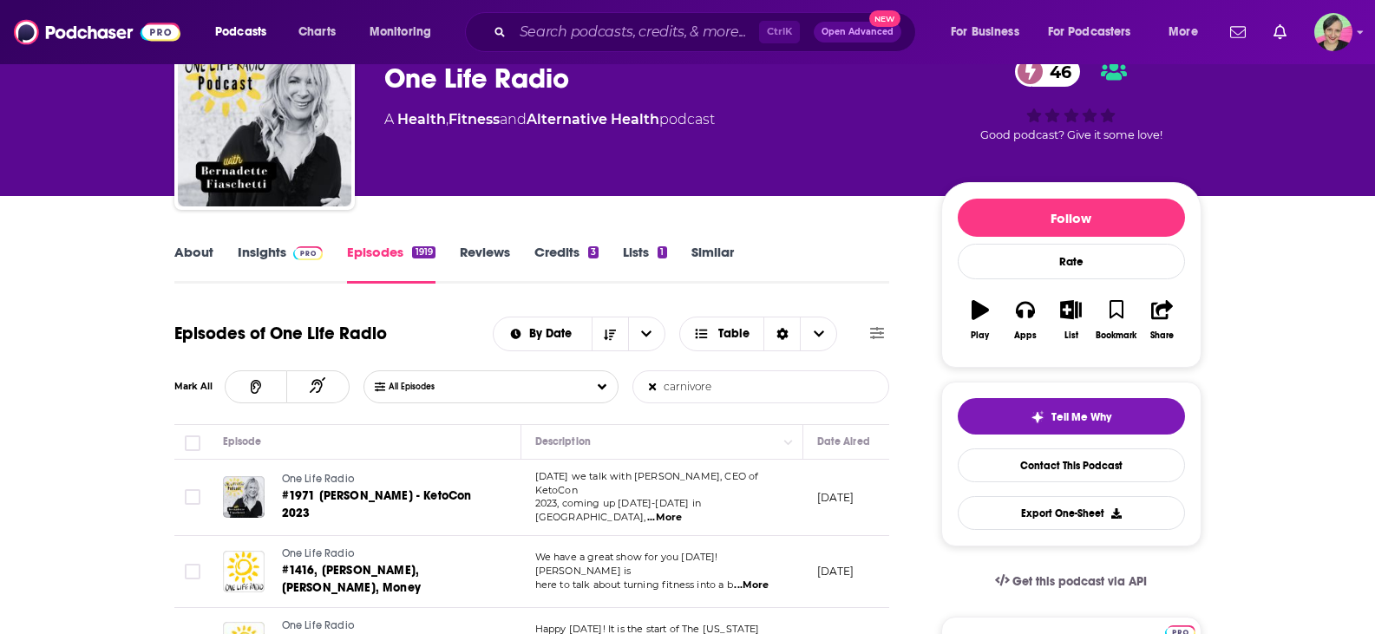
click at [260, 252] on link "Insights" at bounding box center [281, 264] width 86 height 40
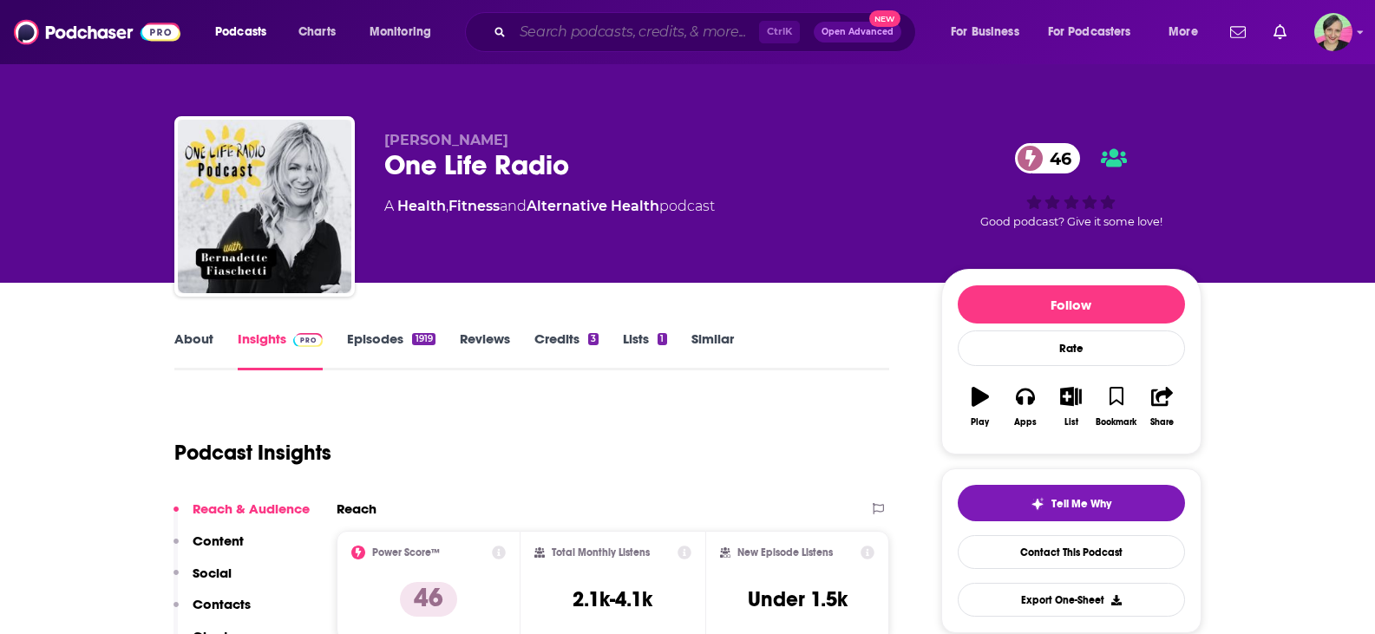
click at [560, 37] on input "Search podcasts, credits, & more..." at bounding box center [636, 32] width 246 height 28
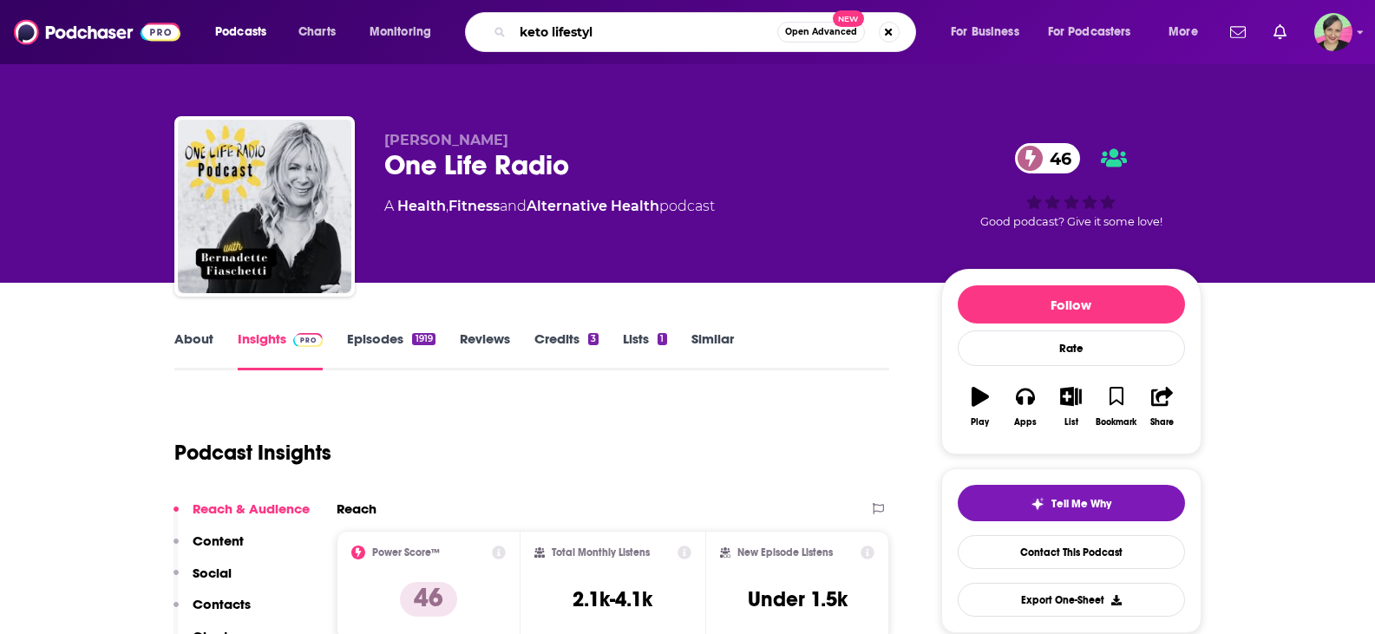
type input "keto lifestyle"
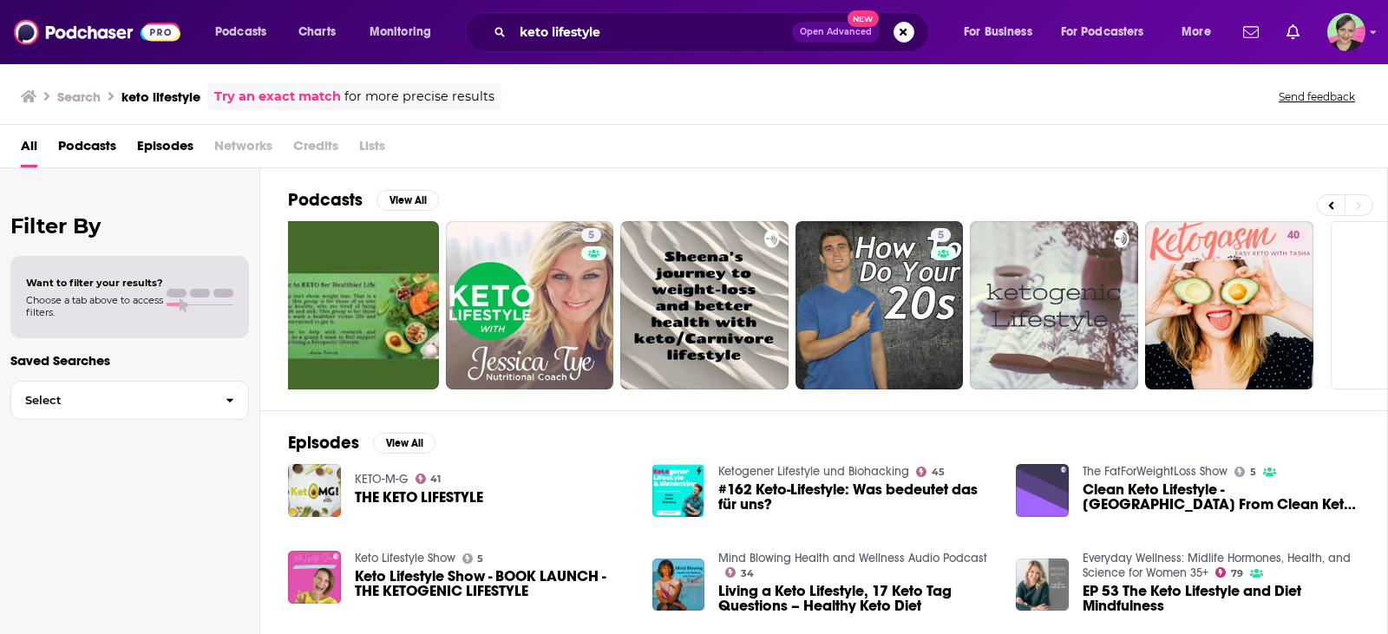
scroll to position [0, 493]
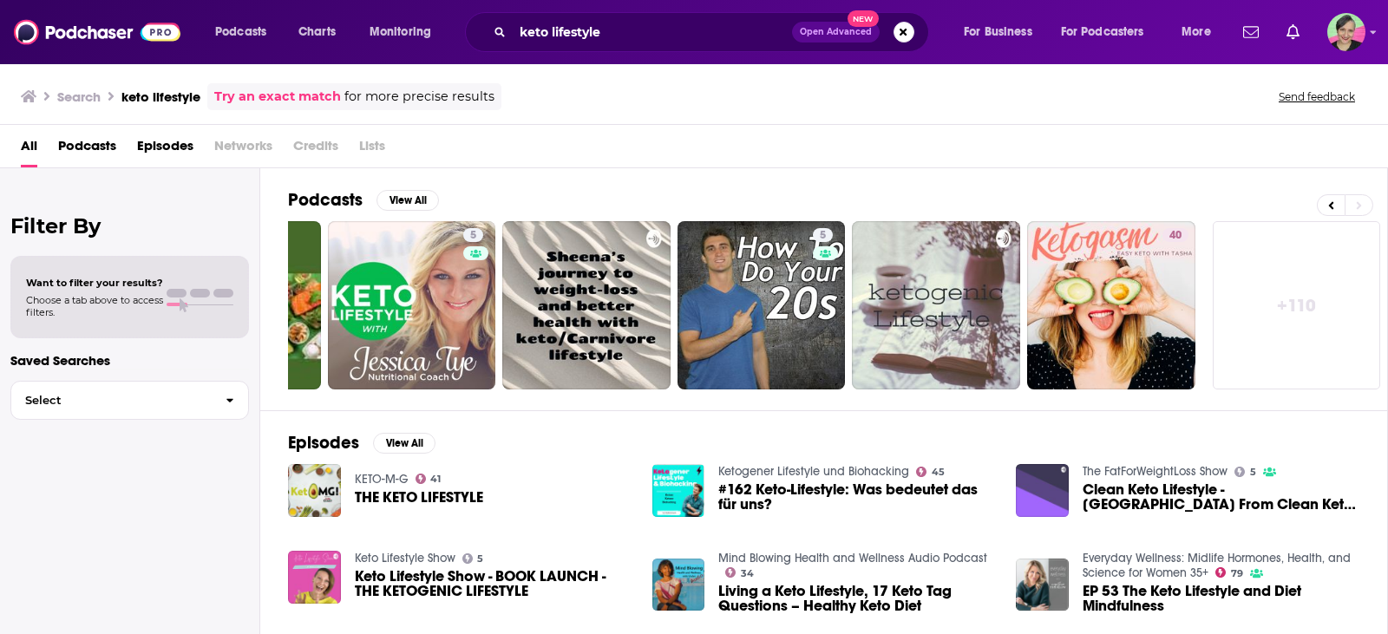
click at [382, 480] on link "KETO-M-G" at bounding box center [382, 479] width 54 height 15
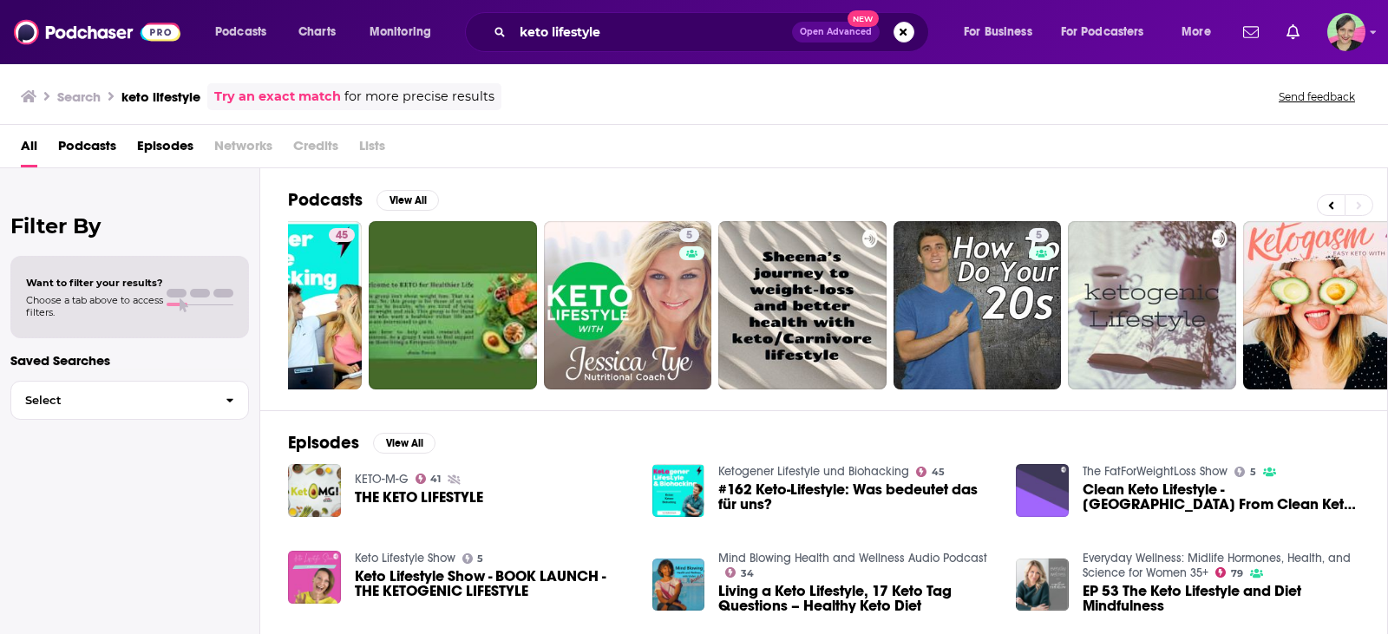
scroll to position [0, 493]
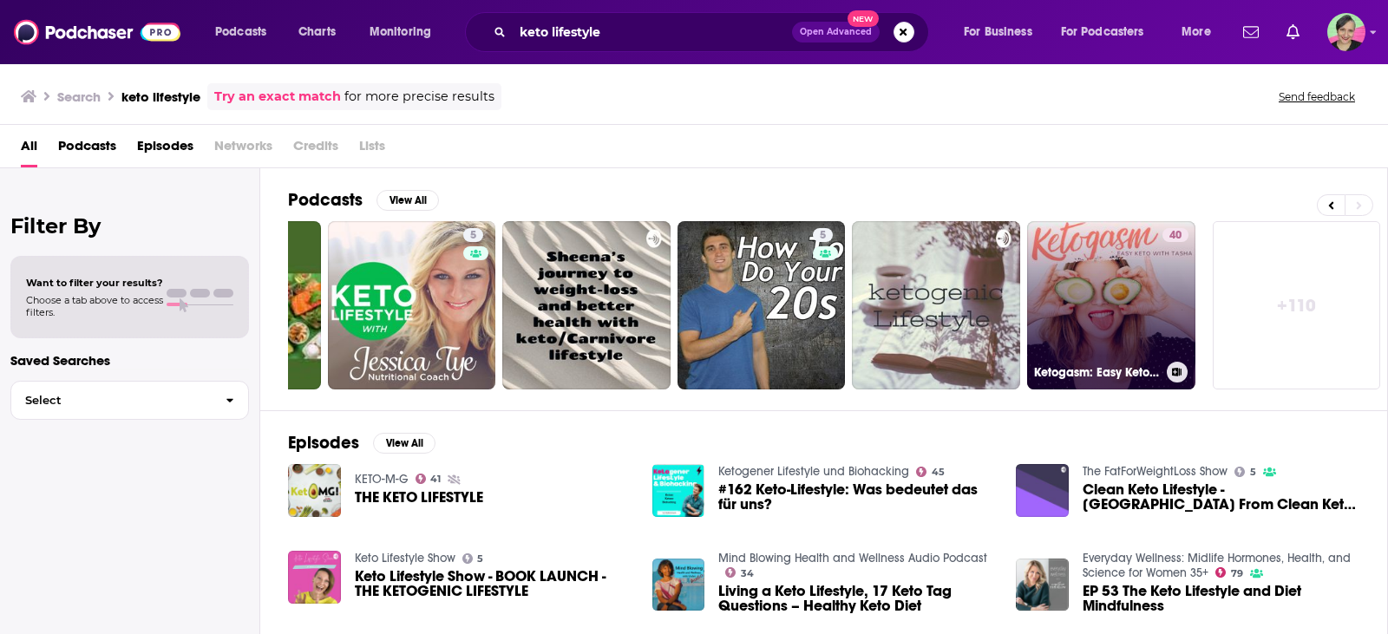
click at [1134, 248] on link "40 Ketogasm: Easy Keto with [PERSON_NAME]" at bounding box center [1111, 305] width 168 height 168
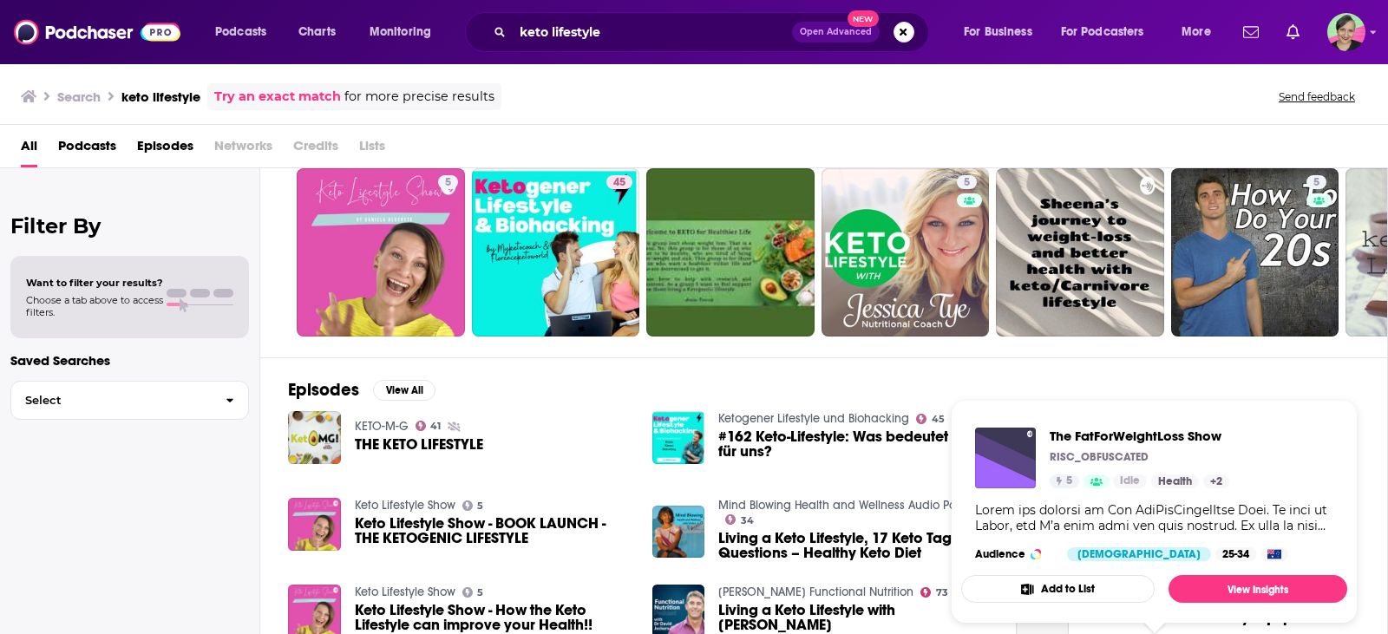
scroll to position [173, 0]
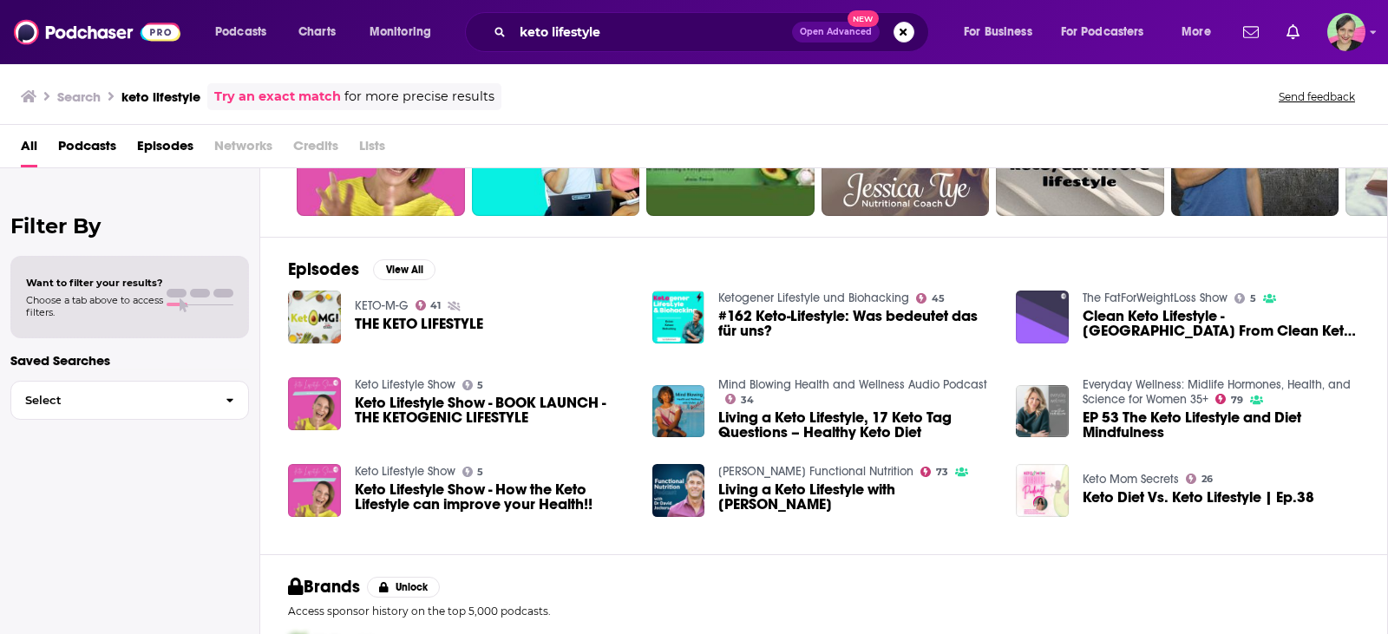
click at [825, 296] on link "Ketogener Lifestyle und Biohacking" at bounding box center [813, 298] width 191 height 15
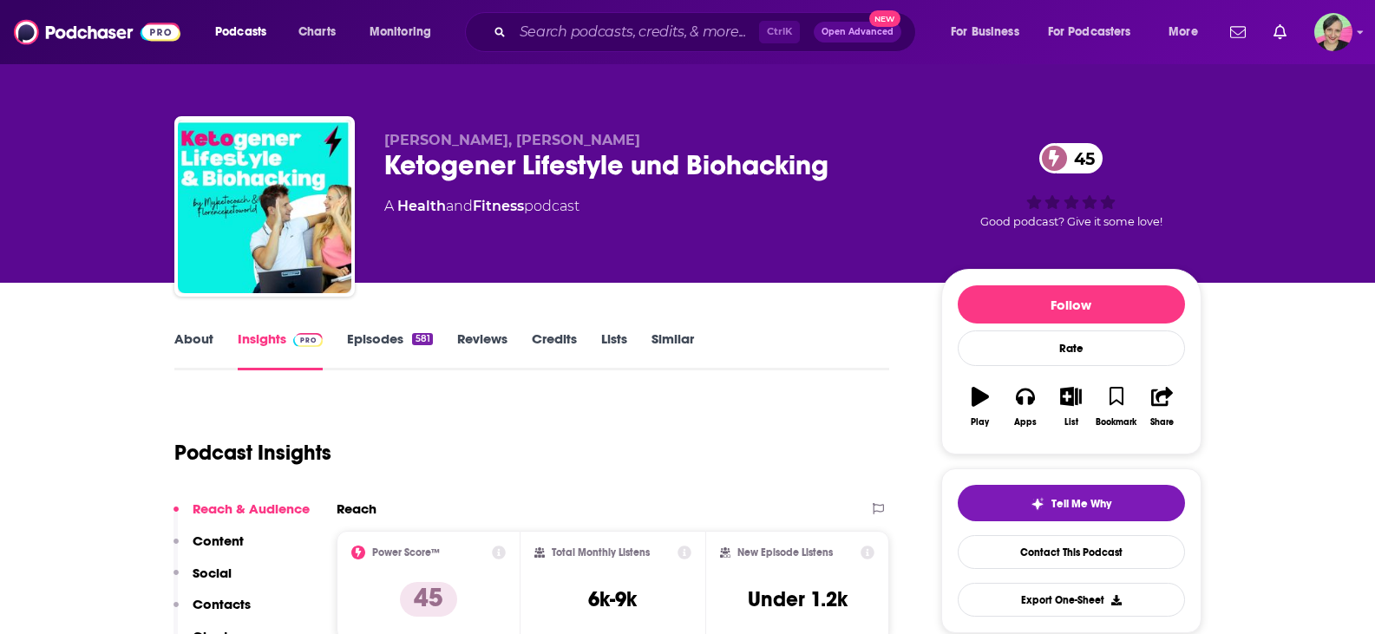
click at [192, 342] on link "About" at bounding box center [193, 350] width 39 height 40
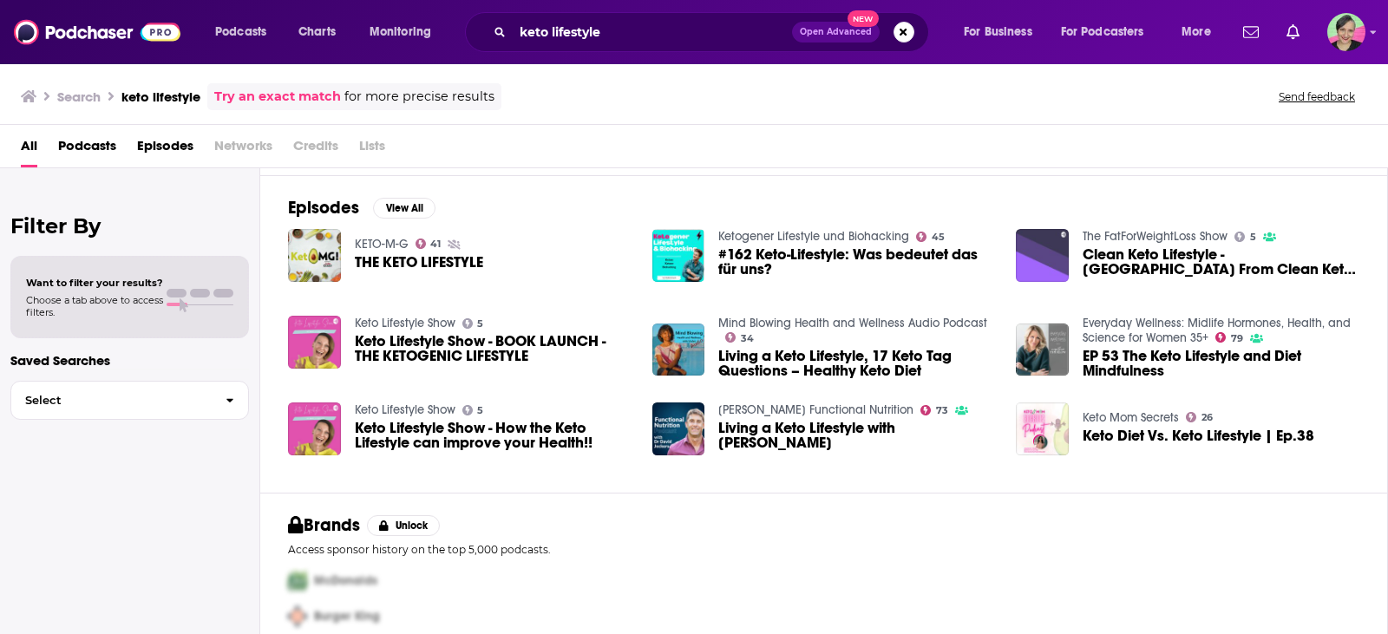
scroll to position [260, 0]
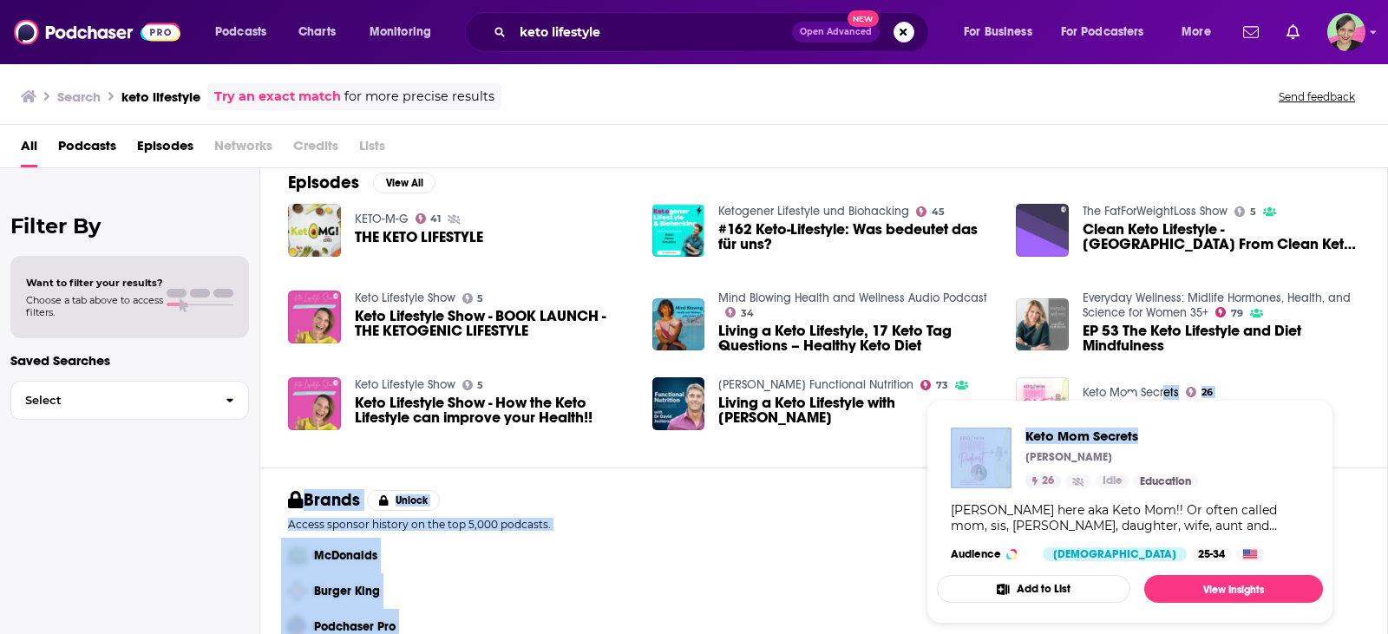
drag, startPoint x: 1145, startPoint y: 393, endPoint x: 1165, endPoint y: 389, distance: 20.4
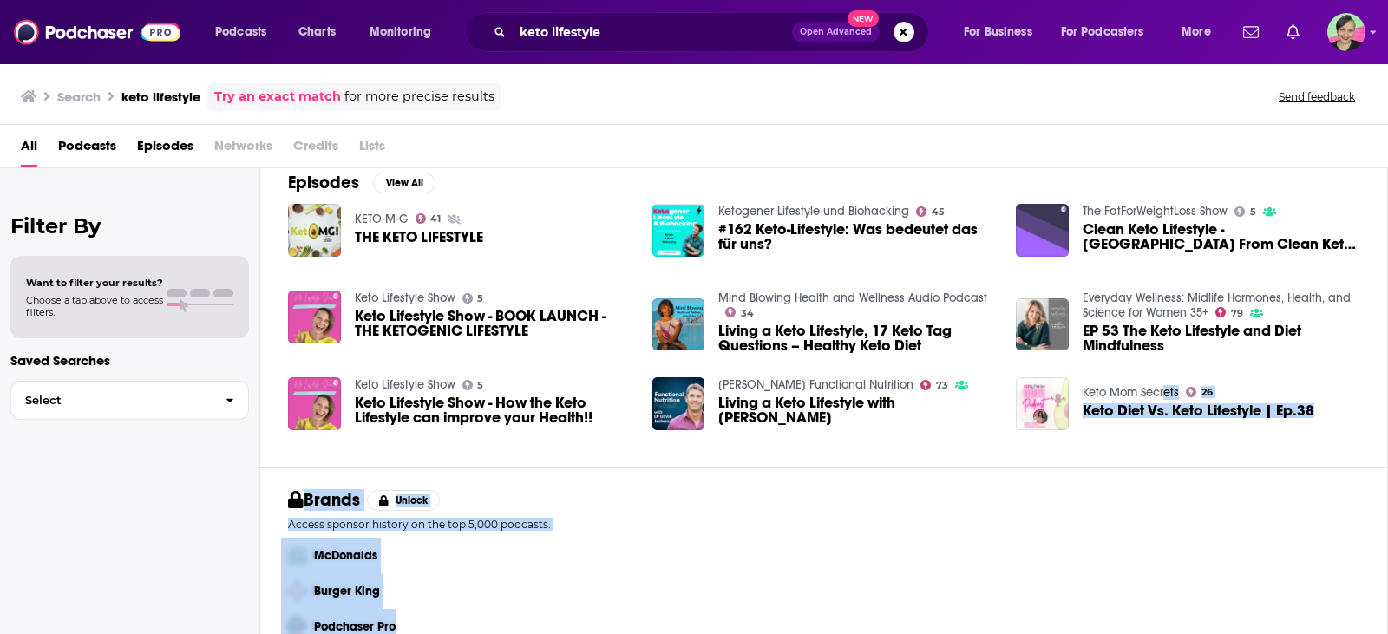
click at [1123, 388] on link "Keto Mom Secrets" at bounding box center [1130, 392] width 96 height 15
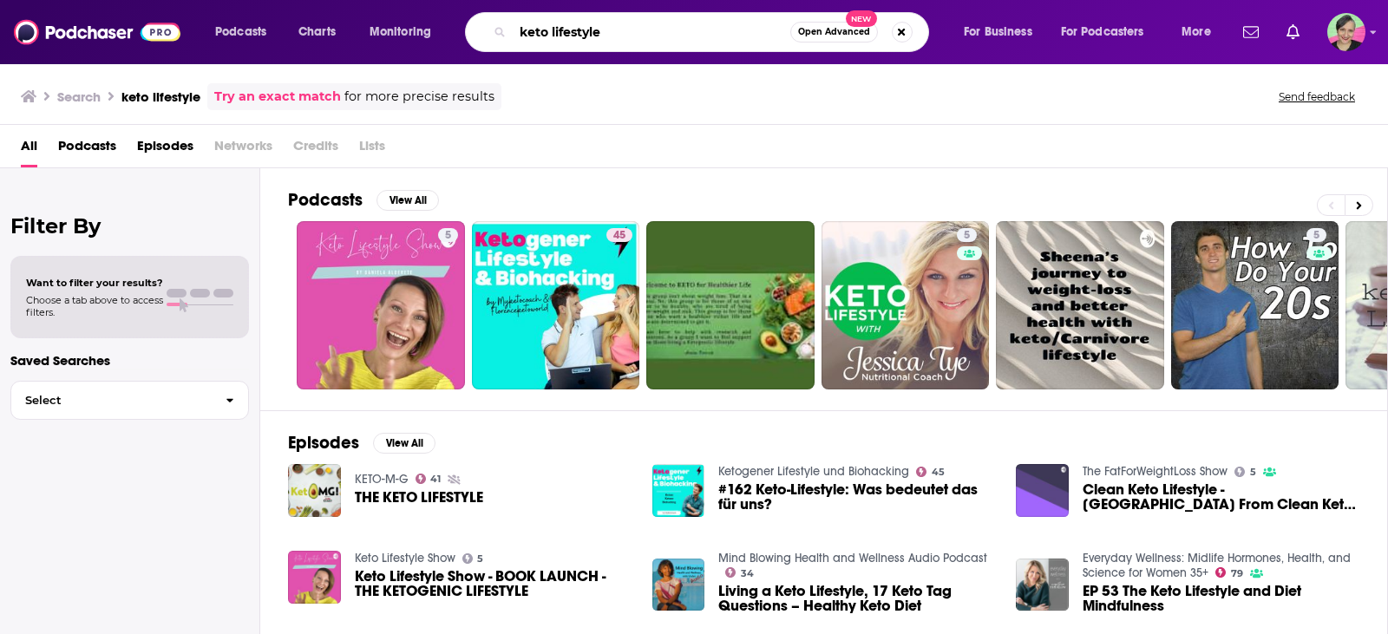
drag, startPoint x: 624, startPoint y: 31, endPoint x: 488, endPoint y: 41, distance: 136.5
click at [488, 41] on div "keto lifestyle Open Advanced New" at bounding box center [697, 32] width 464 height 40
type input "carnivore mom"
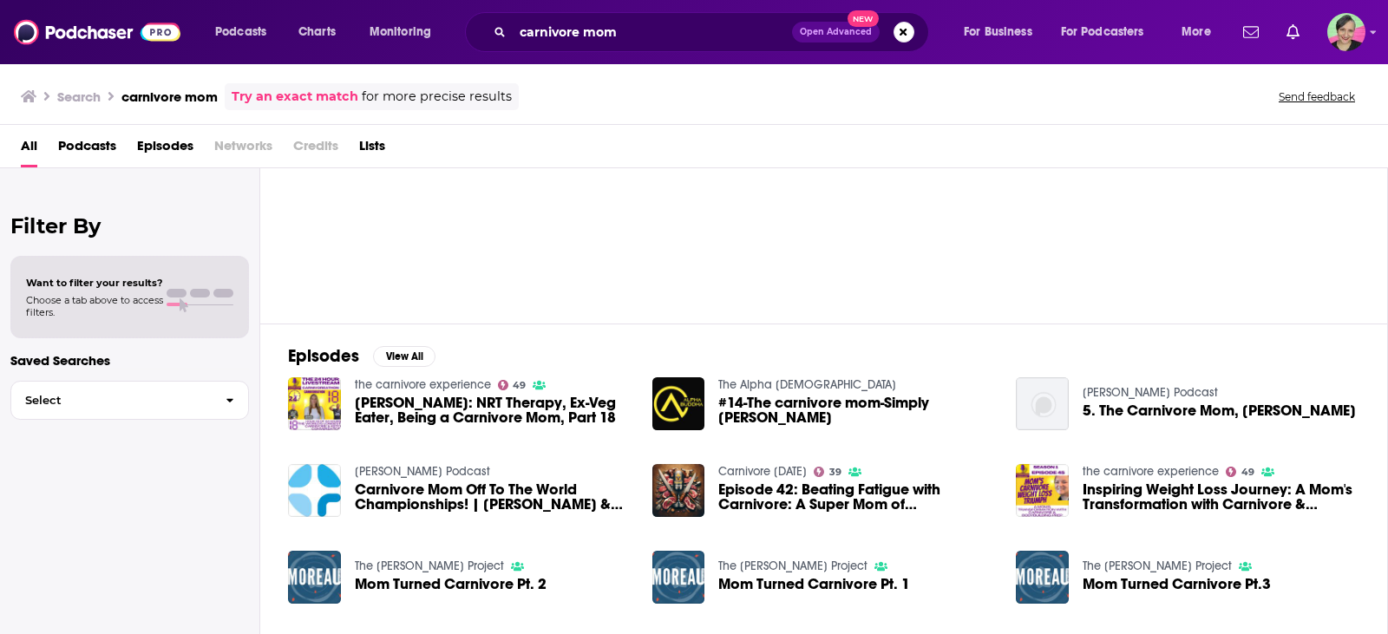
scroll to position [36, 0]
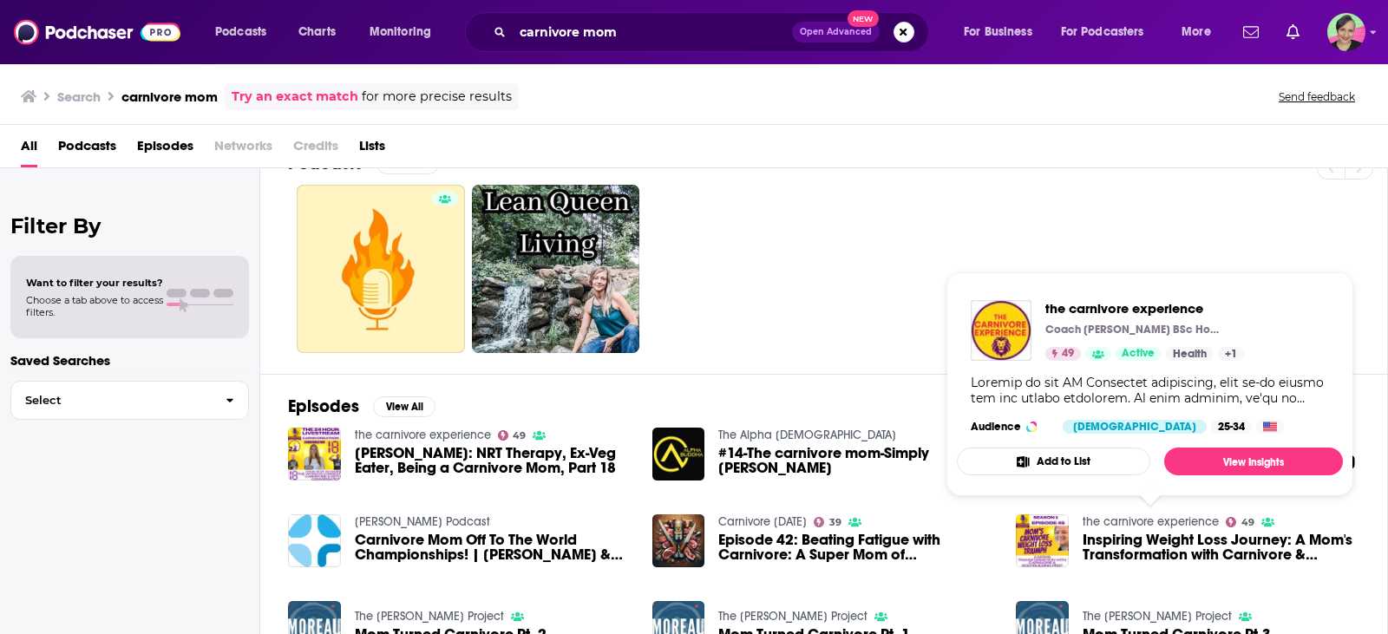
click at [1127, 518] on link "the carnivore experience" at bounding box center [1150, 521] width 136 height 15
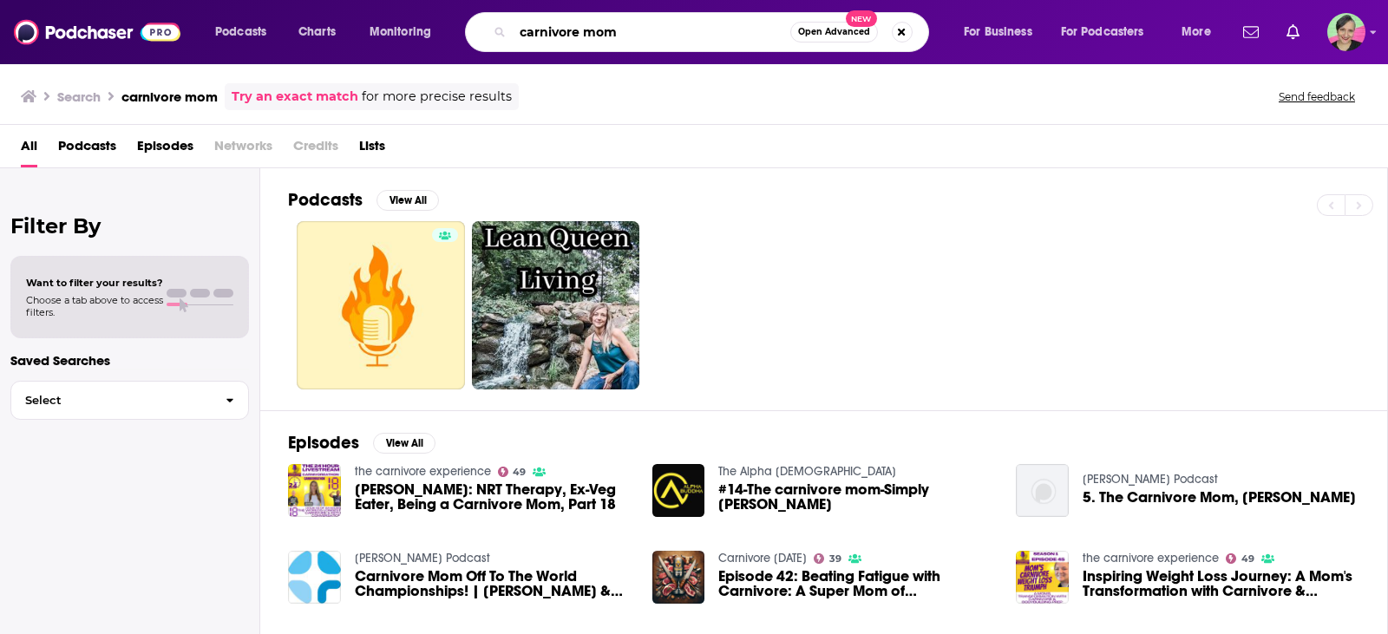
drag, startPoint x: 636, startPoint y: 35, endPoint x: 392, endPoint y: 39, distance: 243.7
click at [392, 39] on div "Podcasts Charts Monitoring carnivore mom Open Advanced New For Business For Pod…" at bounding box center [715, 32] width 1024 height 40
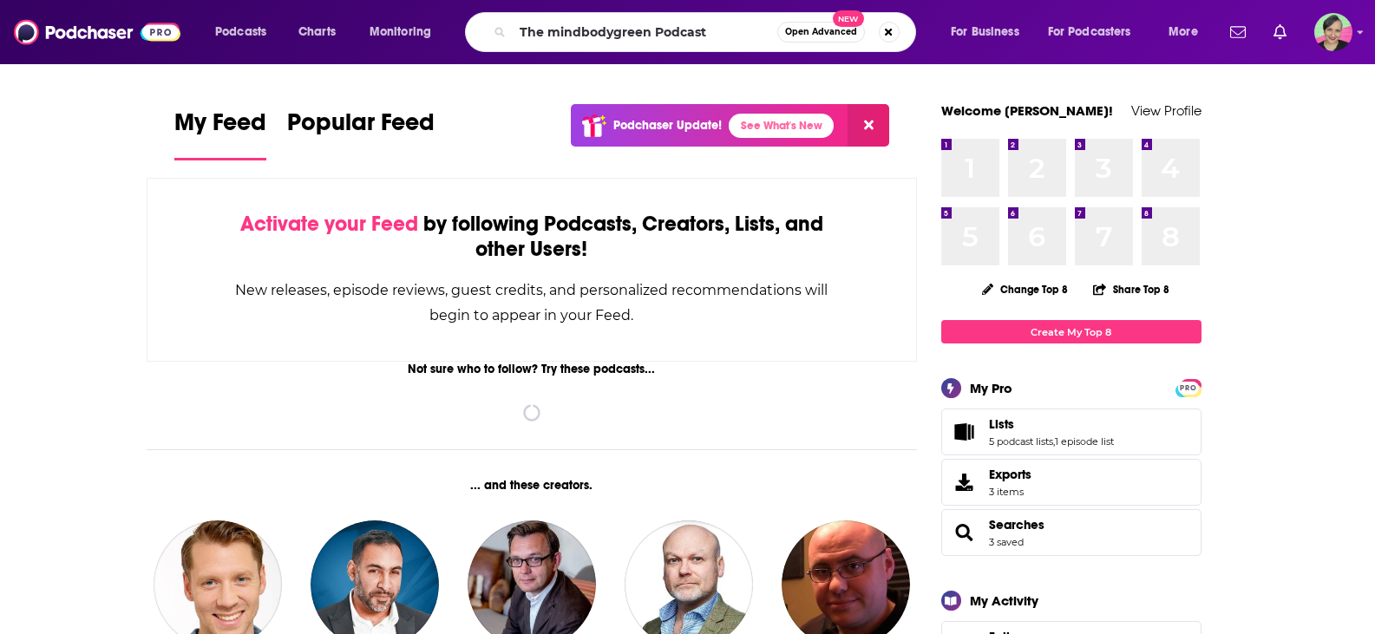
type input "The mindbodygreen Podcast"
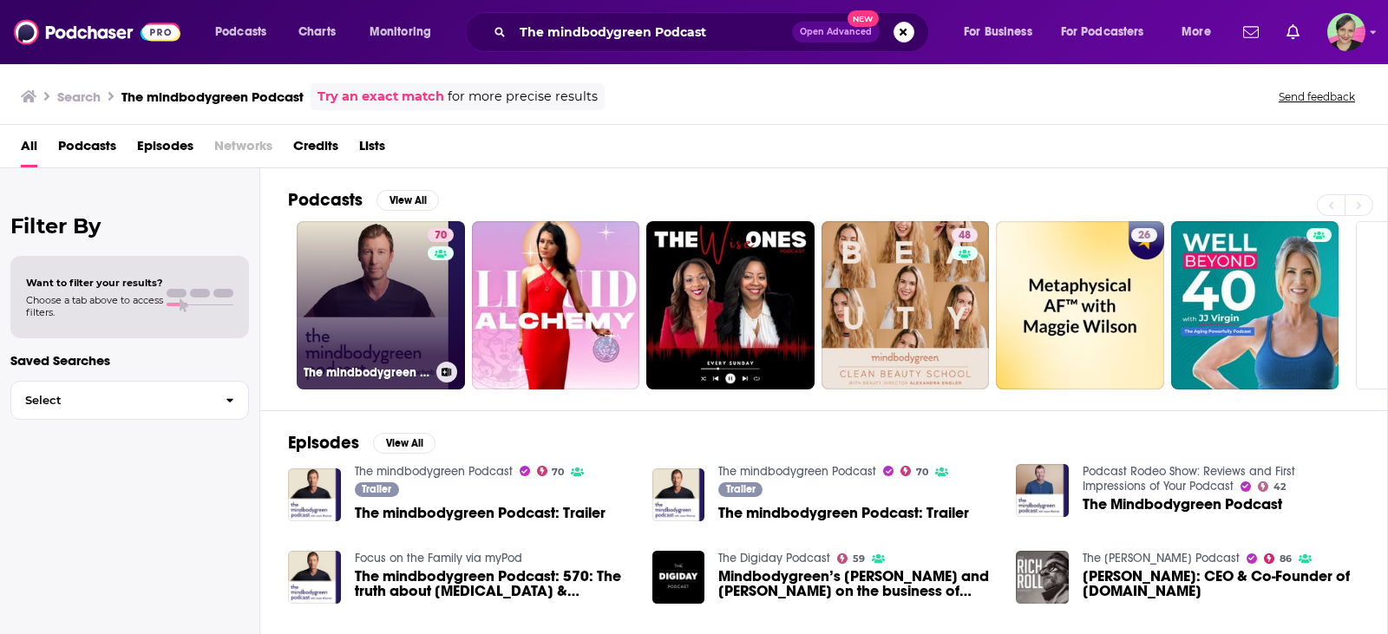
click at [368, 249] on link "70 The mindbodygreen Podcast" at bounding box center [381, 305] width 168 height 168
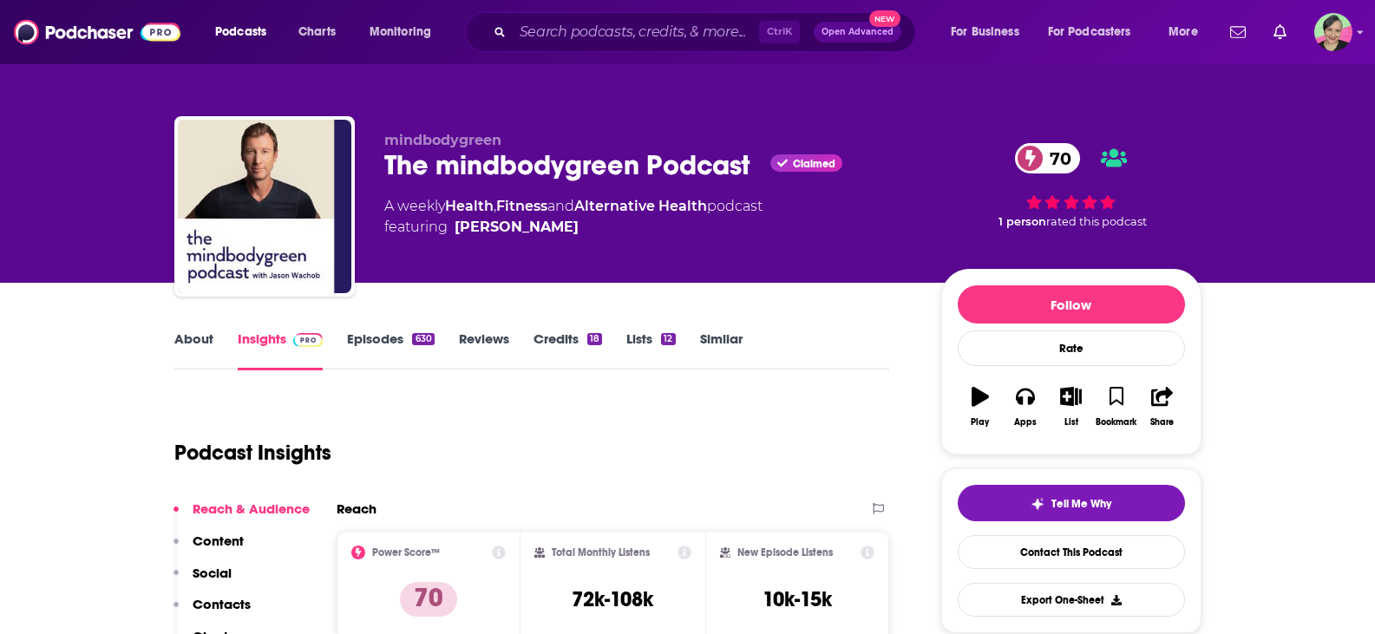
click at [365, 337] on link "Episodes 630" at bounding box center [390, 350] width 87 height 40
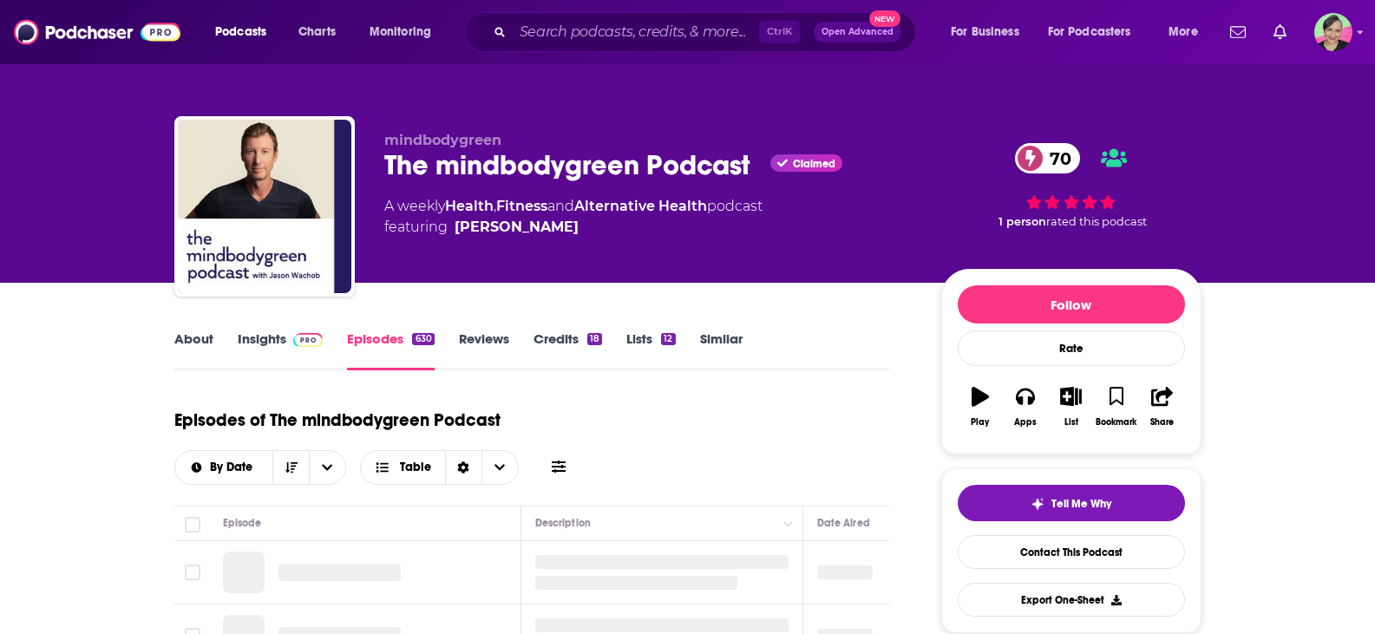
scroll to position [173, 0]
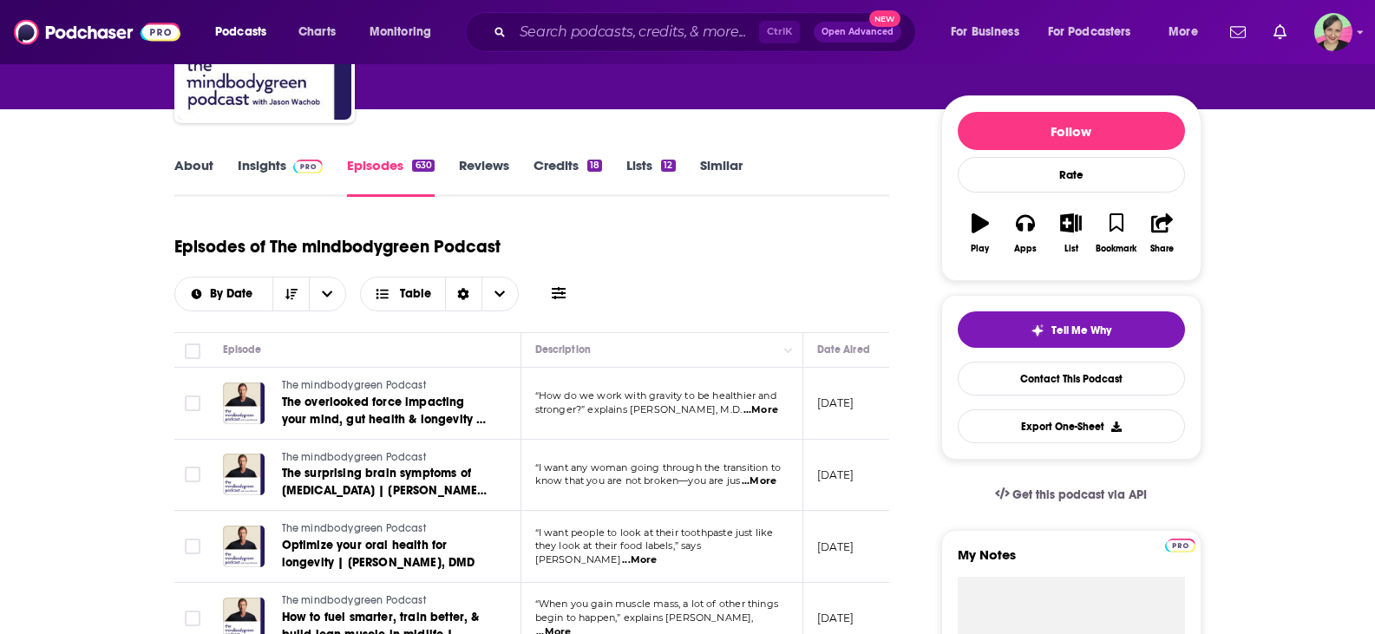
click at [193, 166] on link "About" at bounding box center [193, 177] width 39 height 40
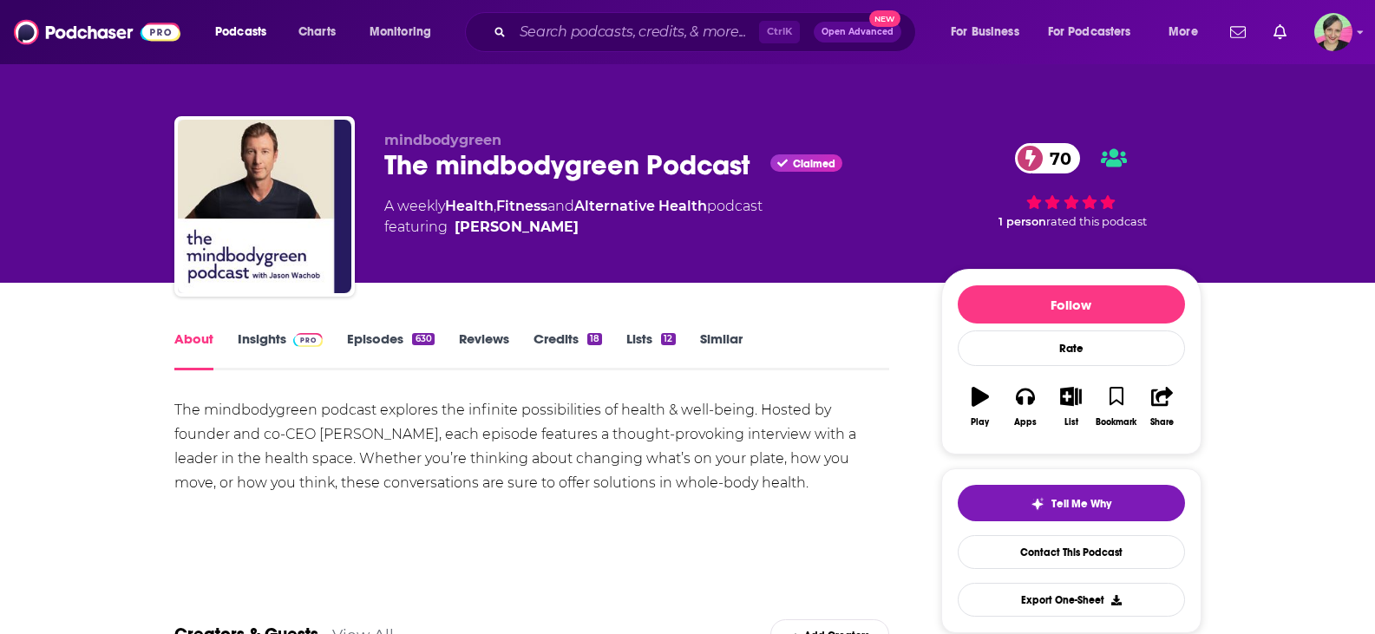
scroll to position [87, 0]
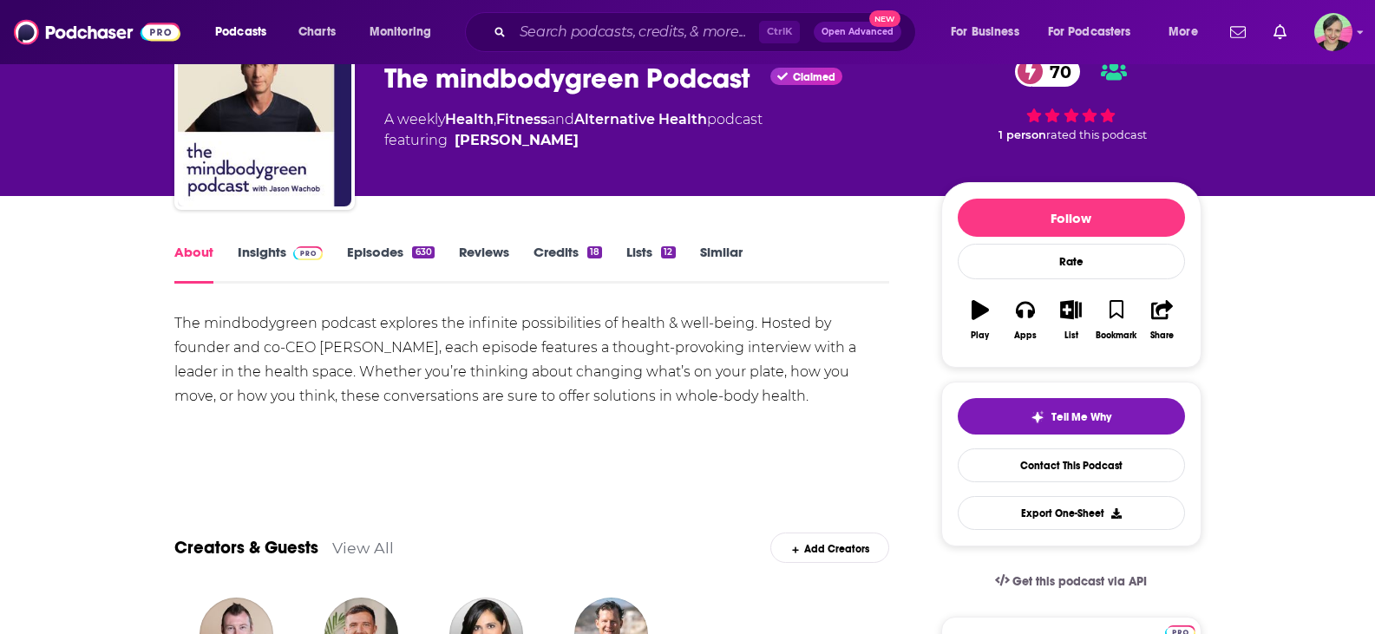
click at [370, 250] on link "Episodes 630" at bounding box center [390, 264] width 87 height 40
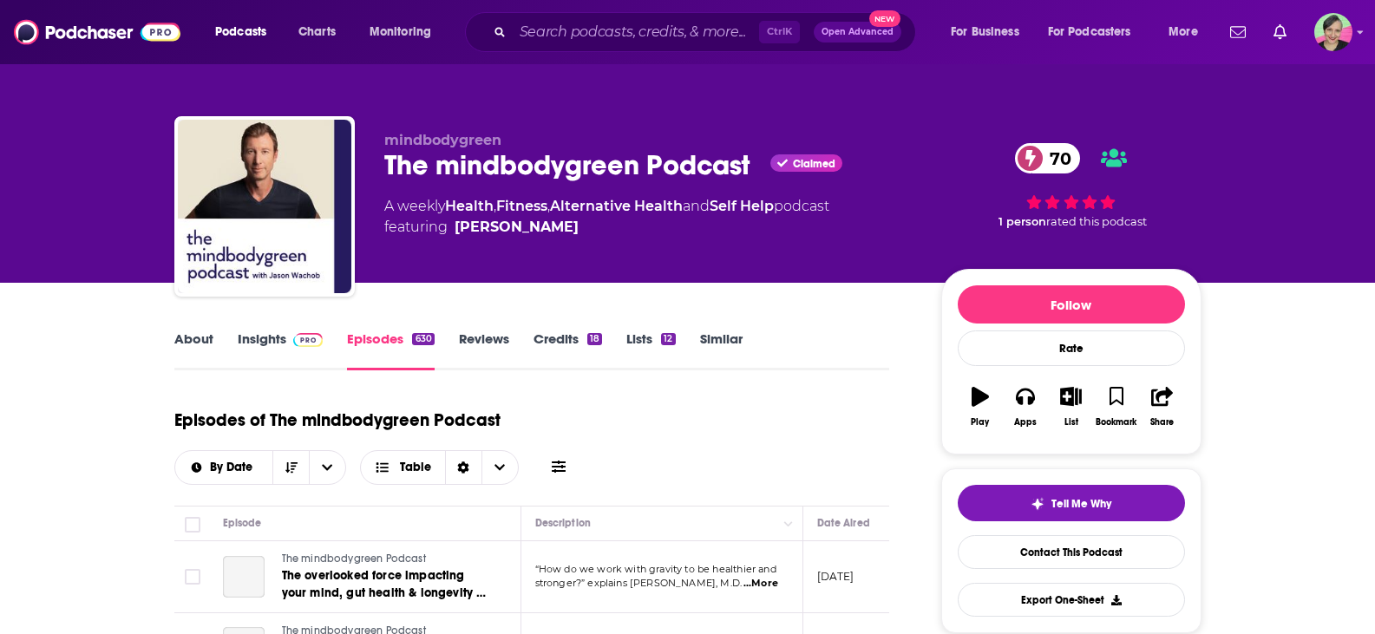
click at [560, 460] on icon at bounding box center [559, 467] width 14 height 14
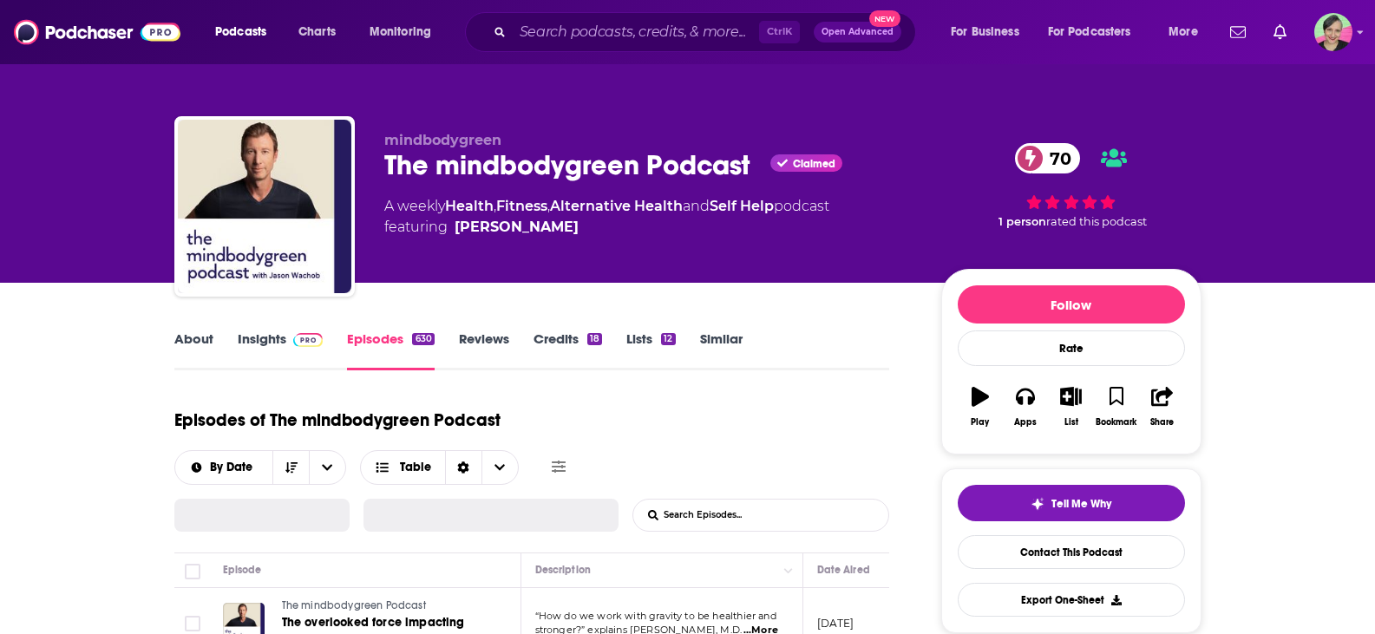
scroll to position [87, 0]
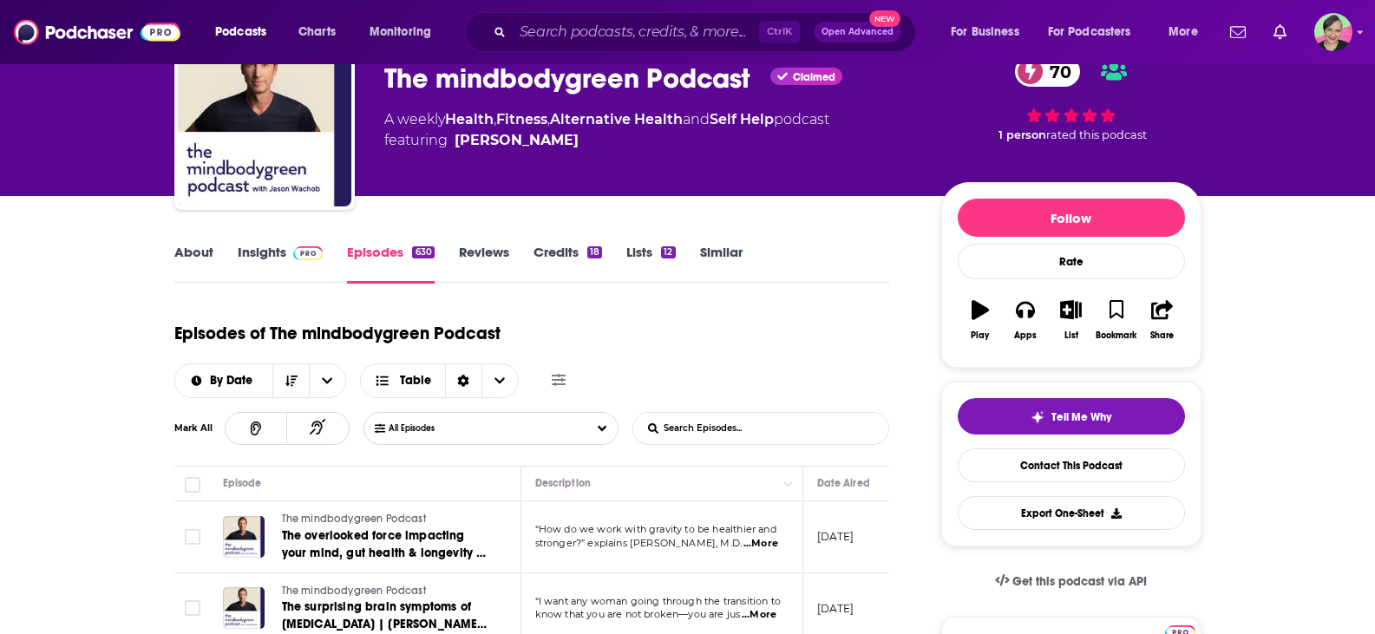
click at [764, 423] on input "List Search Input" at bounding box center [723, 428] width 181 height 31
drag, startPoint x: 694, startPoint y: 416, endPoint x: 684, endPoint y: 407, distance: 13.5
click at [694, 415] on input "List Search Input" at bounding box center [723, 428] width 181 height 31
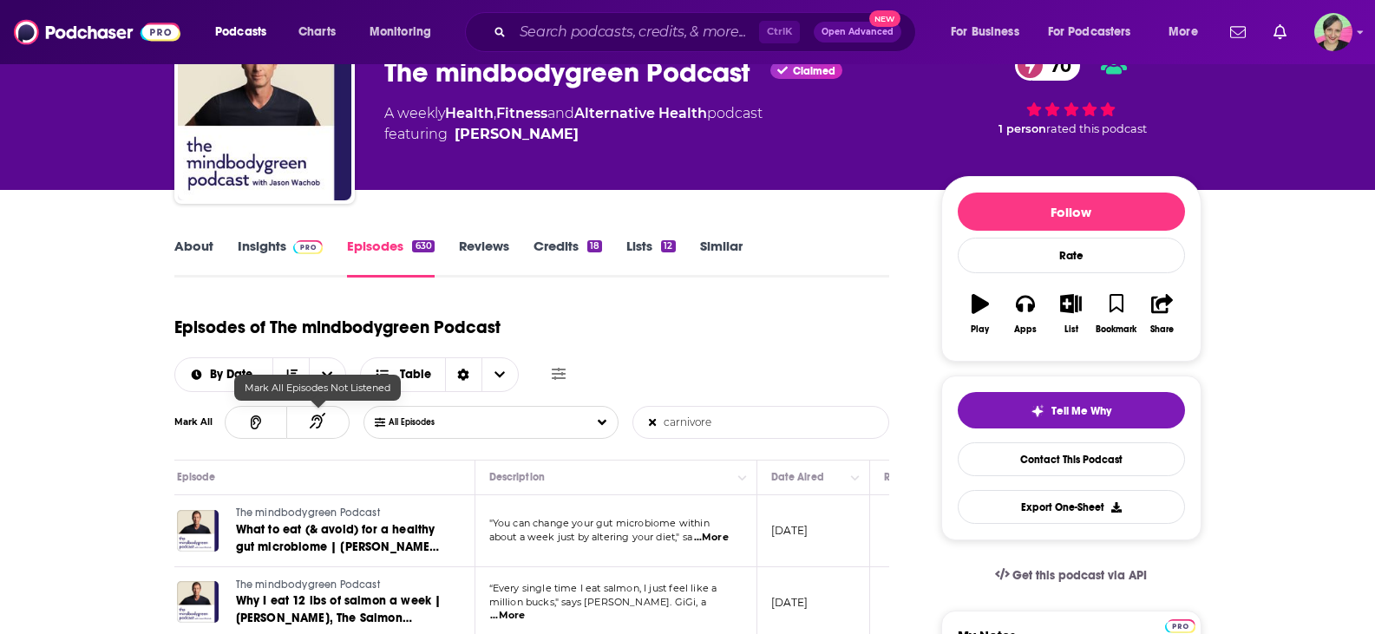
scroll to position [0, 0]
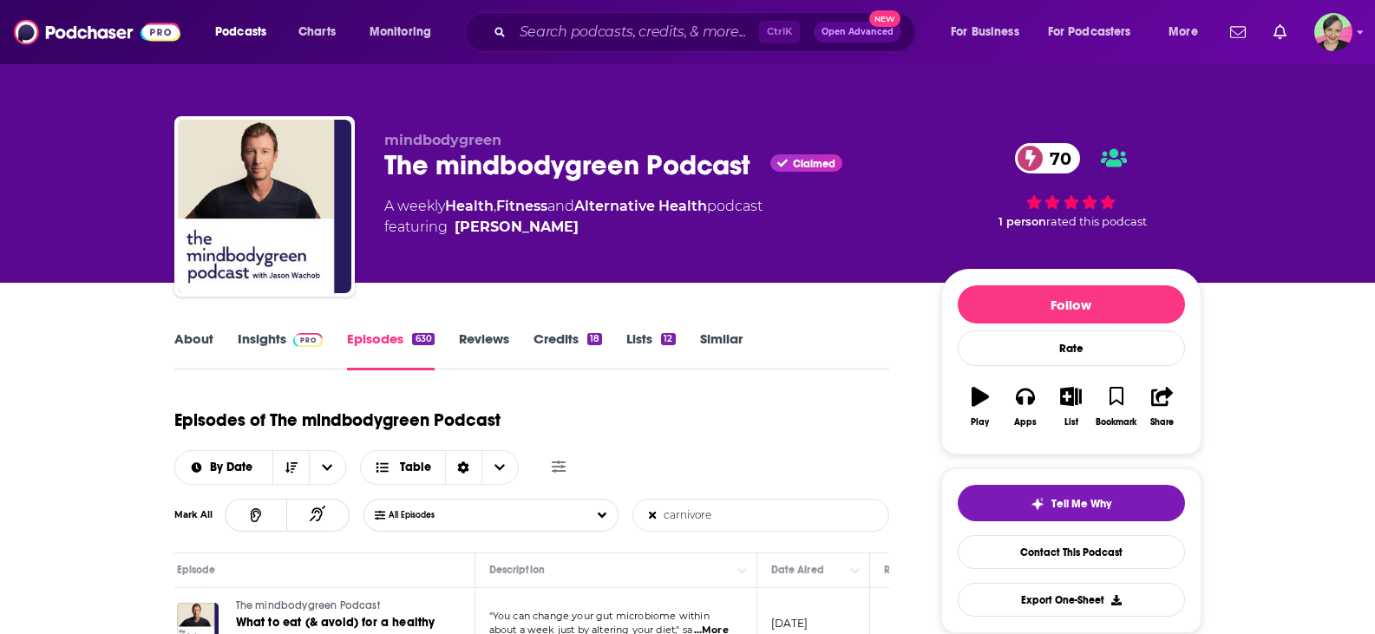
type input "carnivore"
click at [644, 206] on link "Alternative Health" at bounding box center [640, 206] width 133 height 16
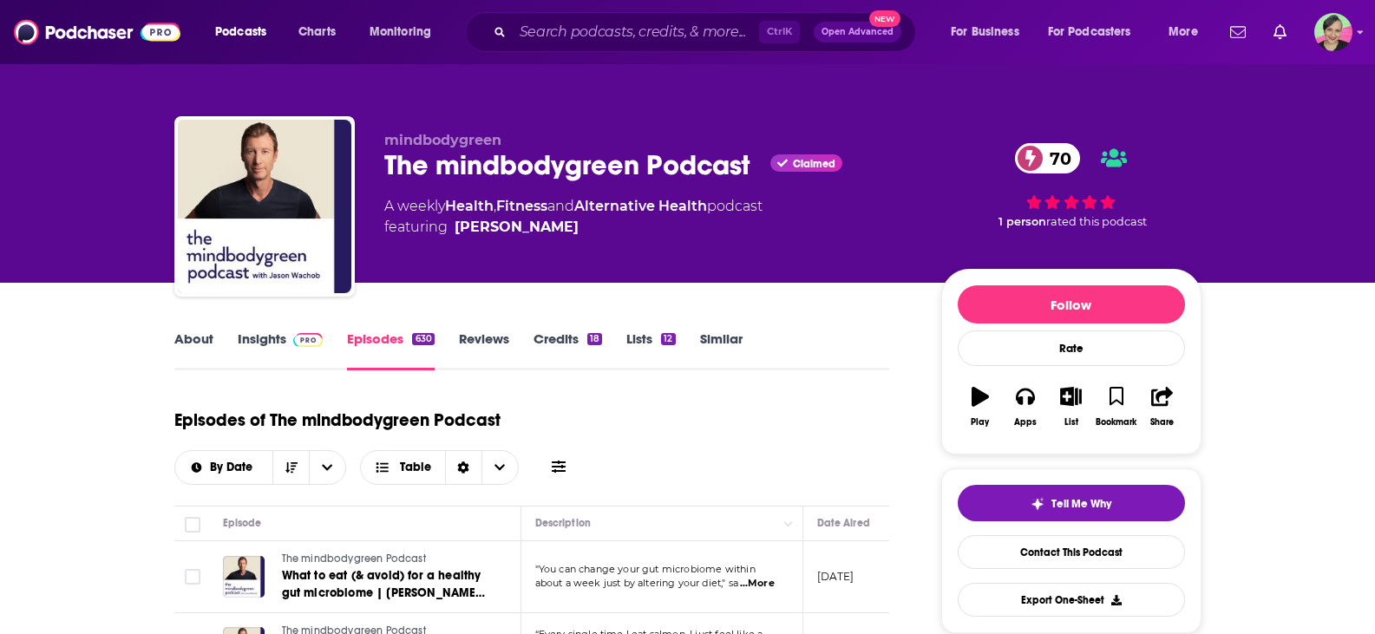
click at [180, 337] on link "About" at bounding box center [193, 350] width 39 height 40
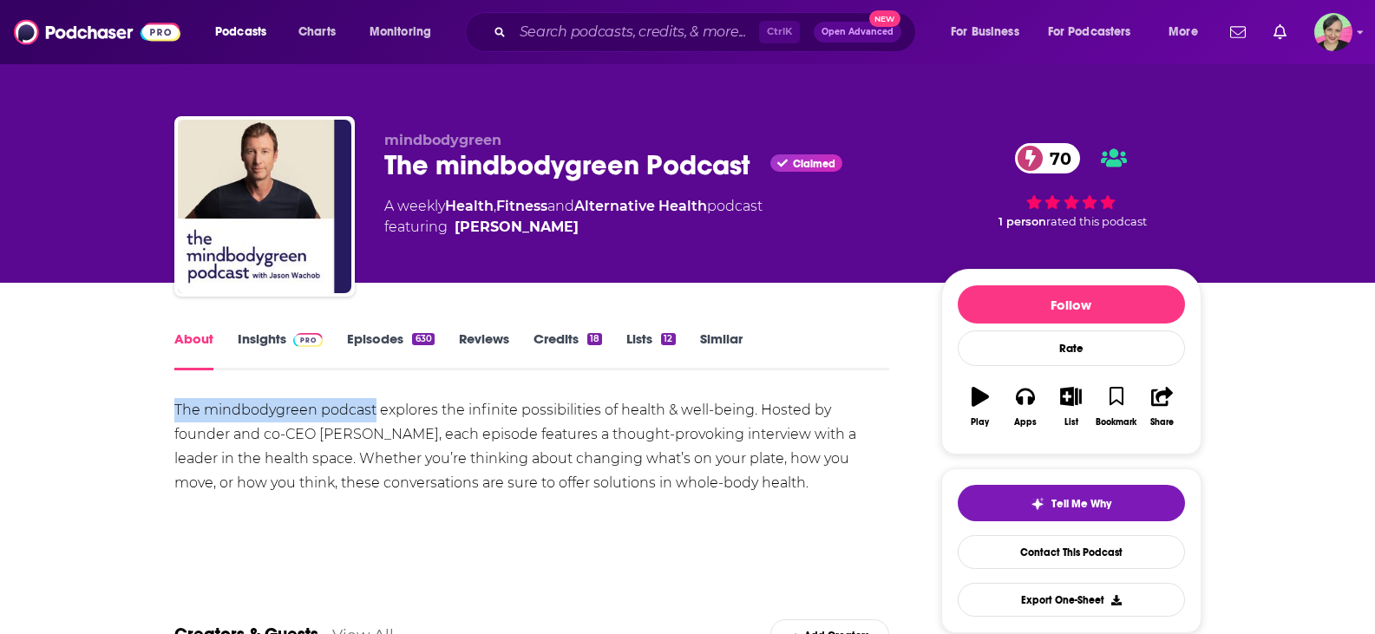
drag, startPoint x: 180, startPoint y: 410, endPoint x: 375, endPoint y: 420, distance: 195.4
copy div "The mindbodygreen podcast"
click at [1071, 555] on link "Contact This Podcast" at bounding box center [1070, 552] width 227 height 34
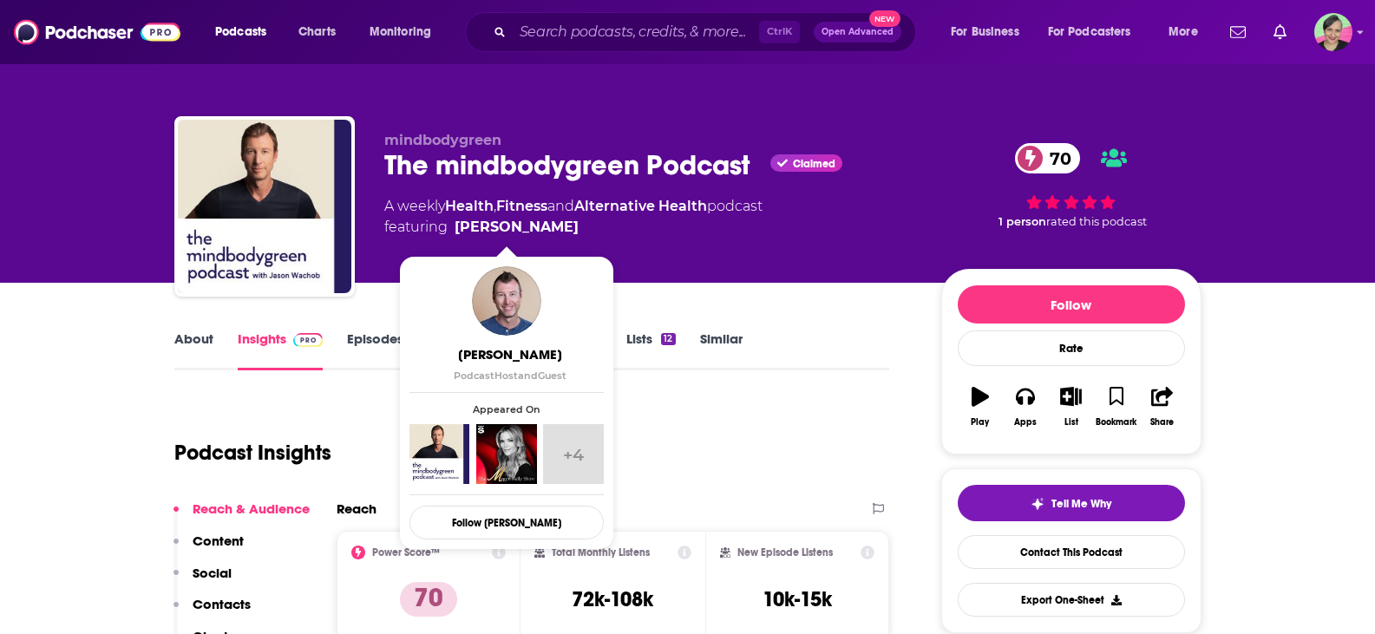
drag, startPoint x: 578, startPoint y: 228, endPoint x: 559, endPoint y: 229, distance: 20.0
click at [559, 229] on span "featuring Jason Wachob" at bounding box center [573, 227] width 378 height 21
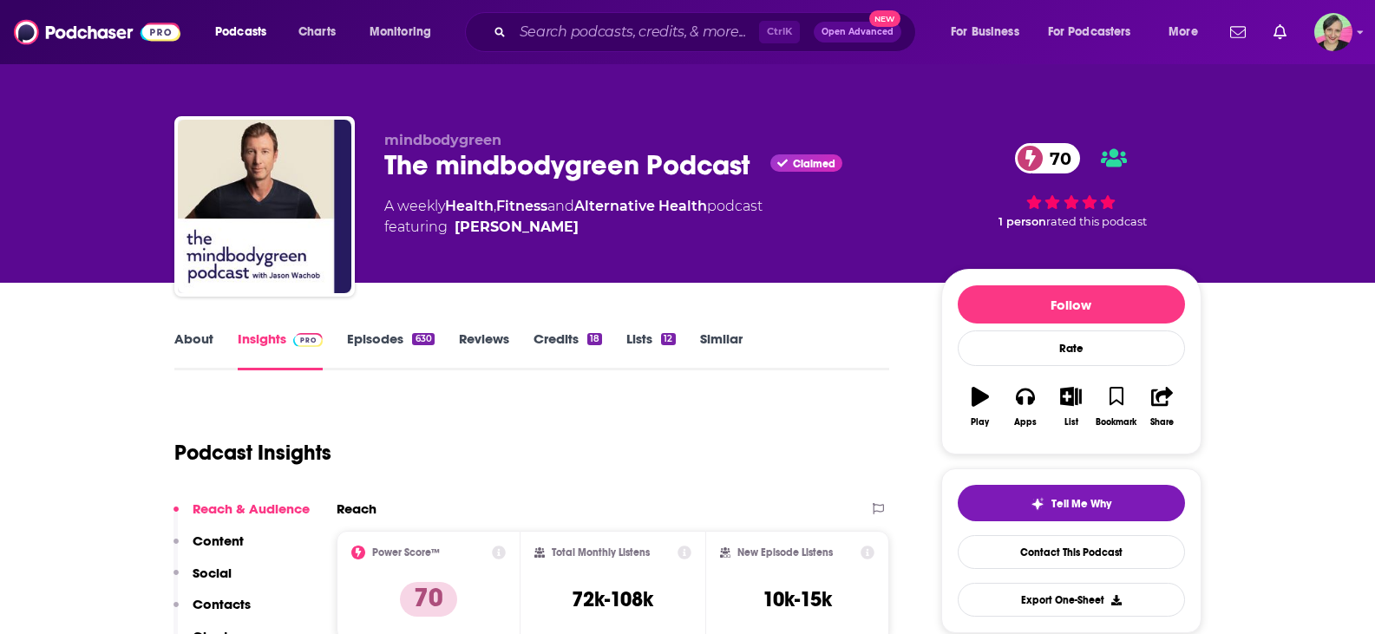
copy span "Jason Wachob"
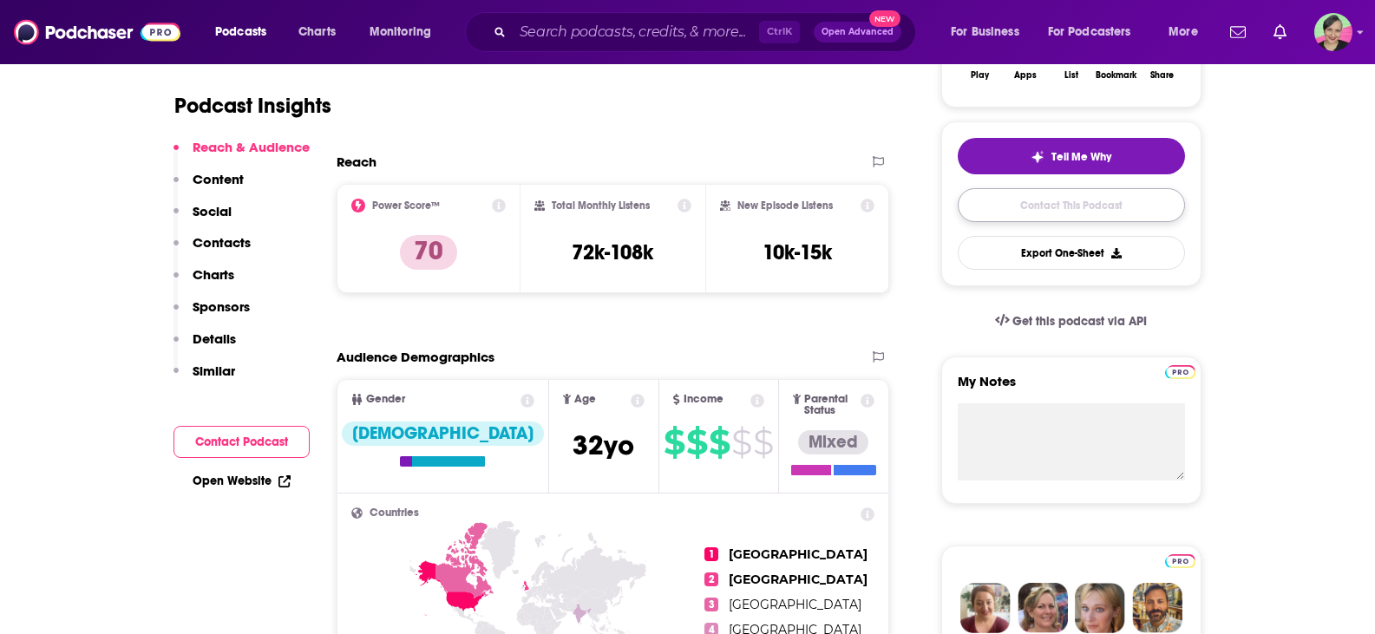
click at [1082, 198] on link "Contact This Podcast" at bounding box center [1070, 205] width 227 height 34
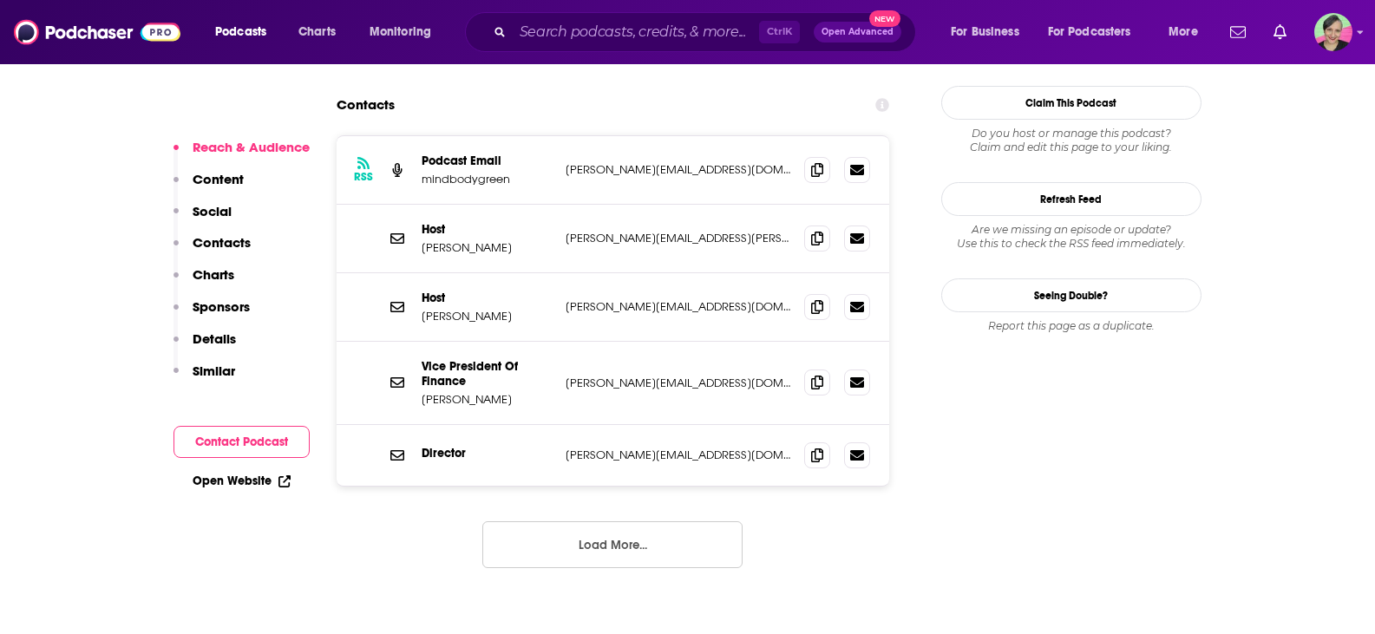
scroll to position [1700, 0]
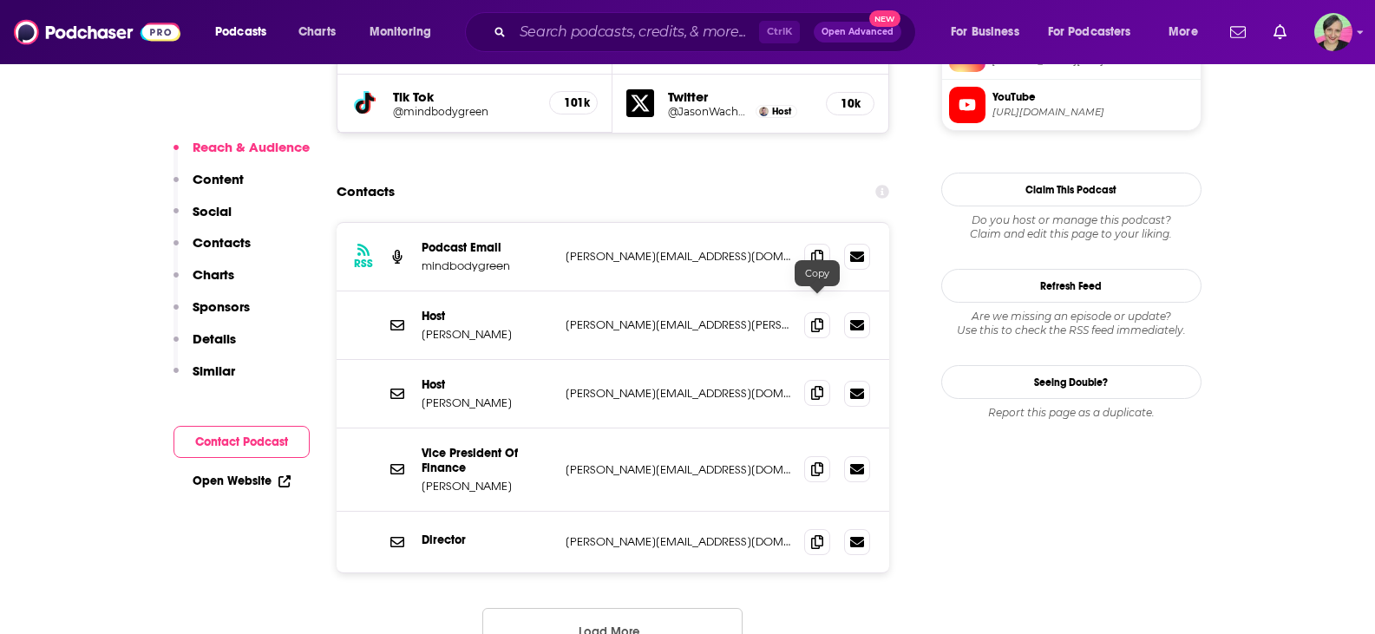
click at [814, 386] on icon at bounding box center [817, 393] width 12 height 14
click at [818, 317] on icon at bounding box center [817, 324] width 12 height 14
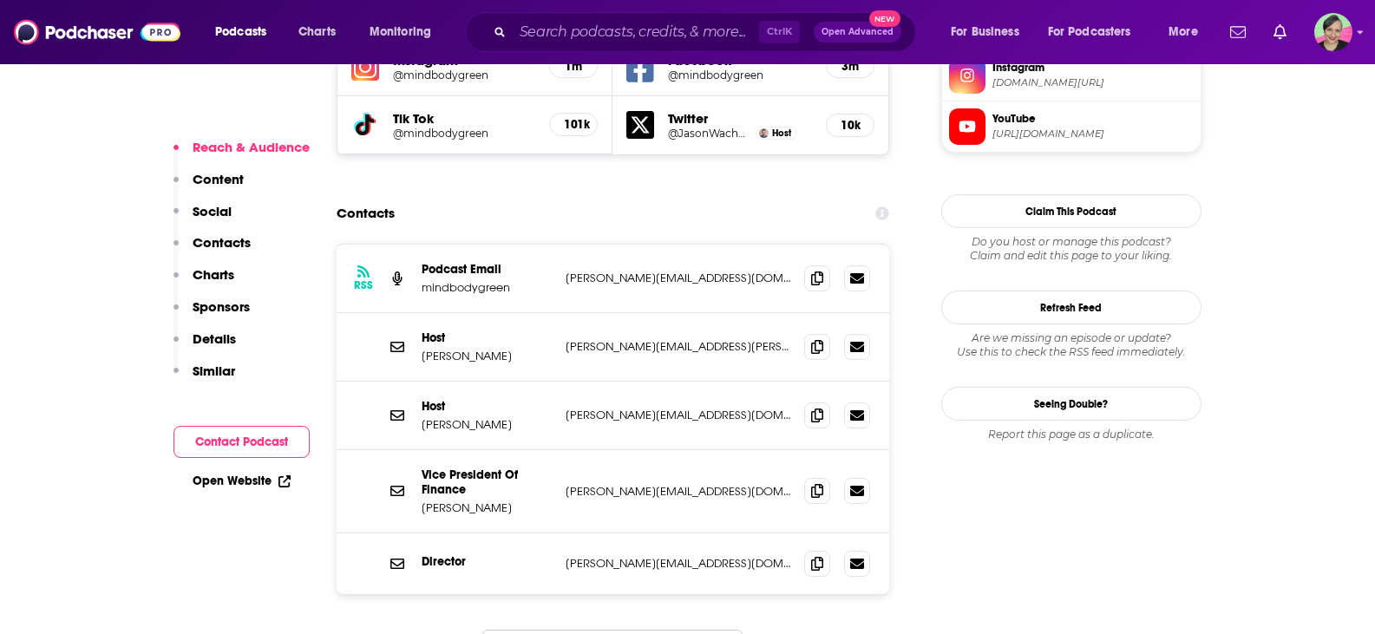
scroll to position [1266, 0]
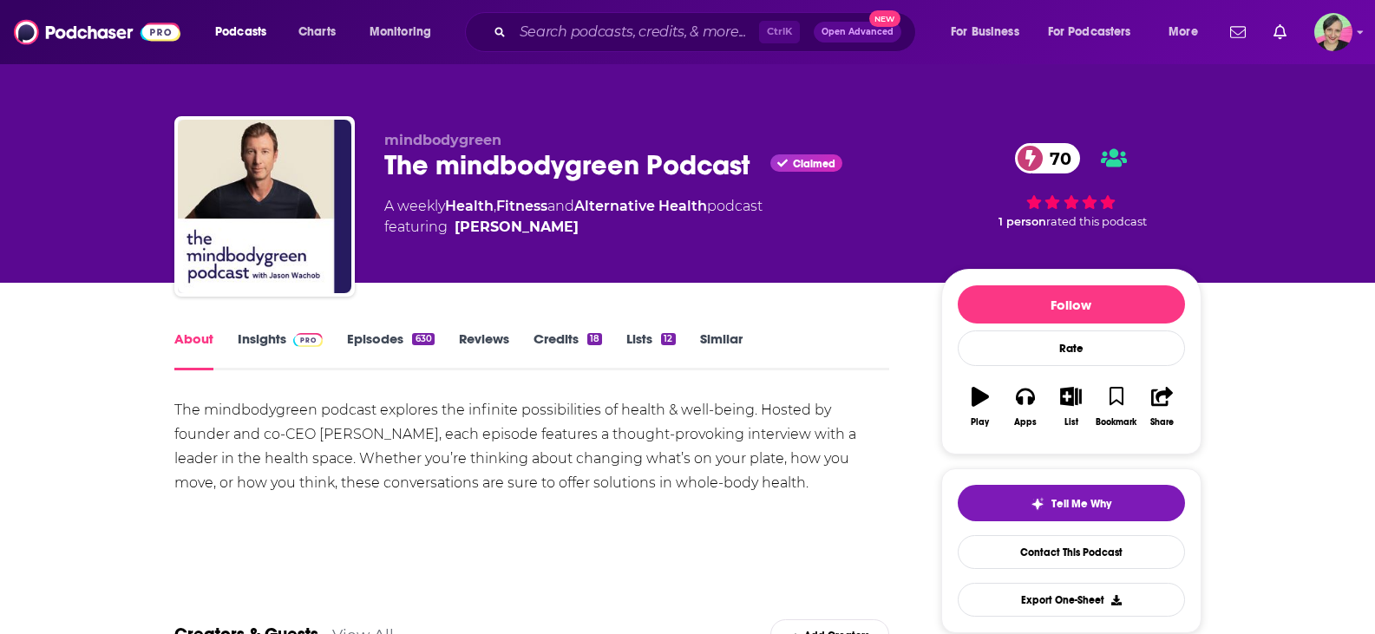
click at [612, 202] on link "Alternative Health" at bounding box center [640, 206] width 133 height 16
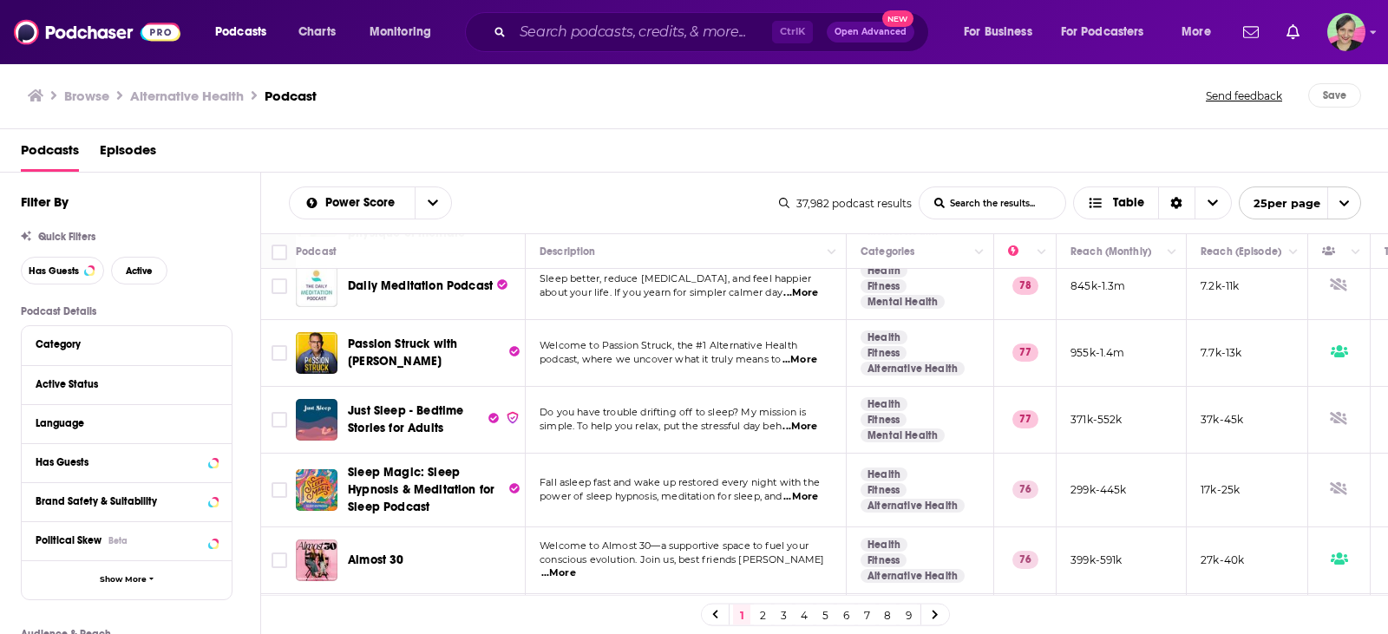
scroll to position [607, 0]
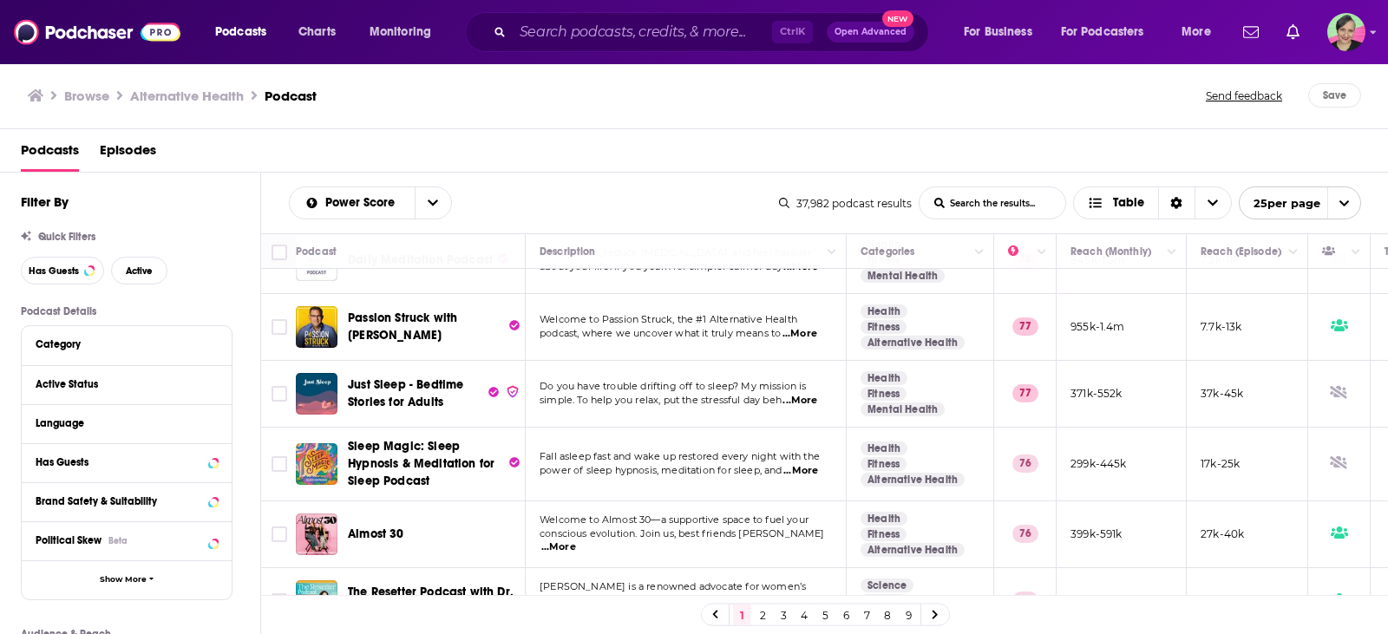
click at [814, 327] on span "...More" at bounding box center [799, 334] width 35 height 14
click at [548, 177] on div "Power Score List Search Input Search the results... Table 37,982 podcast result…" at bounding box center [824, 203] width 1127 height 61
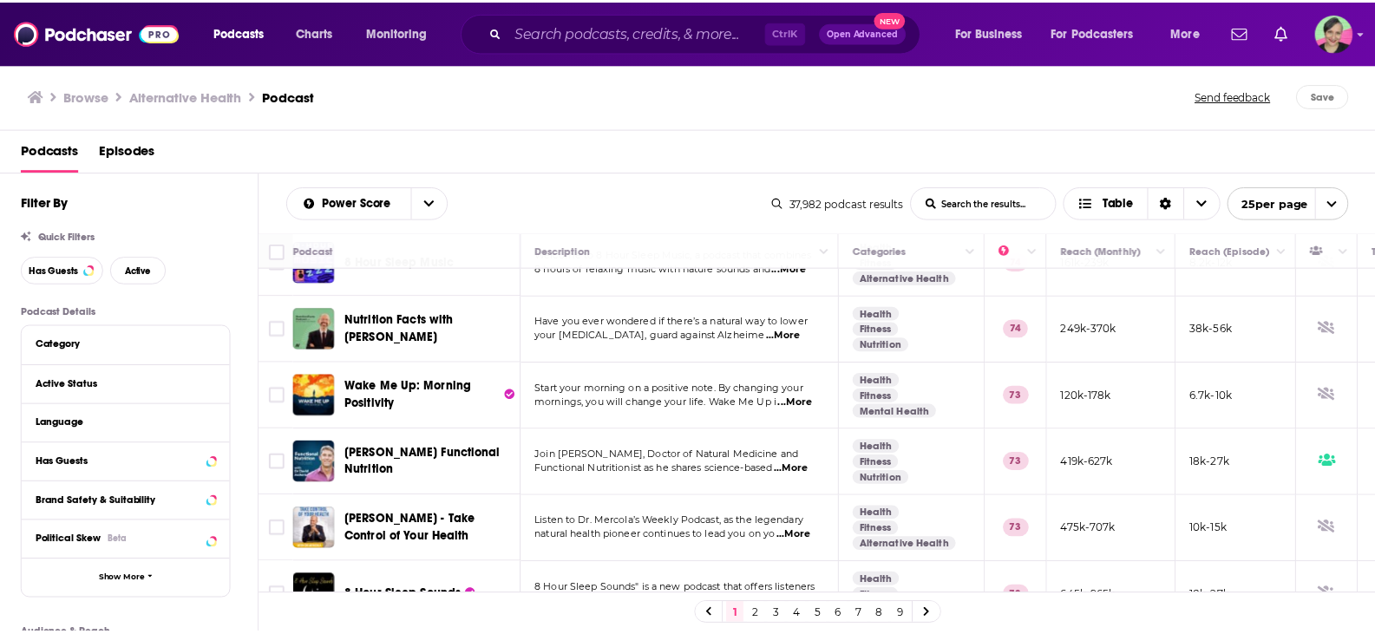
scroll to position [1422, 0]
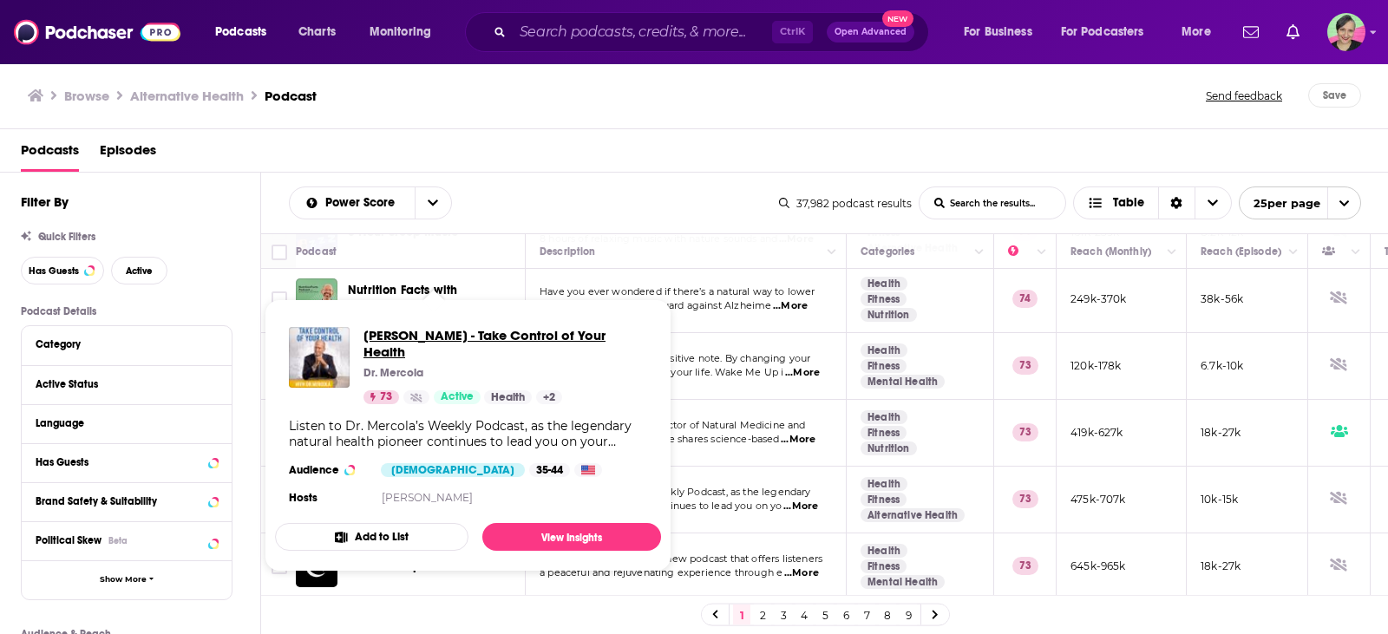
click at [437, 338] on span "Dr. Joseph Mercola - Take Control of Your Health" at bounding box center [505, 343] width 284 height 33
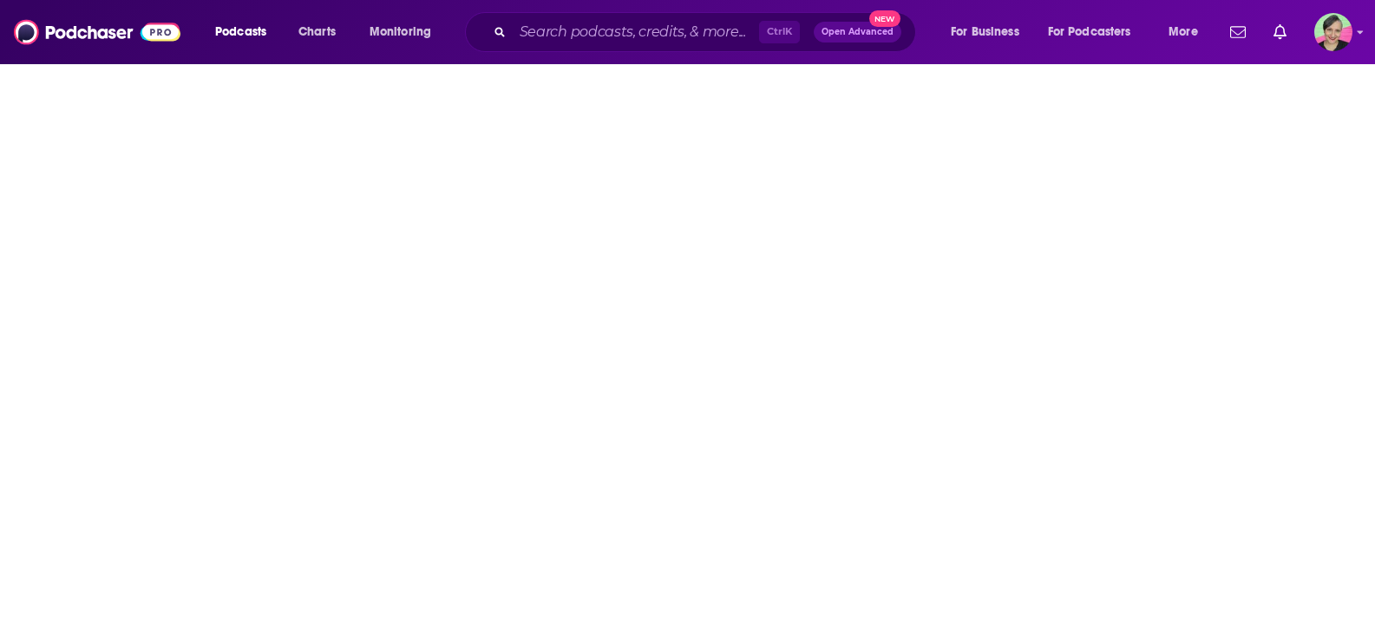
scroll to position [2602, 0]
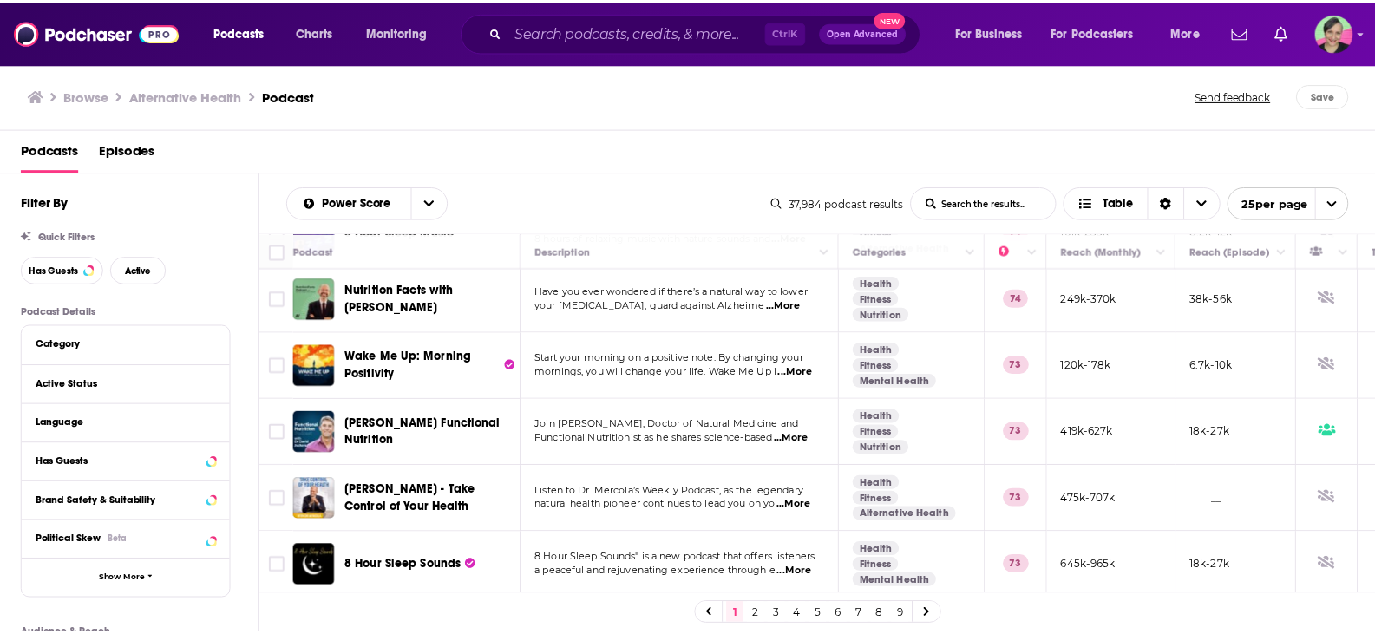
scroll to position [1422, 0]
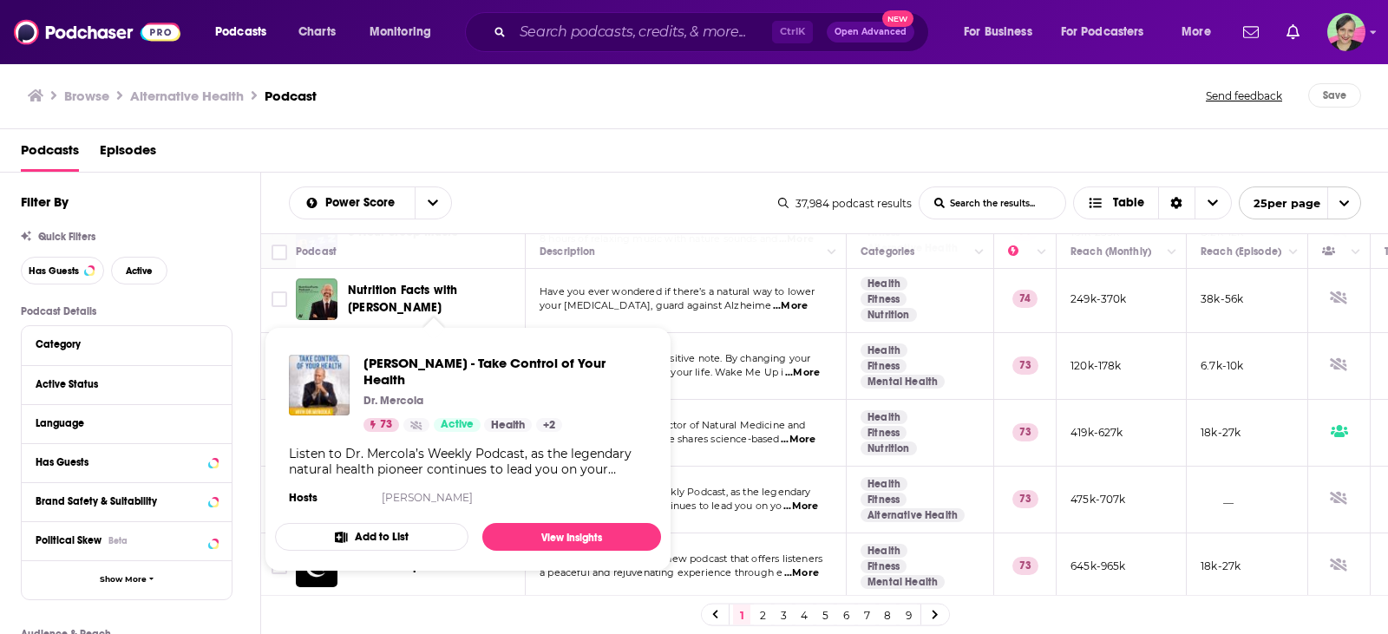
click at [581, 184] on div "Power Score List Search Input Search the results... Table 37,984 podcast result…" at bounding box center [824, 203] width 1127 height 61
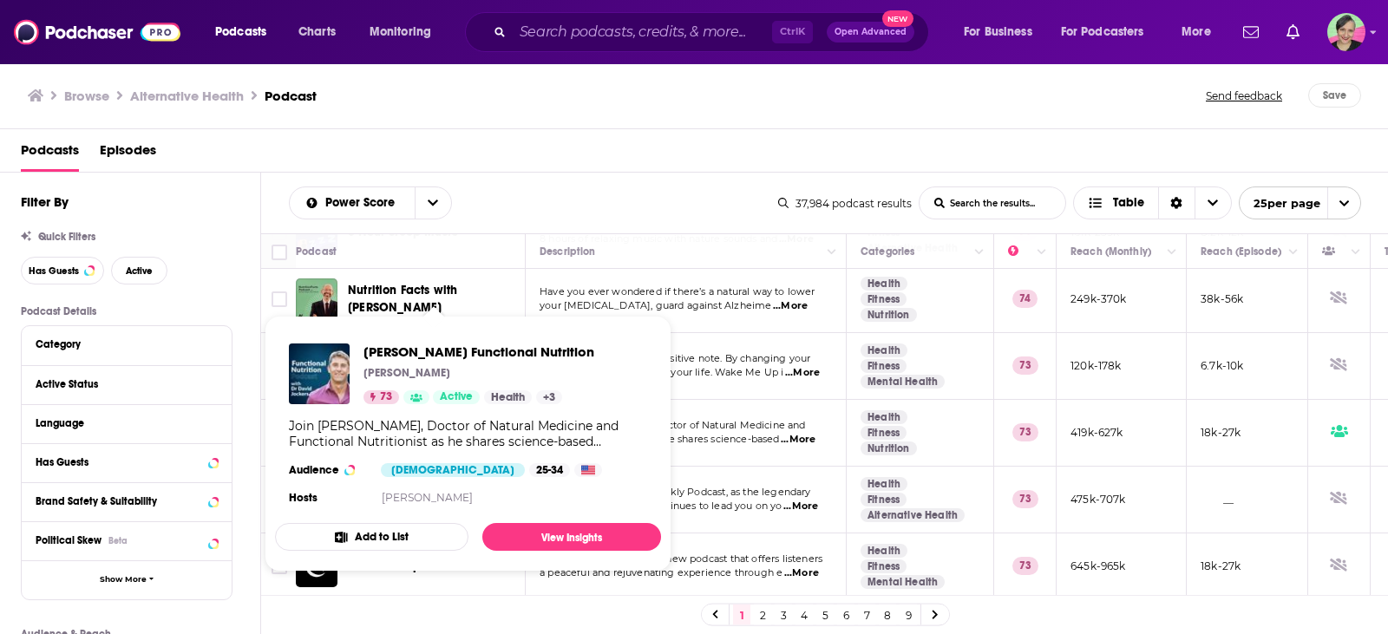
click at [415, 414] on div "Dr. Jockers Functional Nutrition Dr. Jockers 73 Active Health + 3 Join Dr David…" at bounding box center [468, 426] width 386 height 193
click at [378, 354] on span "[PERSON_NAME] Functional Nutrition" at bounding box center [478, 351] width 231 height 16
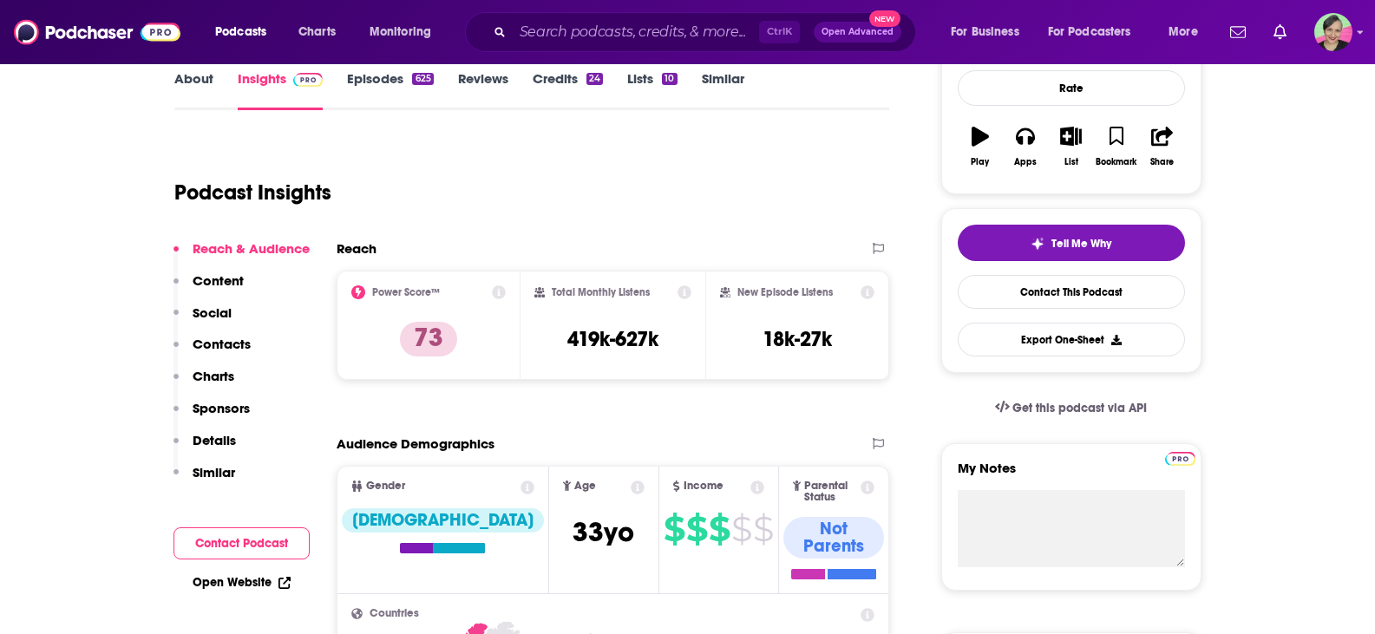
scroll to position [87, 0]
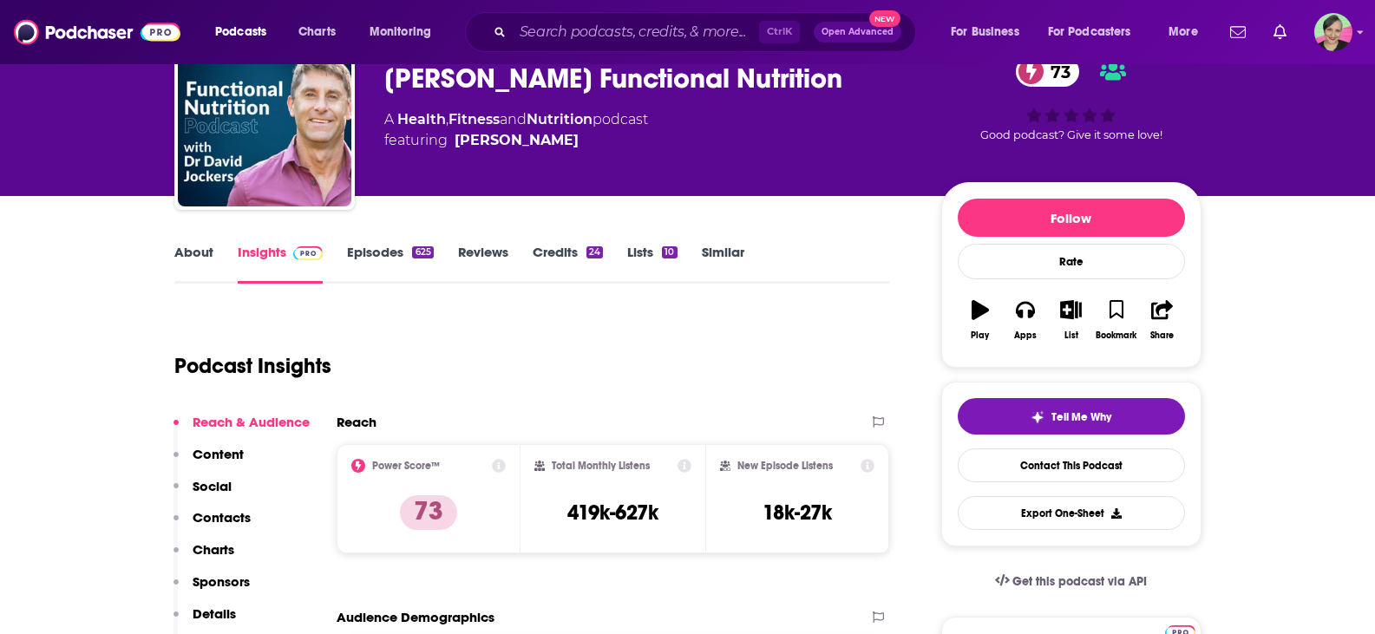
click at [374, 258] on link "Episodes 625" at bounding box center [390, 264] width 86 height 40
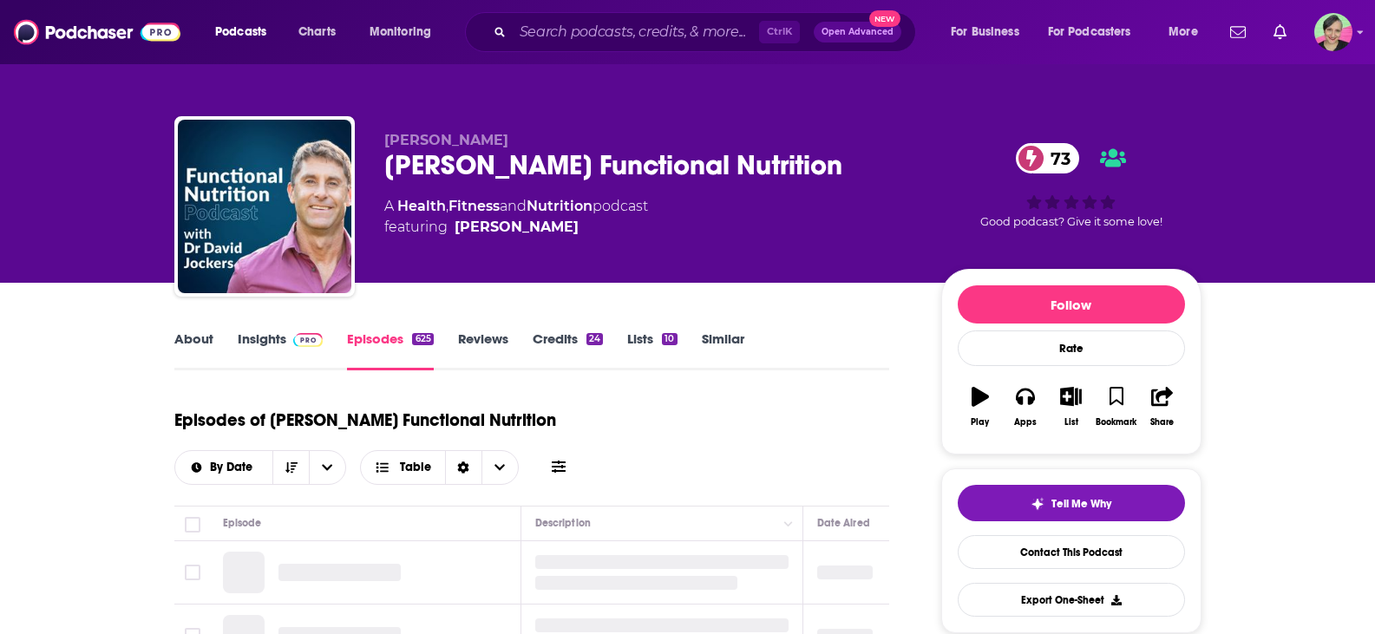
click at [729, 343] on link "Similar" at bounding box center [723, 350] width 42 height 40
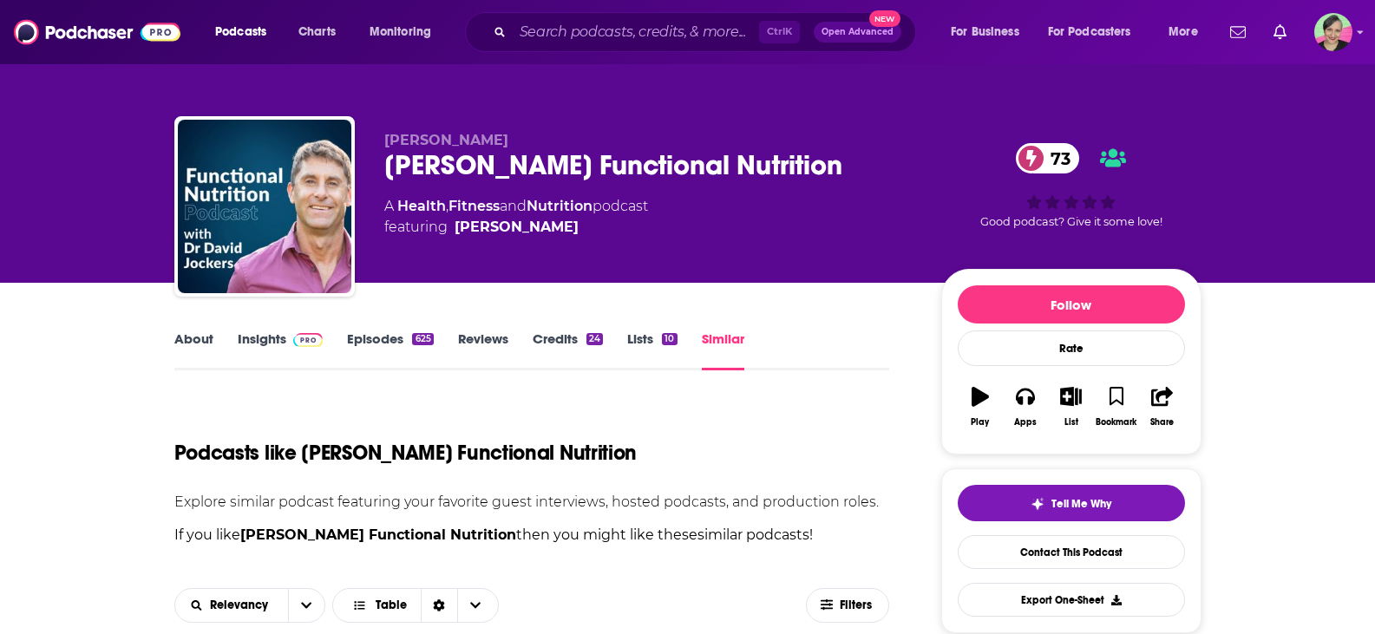
click at [379, 339] on link "Episodes 625" at bounding box center [390, 350] width 86 height 40
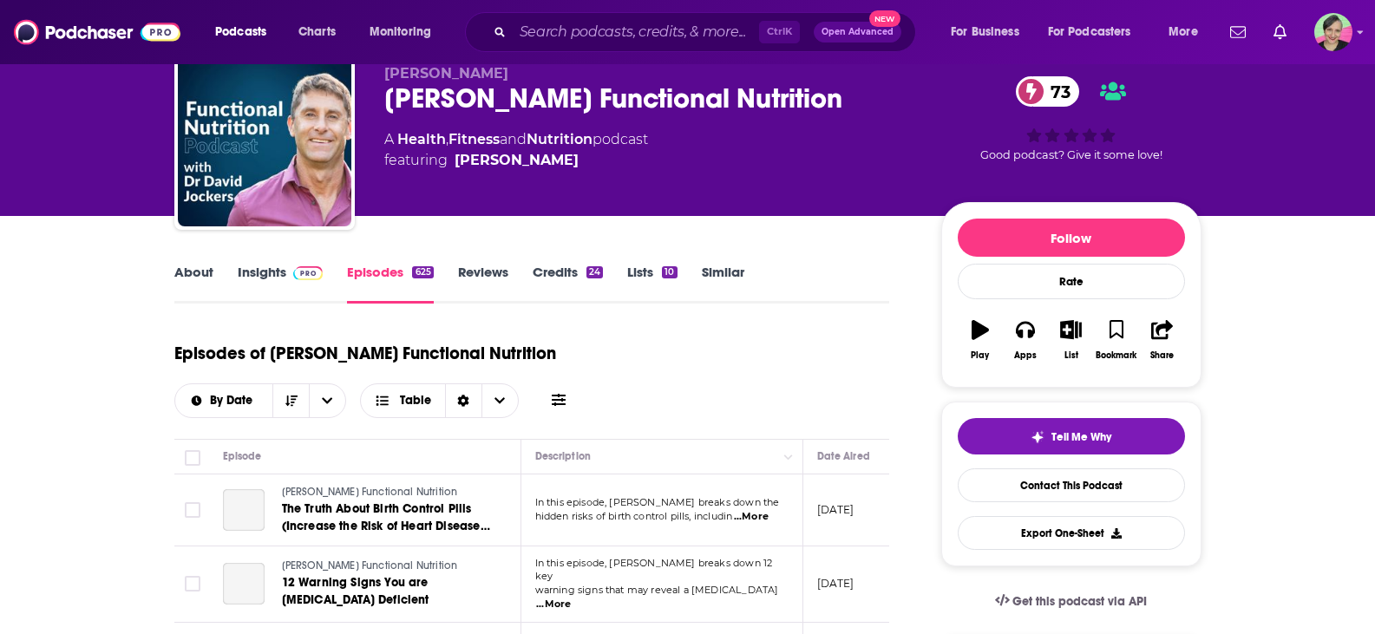
scroll to position [173, 0]
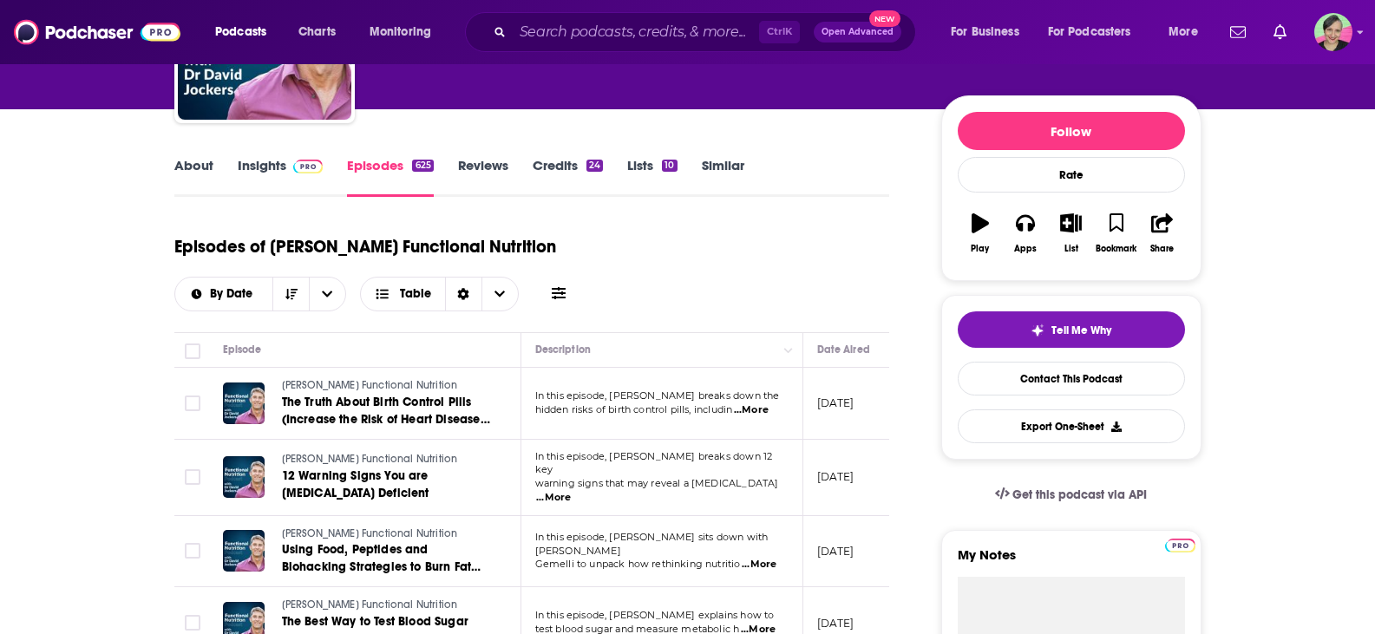
click at [539, 317] on div "Episodes of Dr. Jockers Functional Nutrition By Date Table" at bounding box center [532, 279] width 716 height 108
click at [563, 289] on icon at bounding box center [559, 293] width 14 height 12
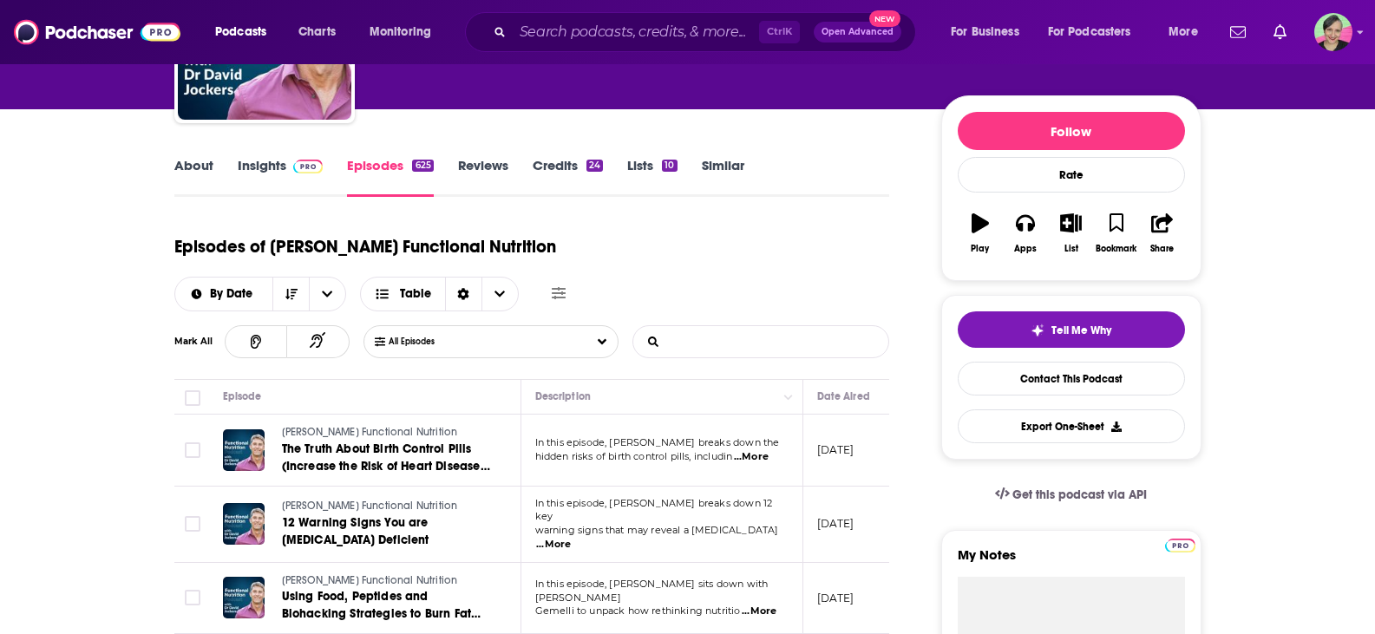
click at [714, 340] on input "List Search Input" at bounding box center [723, 341] width 181 height 31
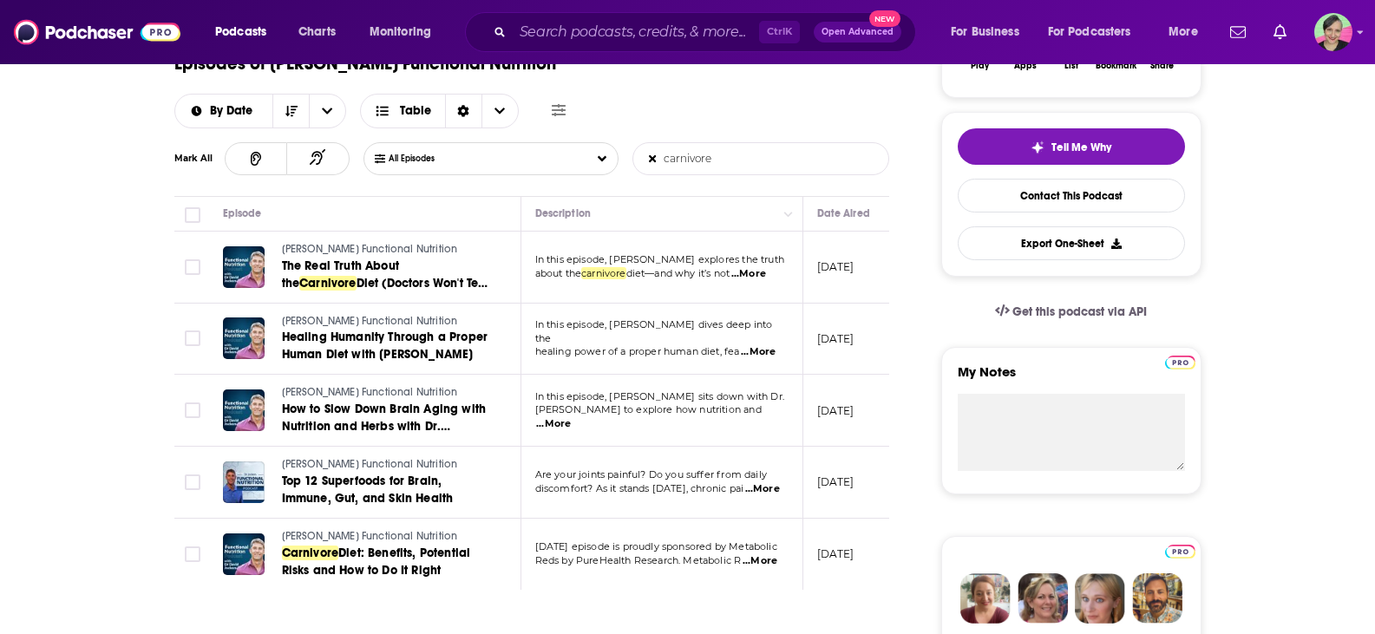
scroll to position [347, 0]
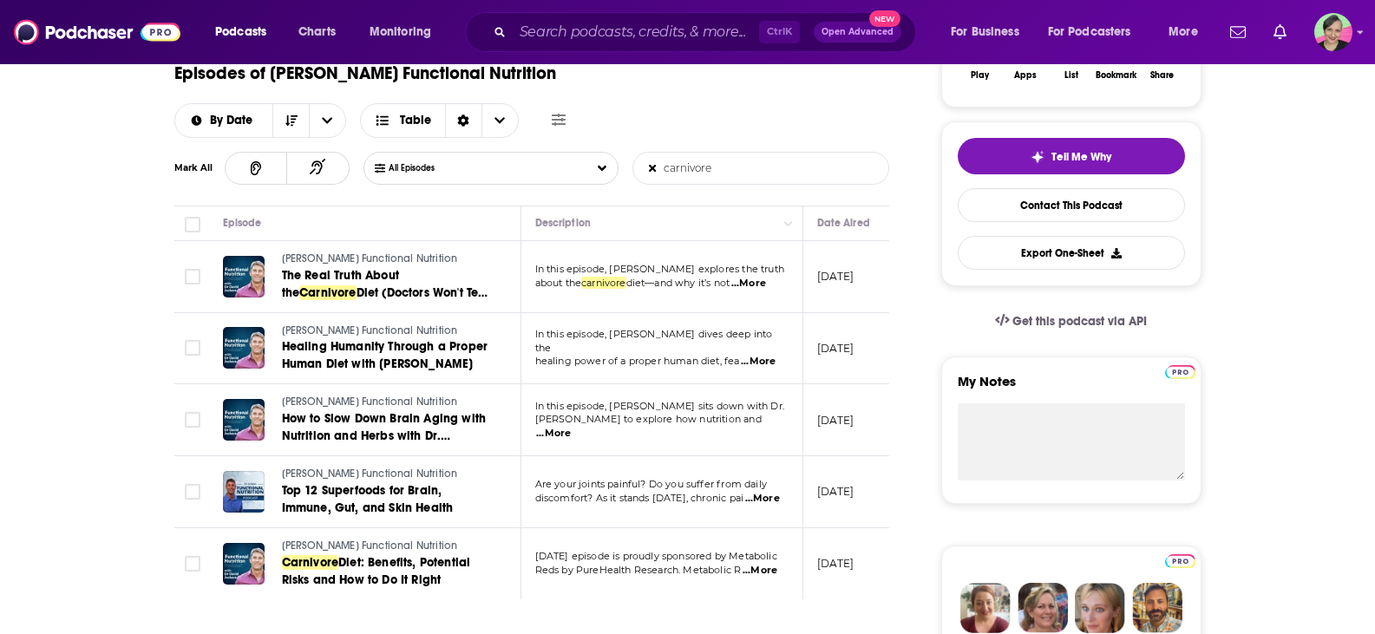
type input "carnivore"
click at [755, 280] on span "...More" at bounding box center [748, 284] width 35 height 14
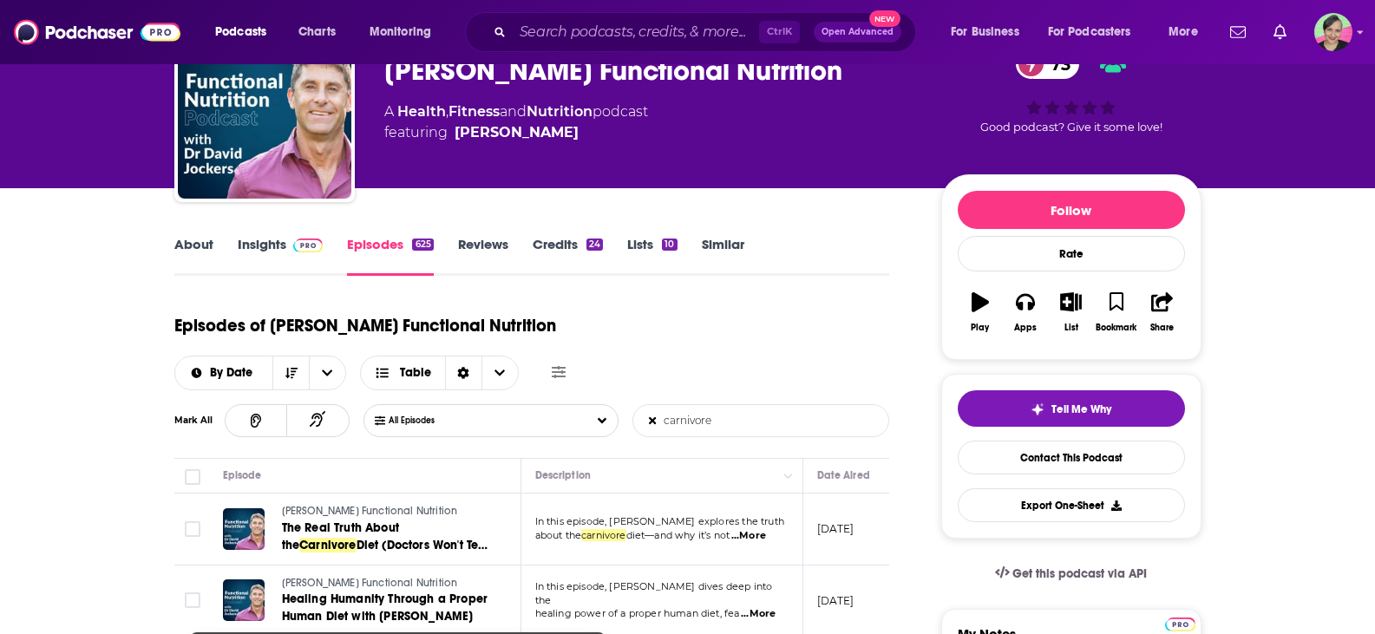
scroll to position [87, 0]
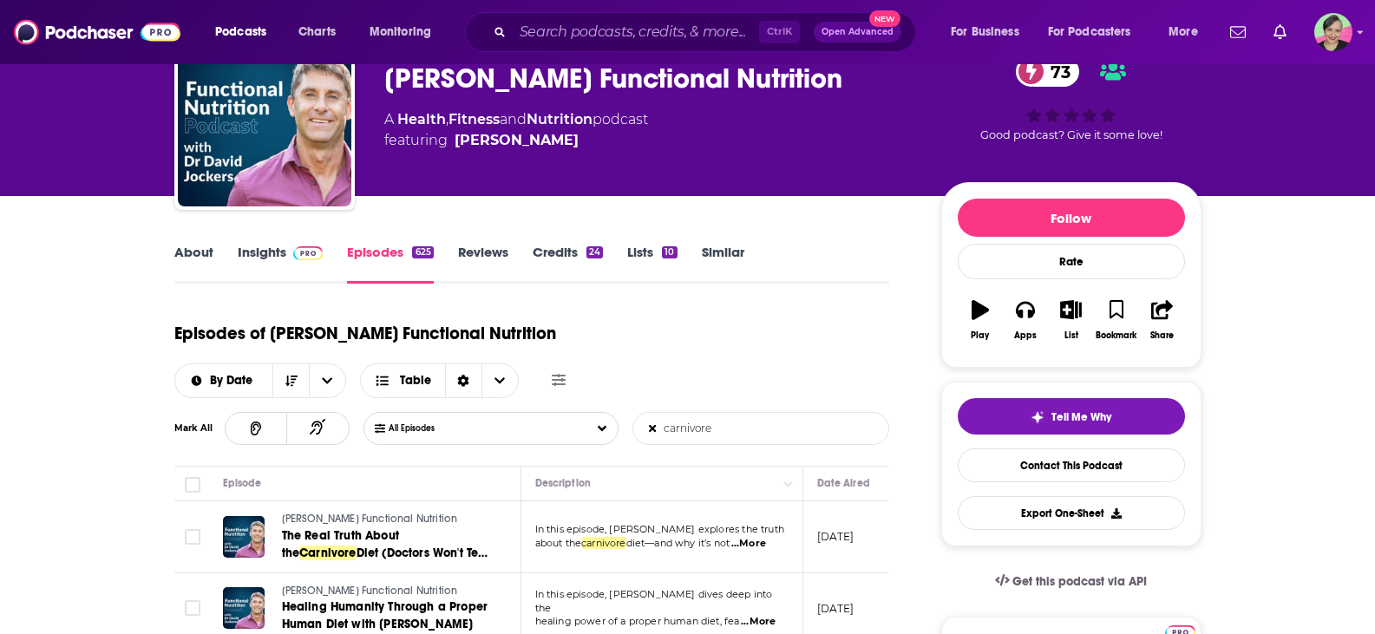
click at [255, 248] on link "Insights" at bounding box center [281, 264] width 86 height 40
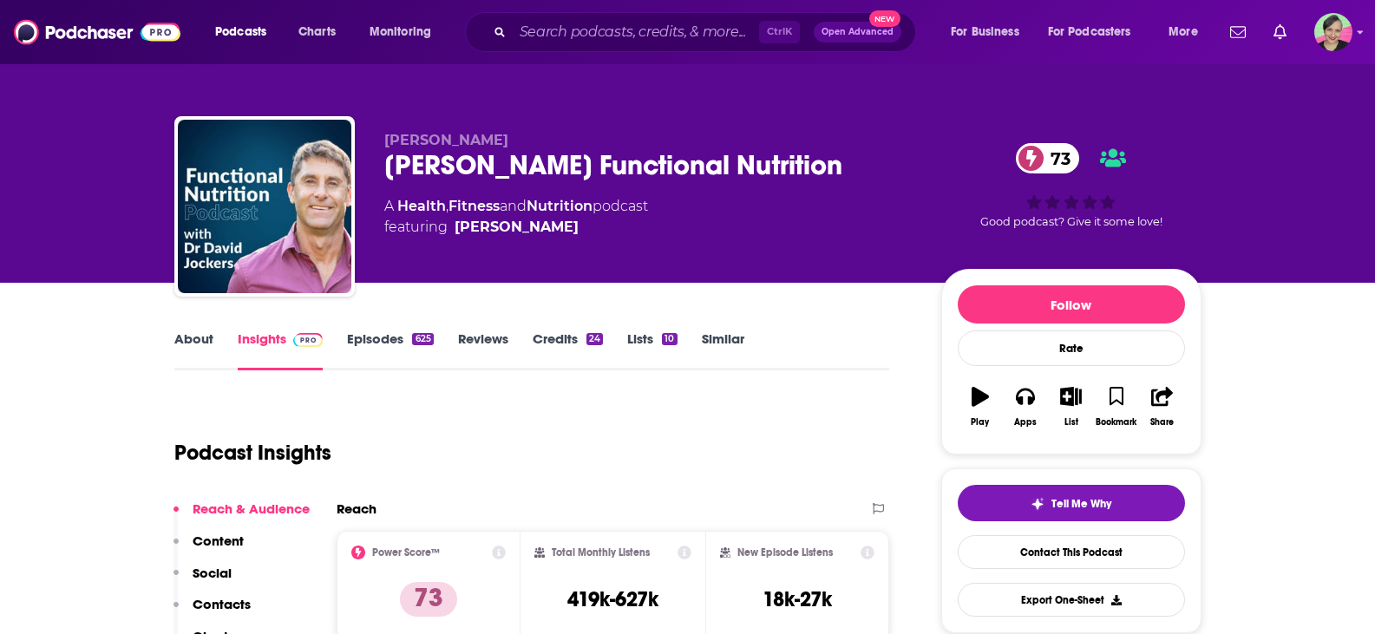
click at [373, 338] on link "Episodes 625" at bounding box center [390, 350] width 86 height 40
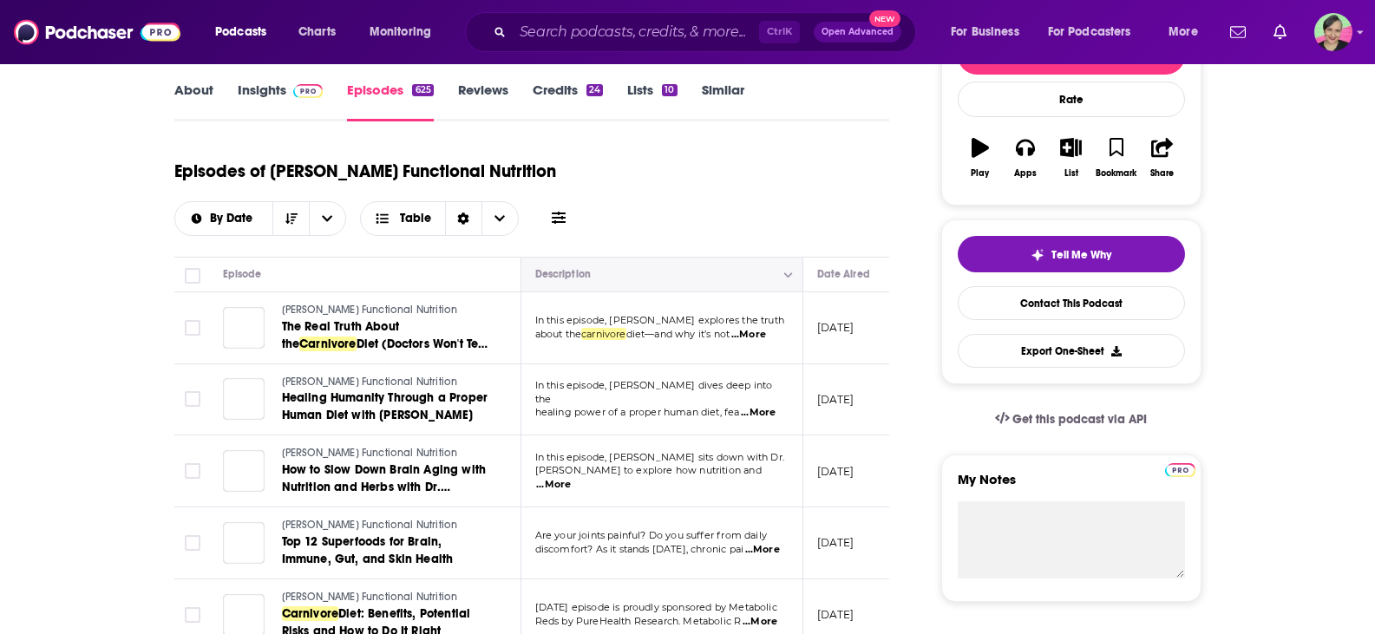
scroll to position [347, 0]
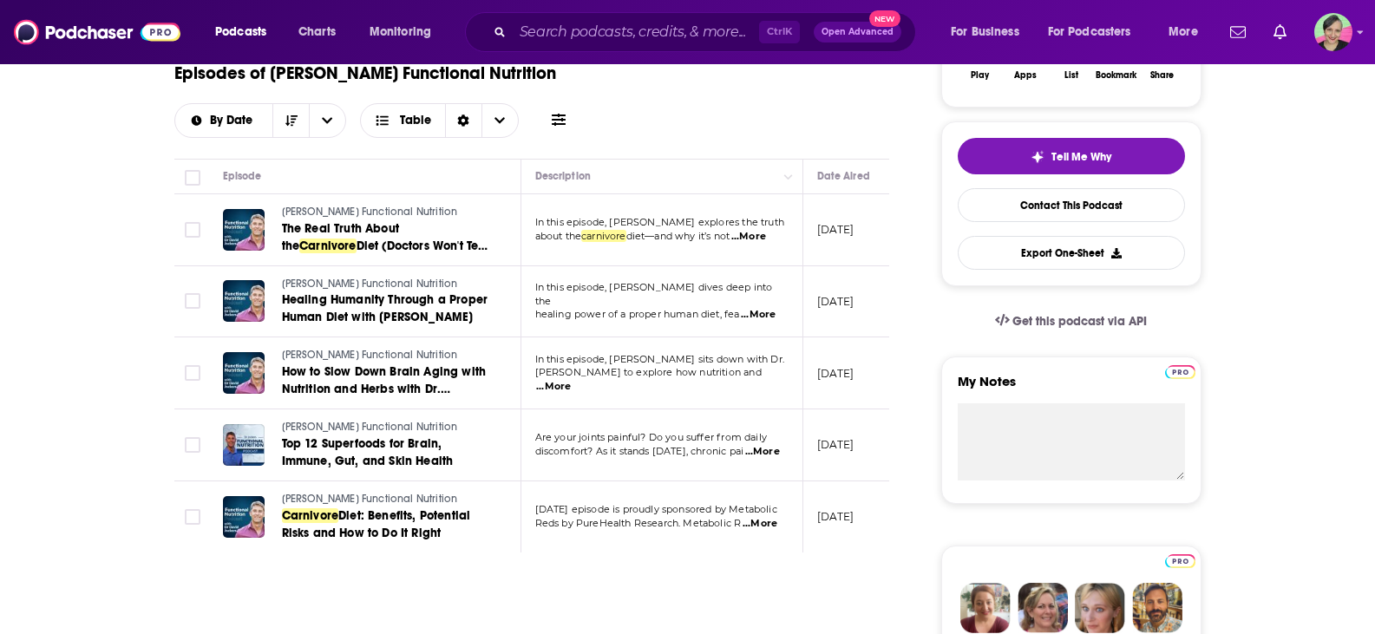
click at [766, 237] on span "...More" at bounding box center [748, 237] width 35 height 14
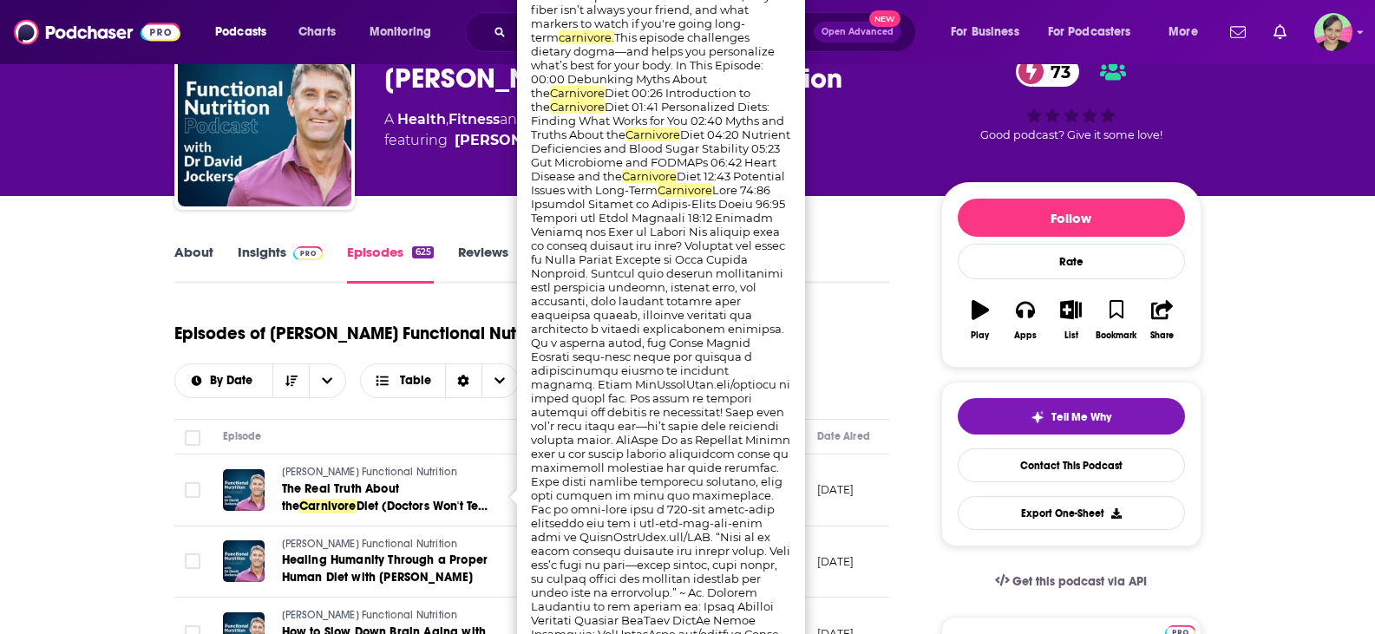
scroll to position [0, 0]
